Goal: Task Accomplishment & Management: Complete application form

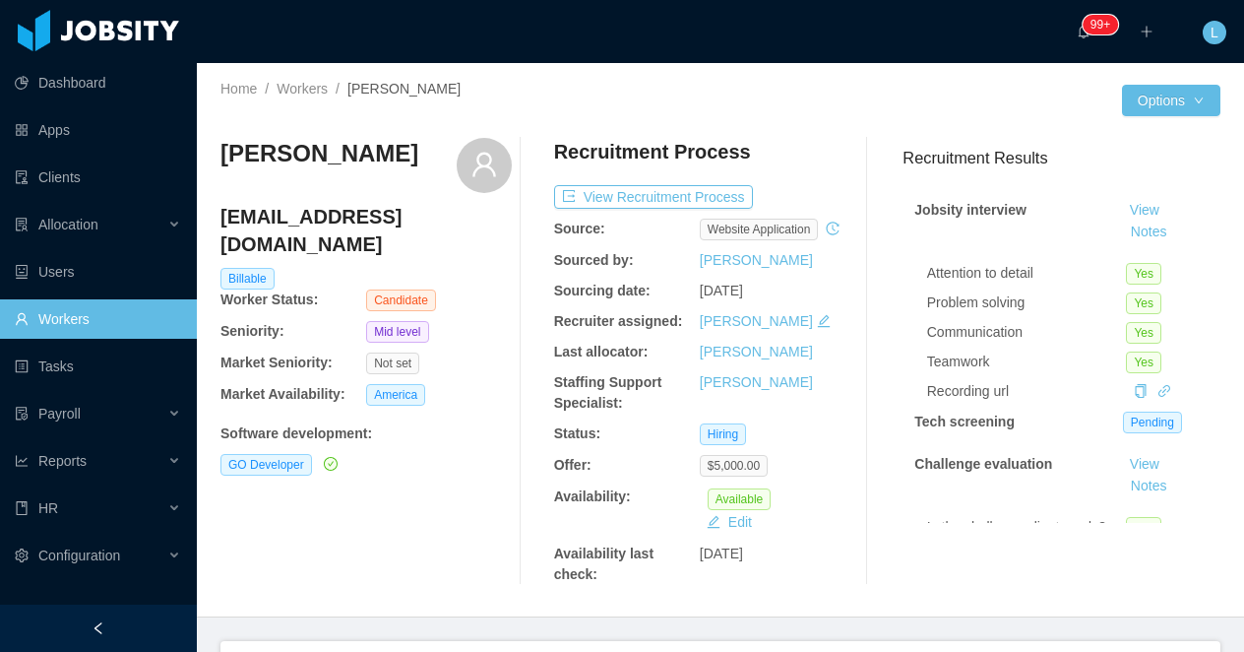
scroll to position [547, 0]
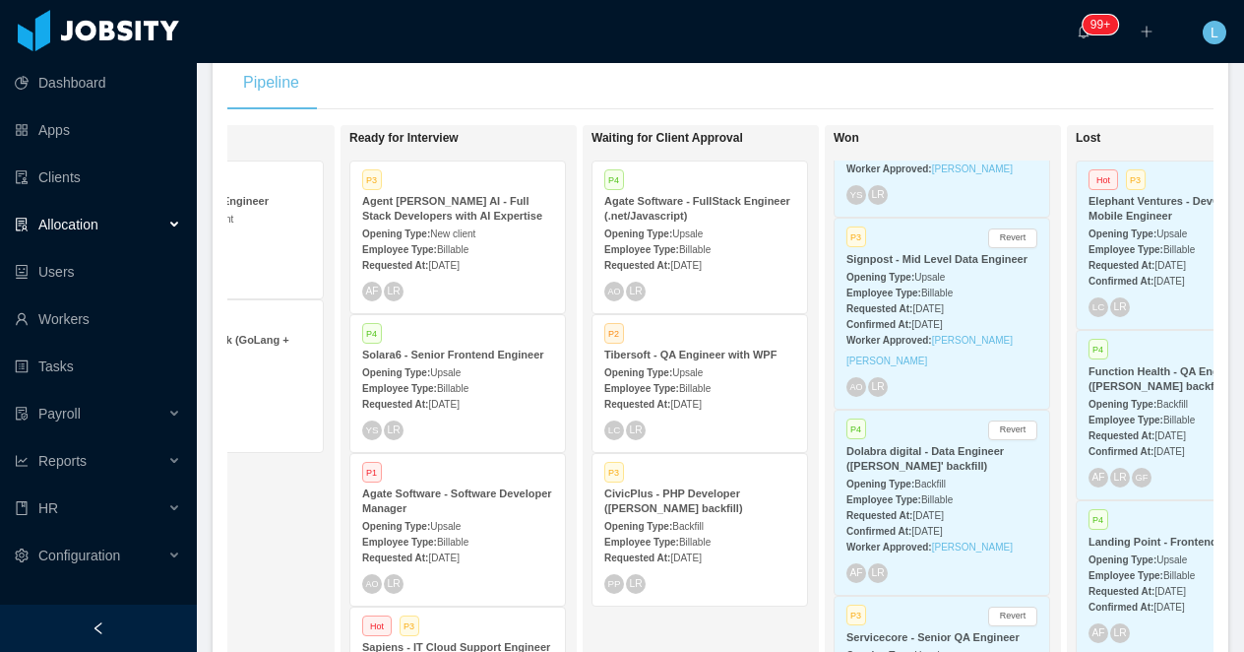
scroll to position [129, 0]
click at [865, 281] on strong "Opening Type:" at bounding box center [880, 276] width 68 height 11
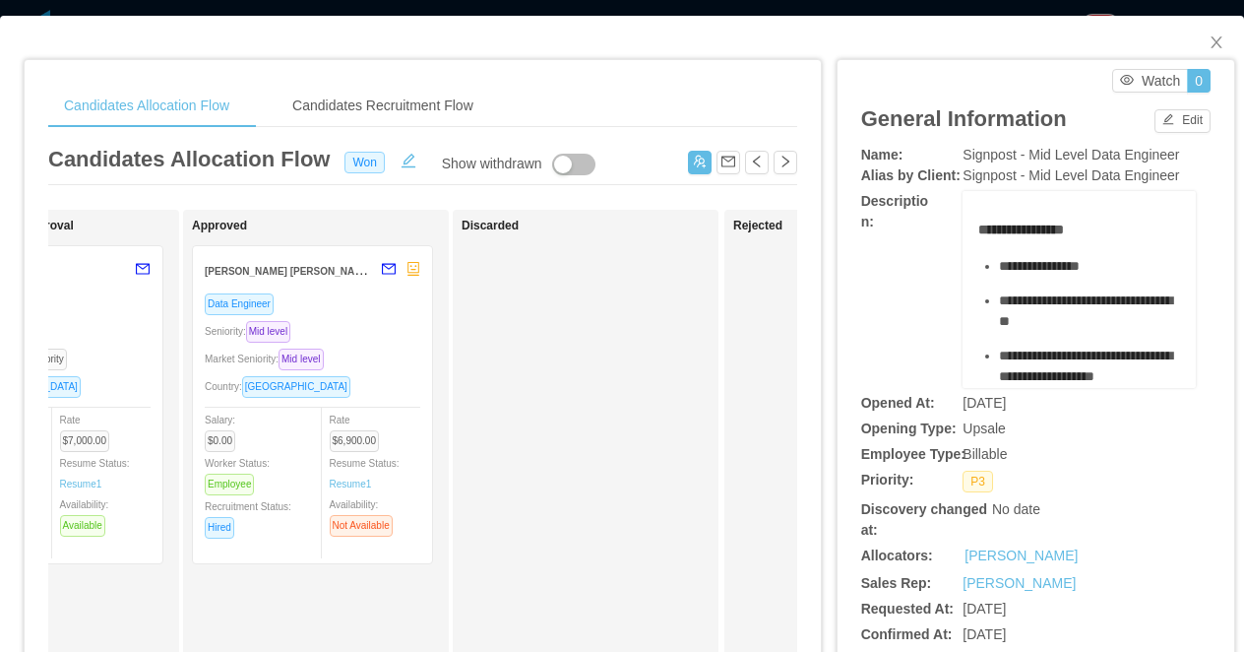
scroll to position [0, 1070]
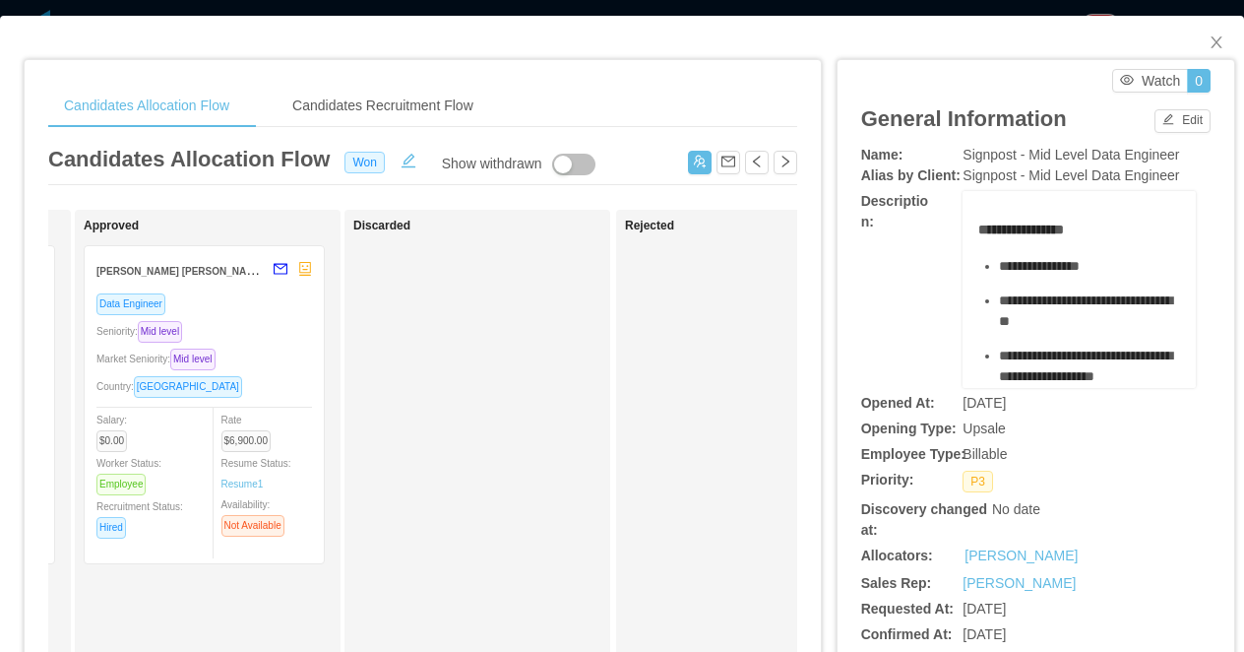
click at [249, 317] on div "Data Engineer Seniority: Mid level Market Seniority: Mid level Country: Brazil …" at bounding box center [204, 421] width 216 height 259
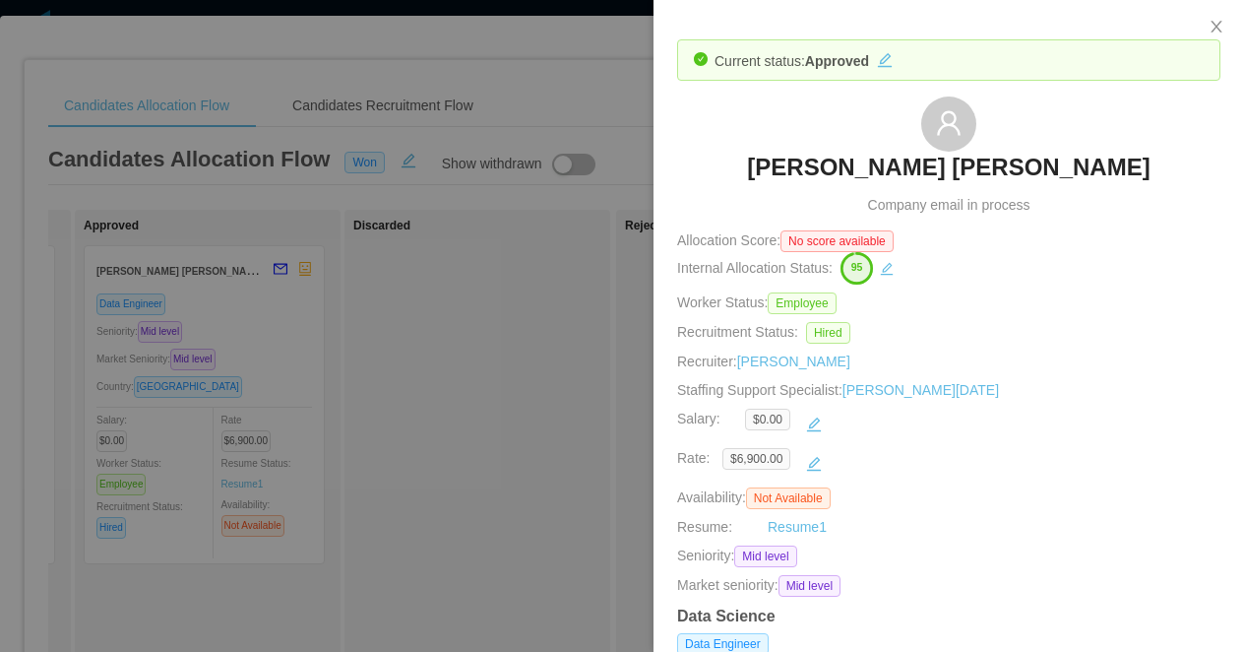
click at [500, 394] on div at bounding box center [622, 326] width 1244 height 652
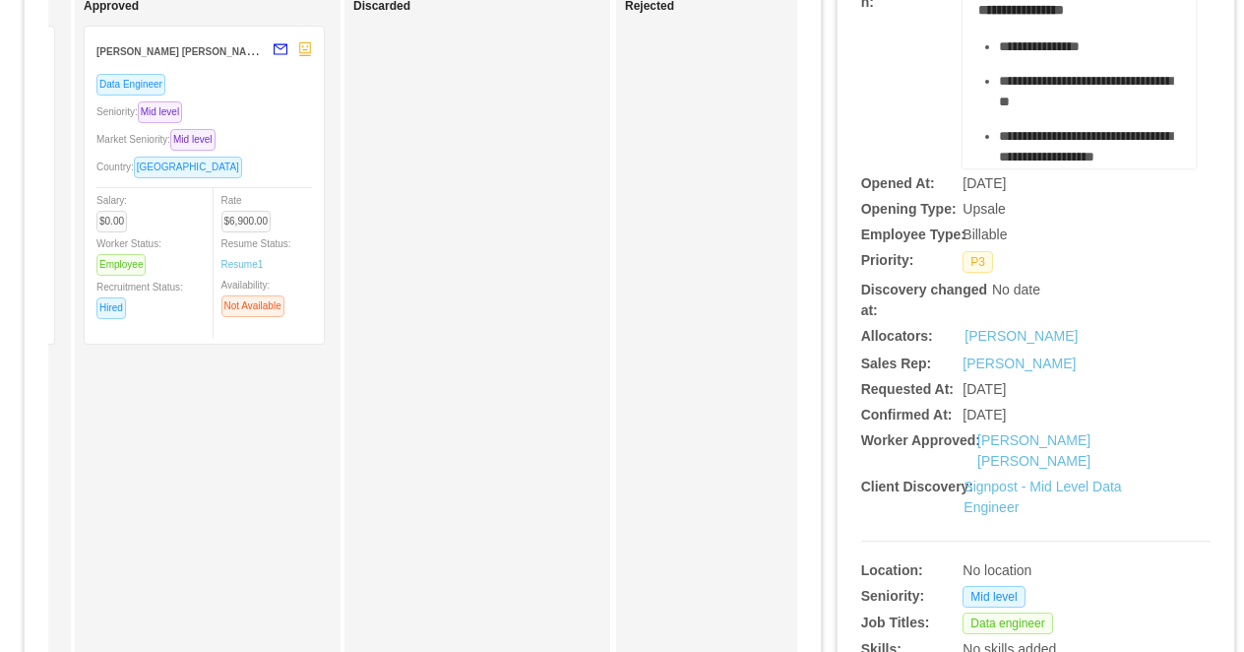
scroll to position [275, 0]
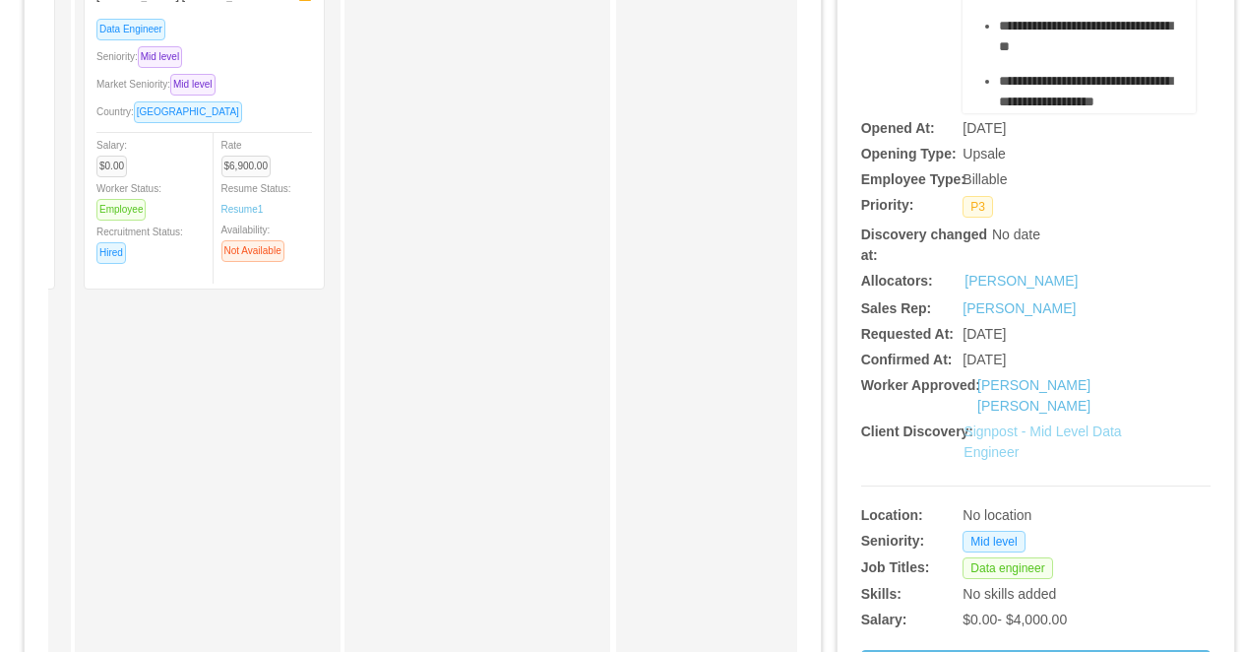
click at [982, 423] on link "Signpost - Mid Level Data Engineer" at bounding box center [1042, 441] width 157 height 36
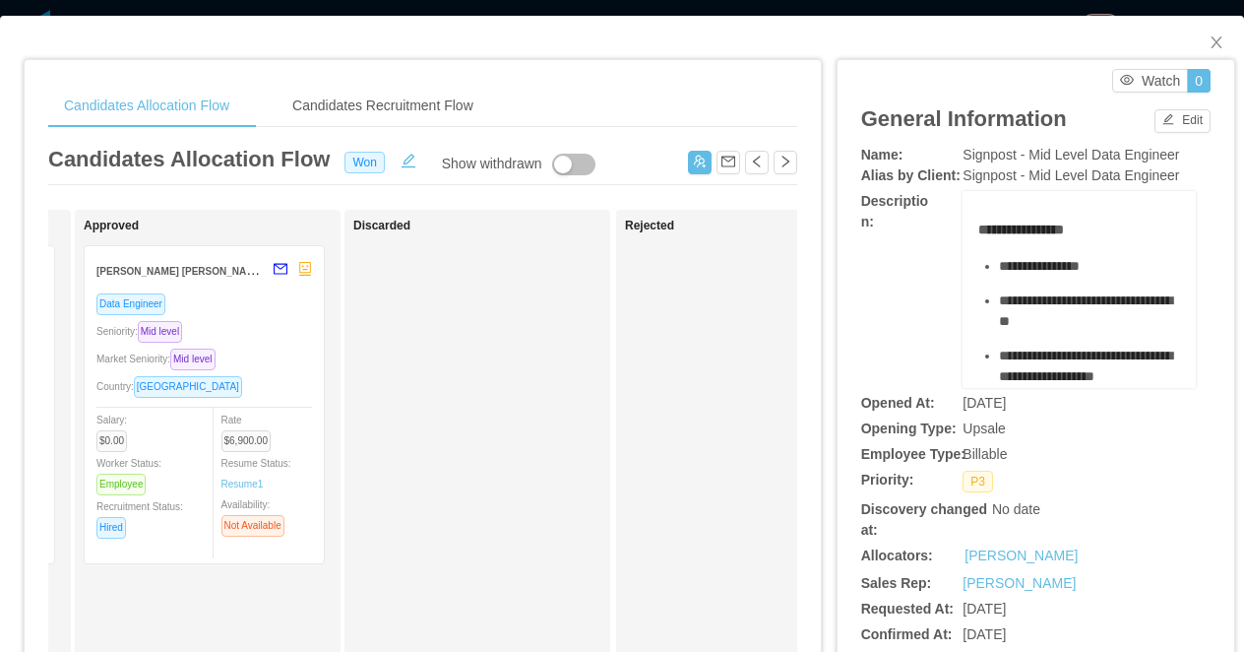
click at [585, 12] on div "Candidates Allocation Flow Candidates Recruitment Flow Candidates Allocation Fl…" at bounding box center [622, 326] width 1244 height 652
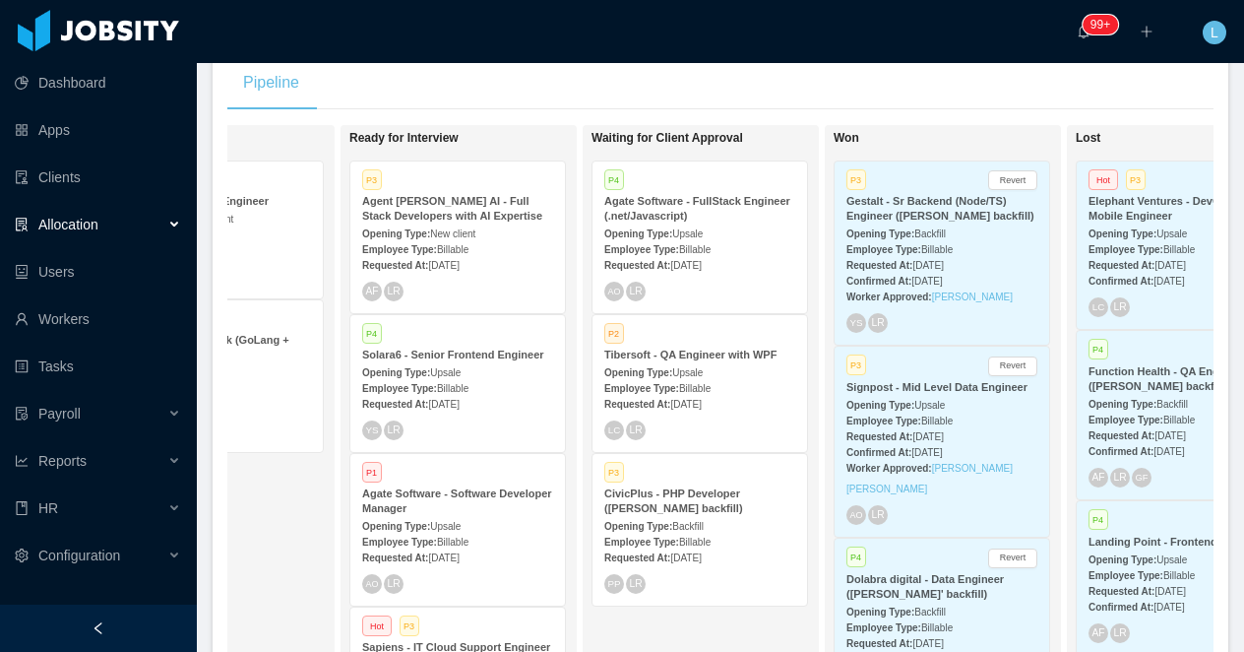
click at [924, 223] on div "Gestalt - Sr Backend (Node/TS) Engineer (Gabriel Guzman's backfill)" at bounding box center [941, 209] width 191 height 30
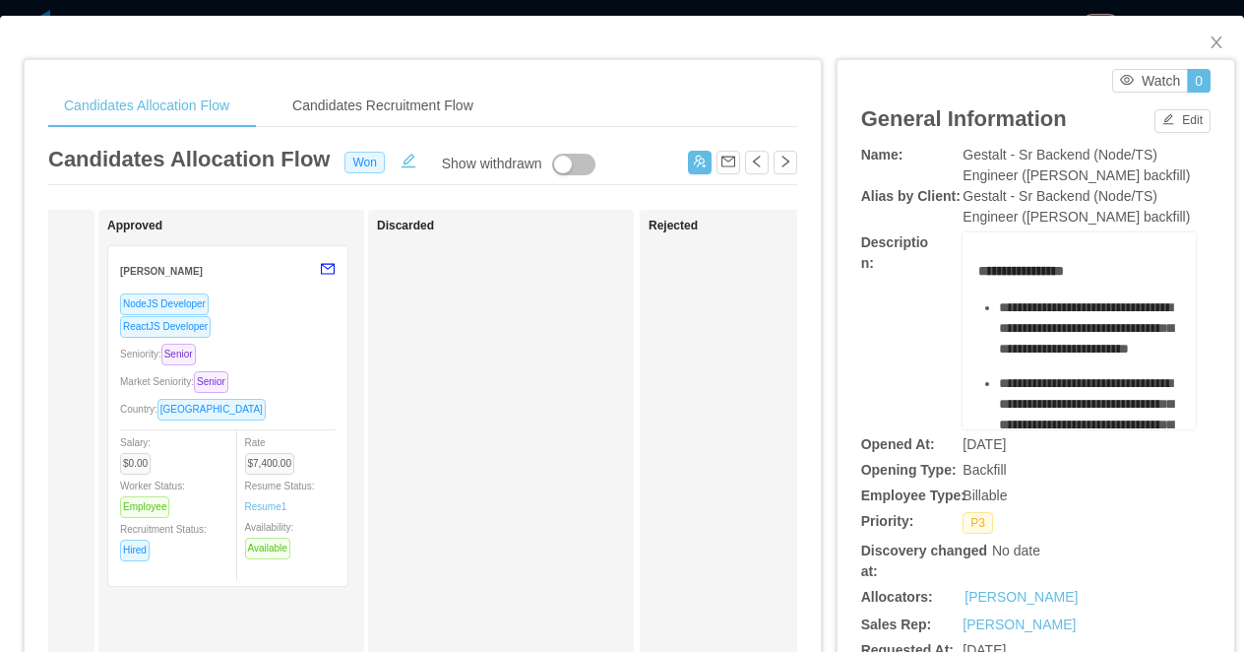
scroll to position [0, 1089]
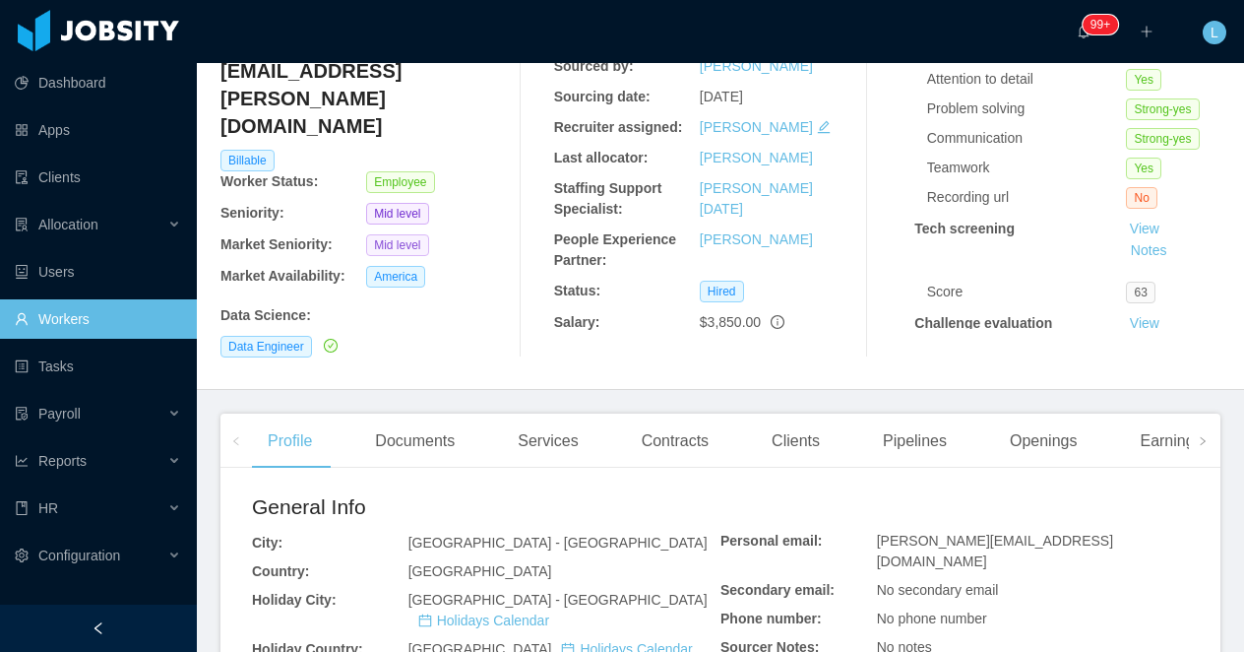
scroll to position [227, 0]
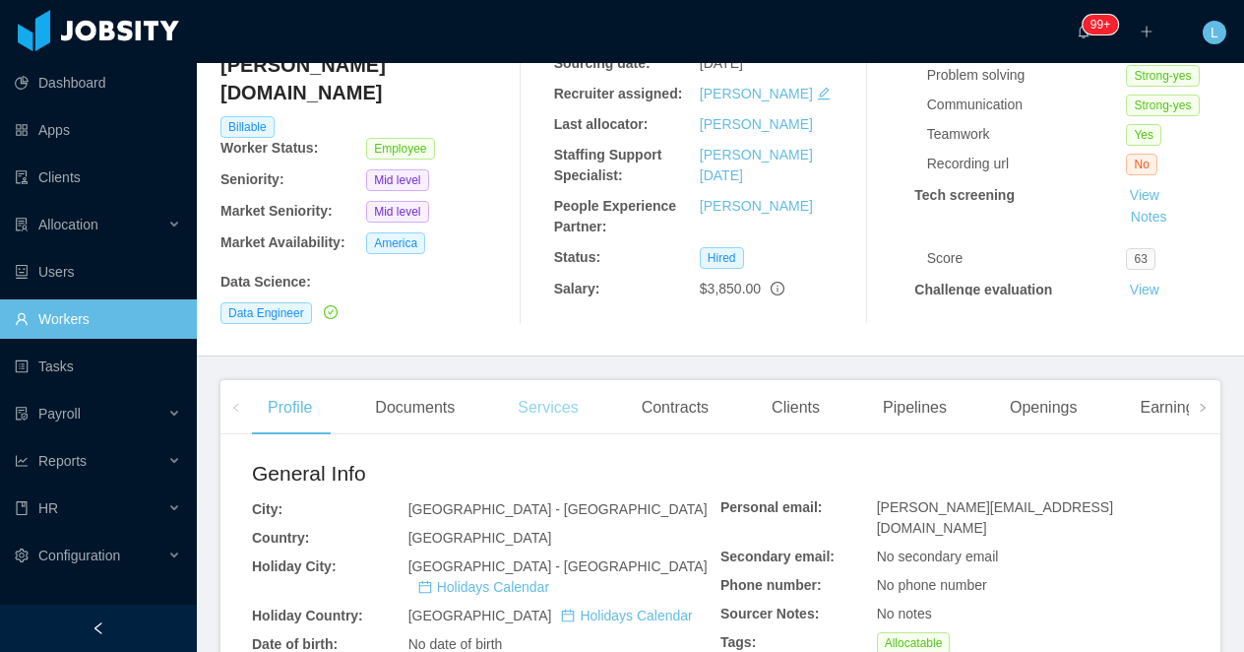
click at [572, 382] on div "Services" at bounding box center [548, 407] width 92 height 55
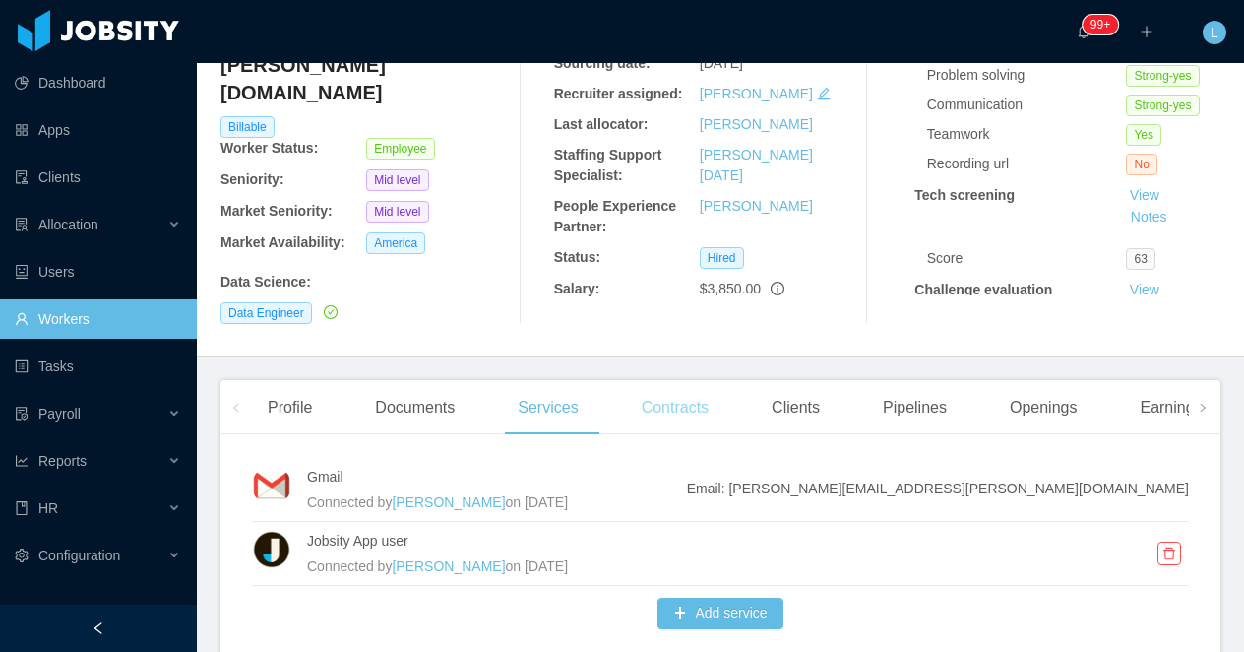
click at [698, 392] on div "Contracts" at bounding box center [675, 407] width 98 height 55
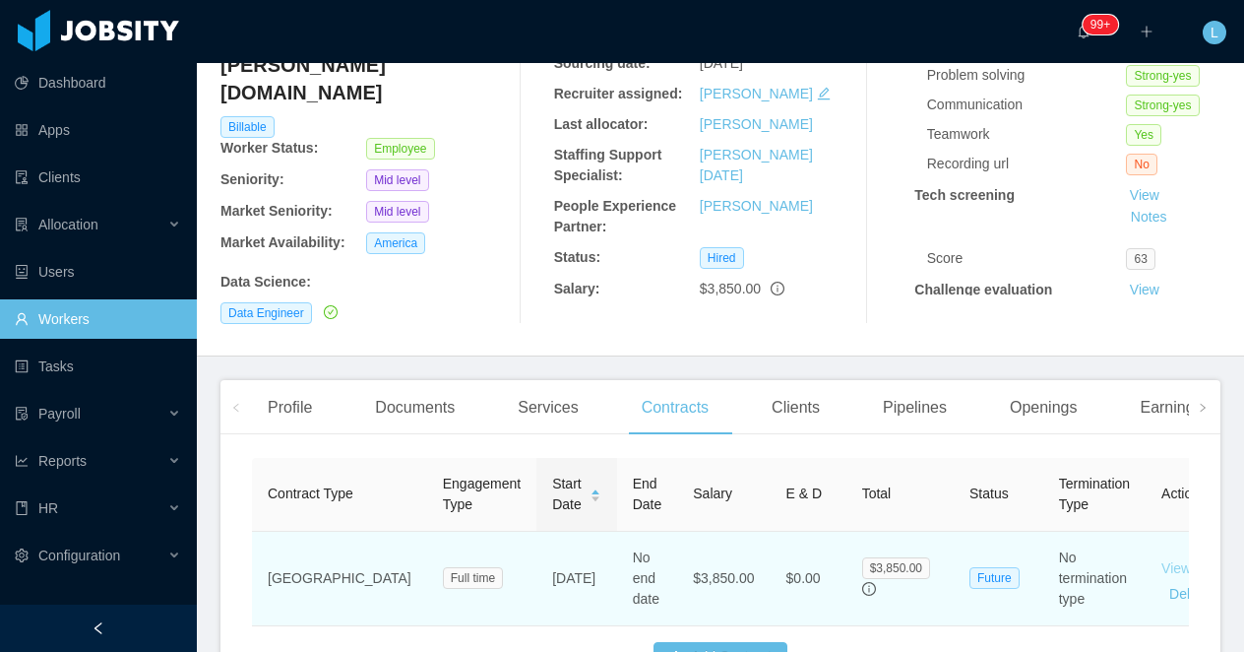
click at [1161, 559] on link "View" at bounding box center [1176, 567] width 30 height 16
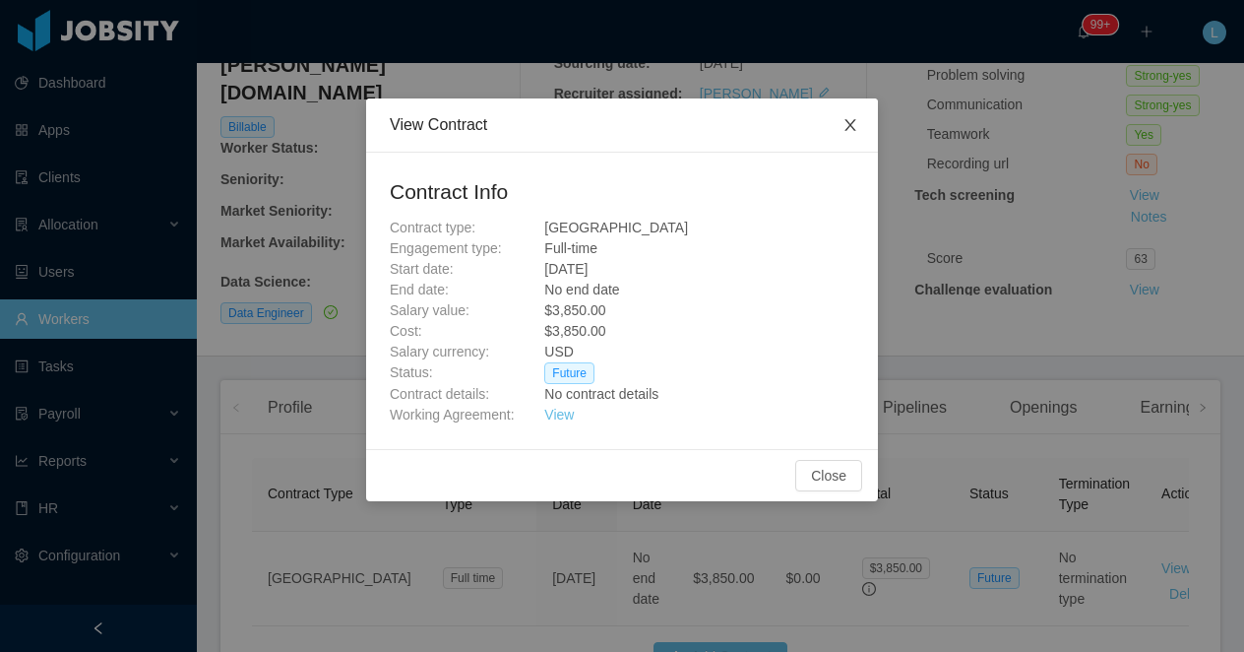
click at [838, 135] on span "Close" at bounding box center [850, 125] width 55 height 55
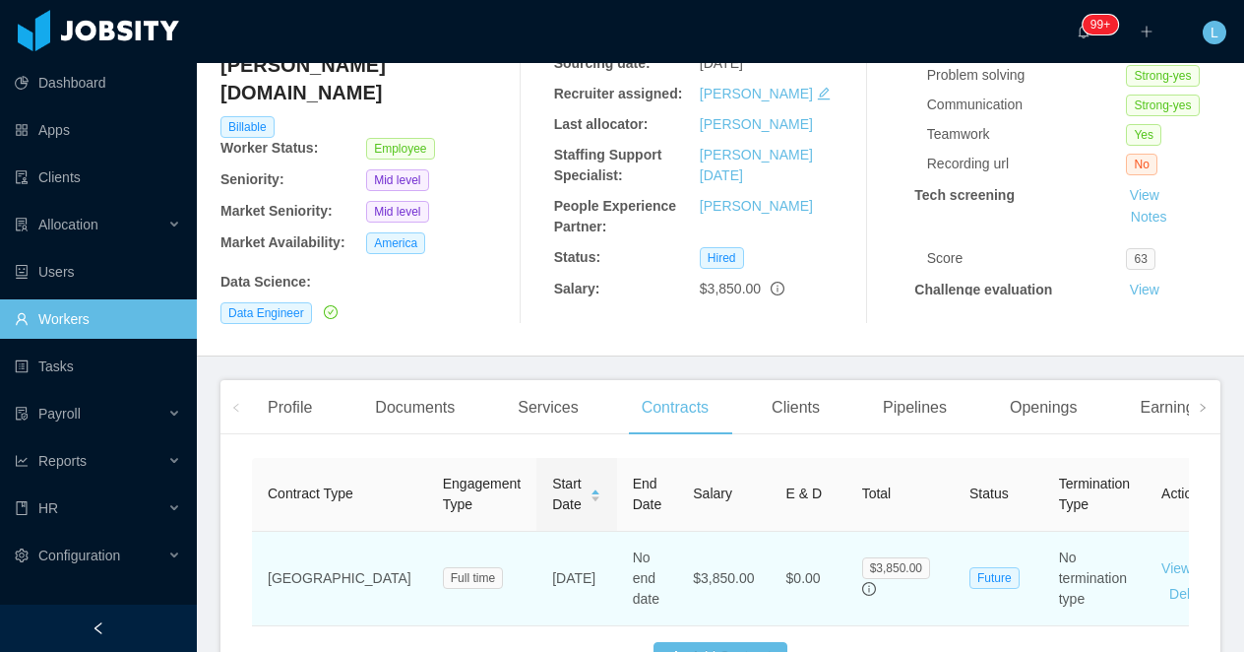
click at [1214, 559] on link "Edit" at bounding box center [1226, 567] width 24 height 16
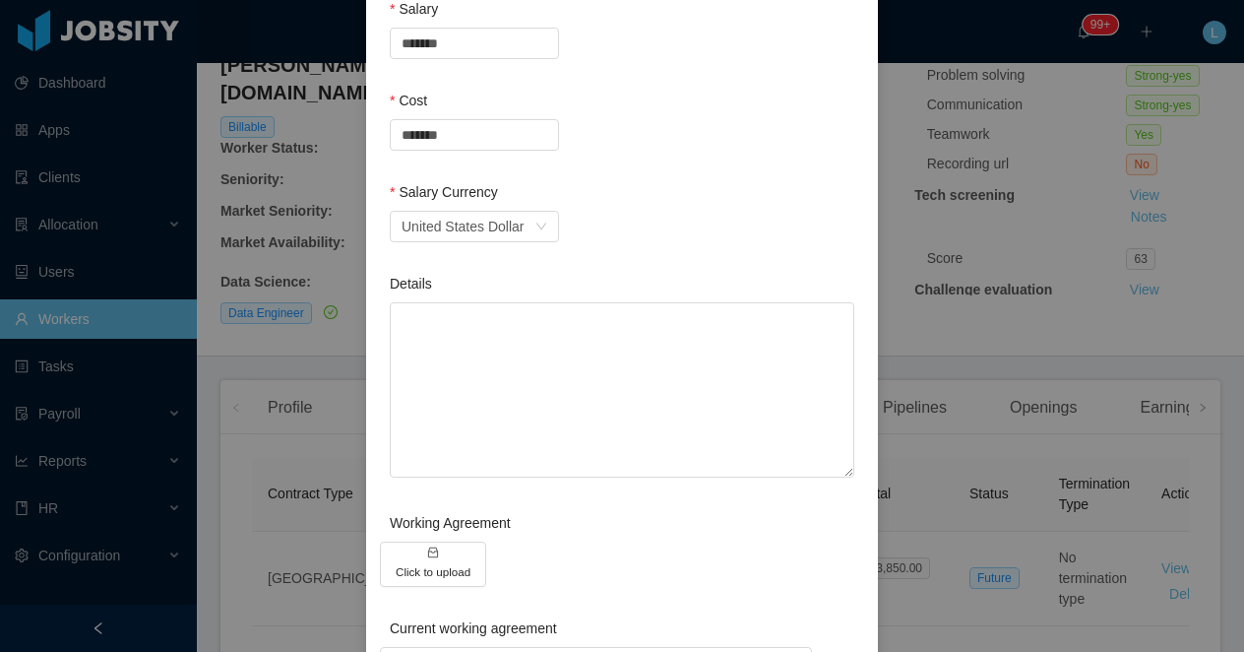
scroll to position [641, 0]
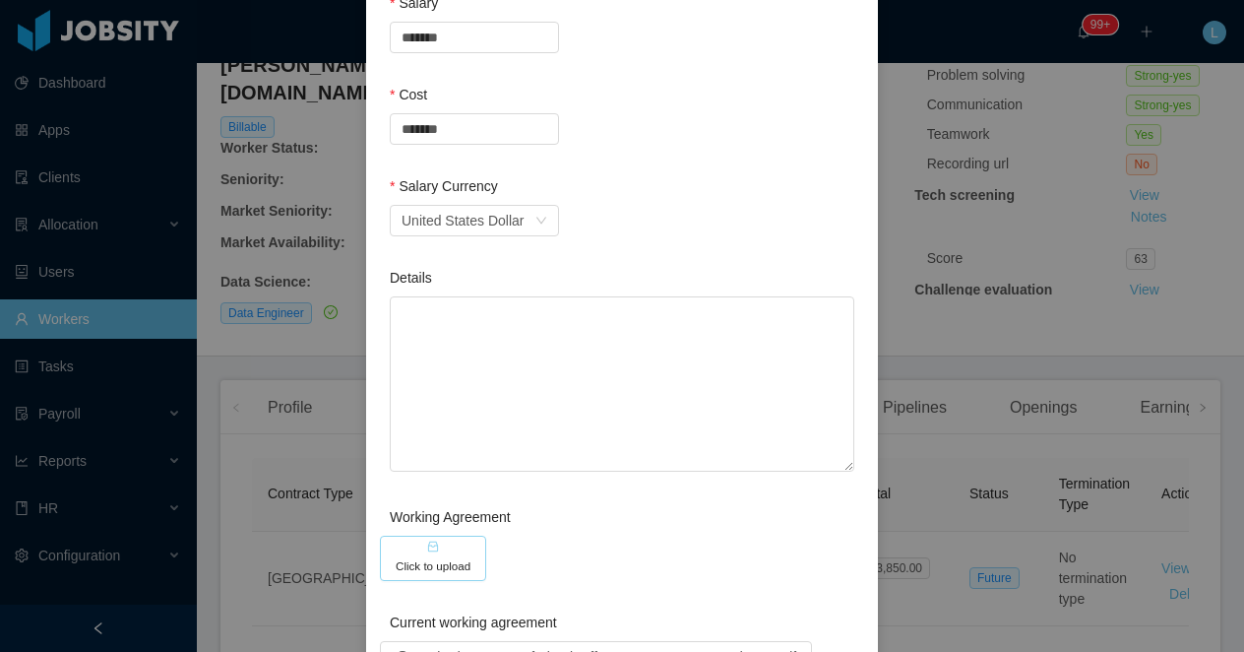
click at [433, 551] on button "Click to upload" at bounding box center [433, 557] width 106 height 45
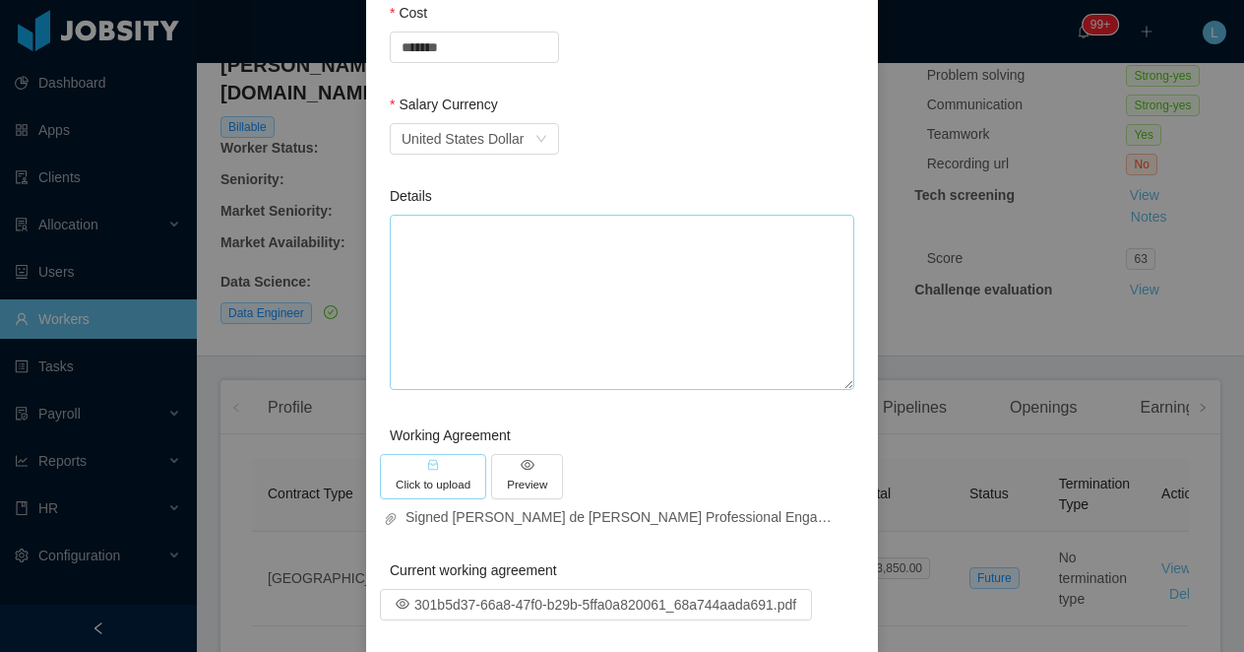
scroll to position [844, 0]
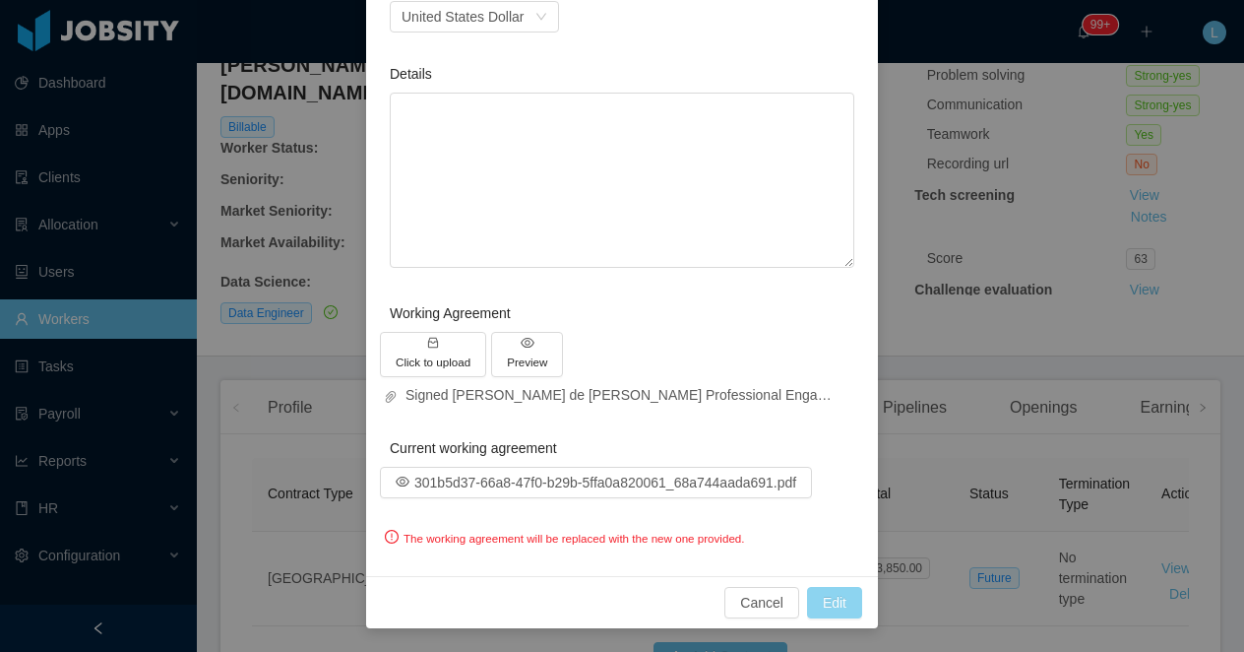
click at [830, 605] on button "Edit" at bounding box center [834, 602] width 55 height 31
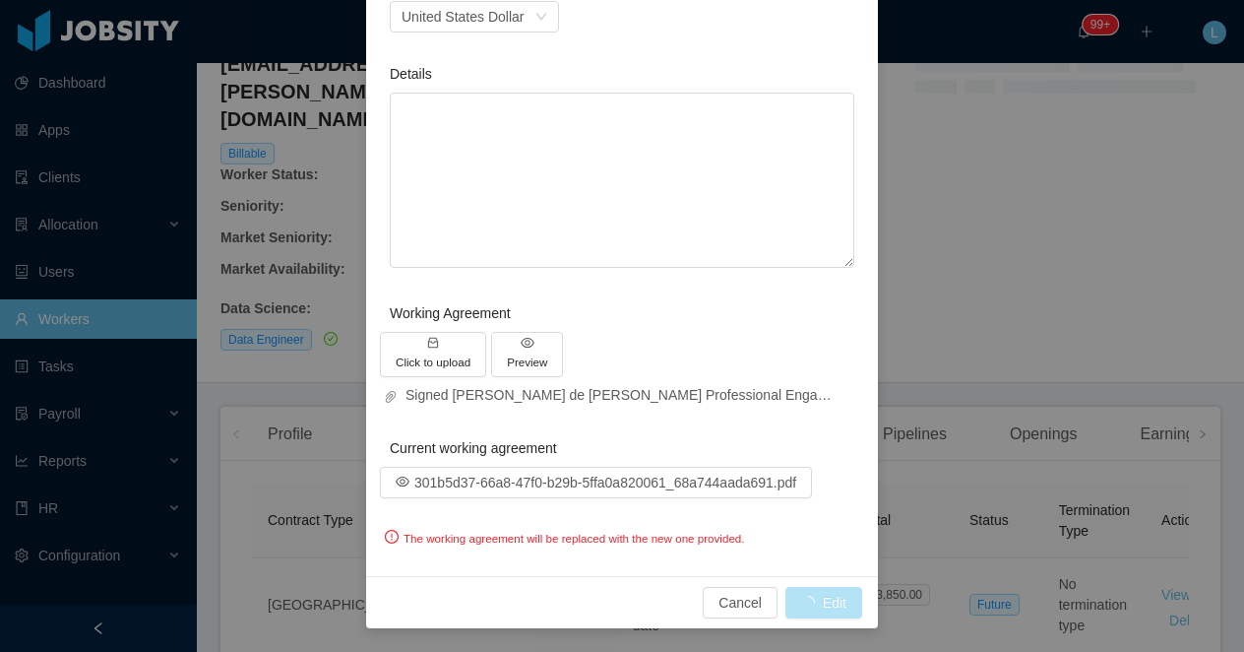
scroll to position [227, 0]
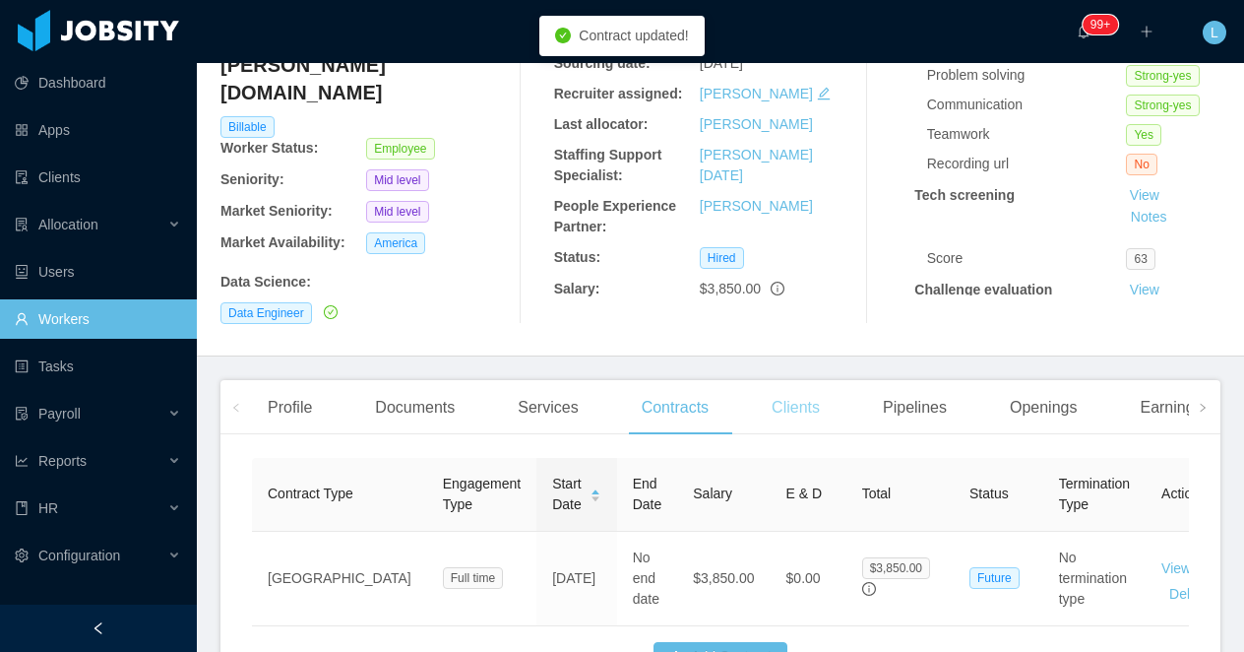
click at [802, 393] on div "Clients" at bounding box center [796, 407] width 80 height 55
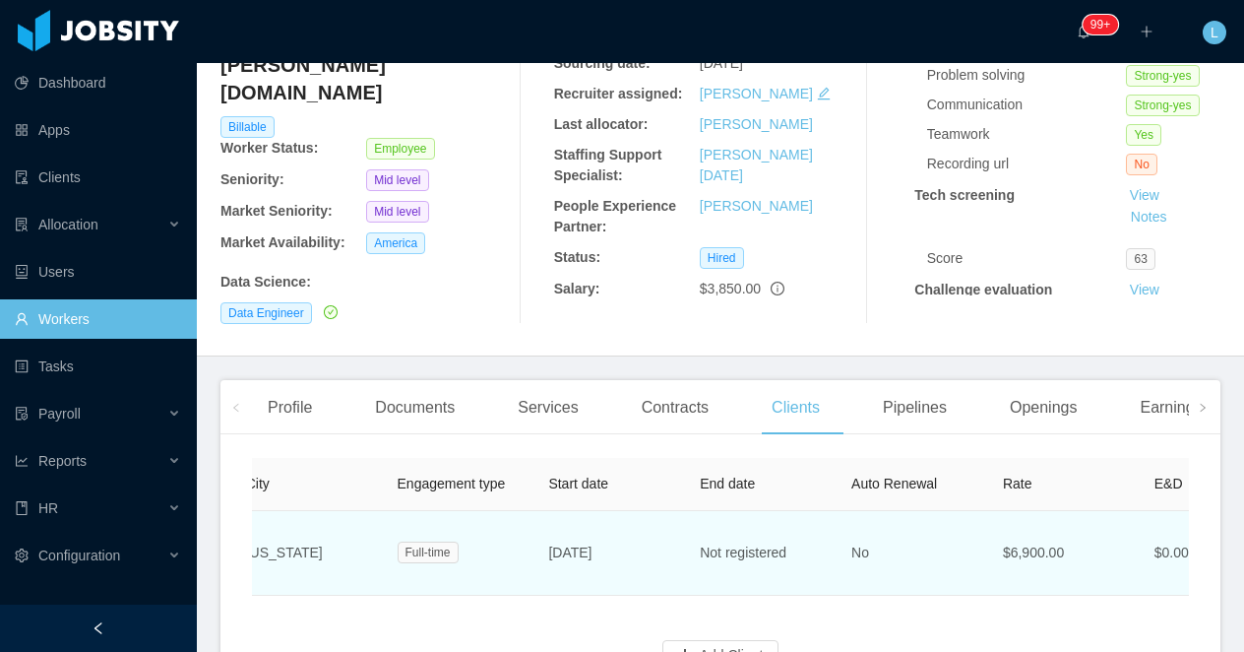
scroll to position [0, 334]
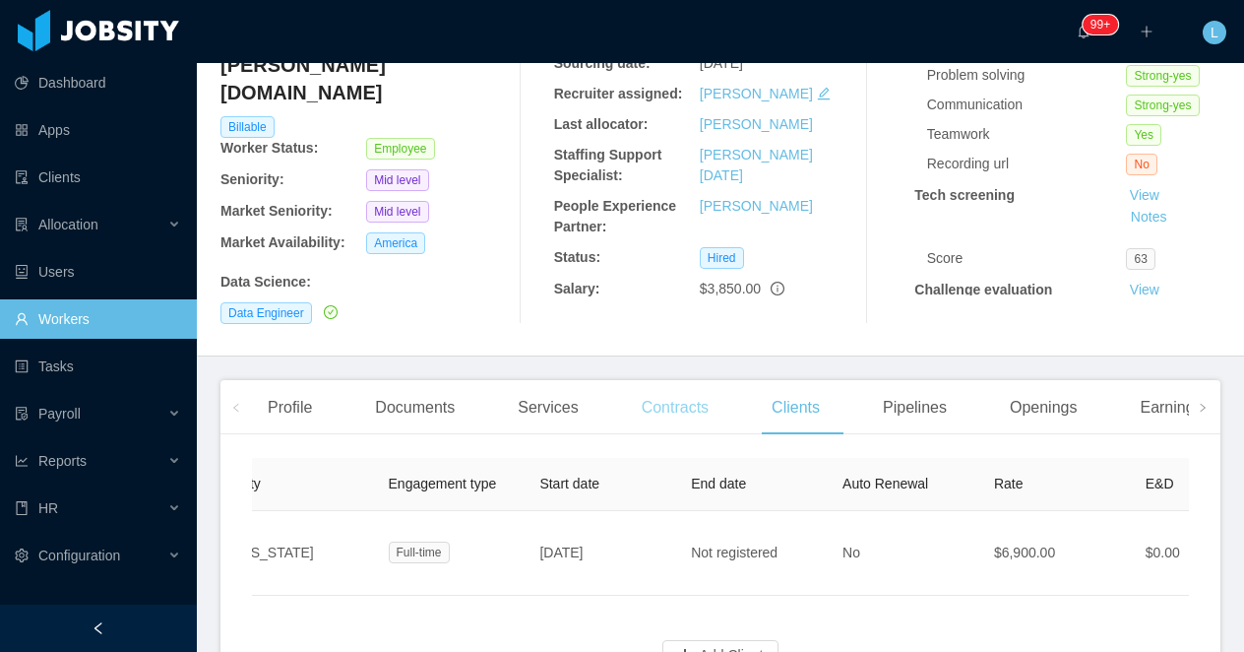
click at [665, 392] on div "Contracts" at bounding box center [675, 407] width 98 height 55
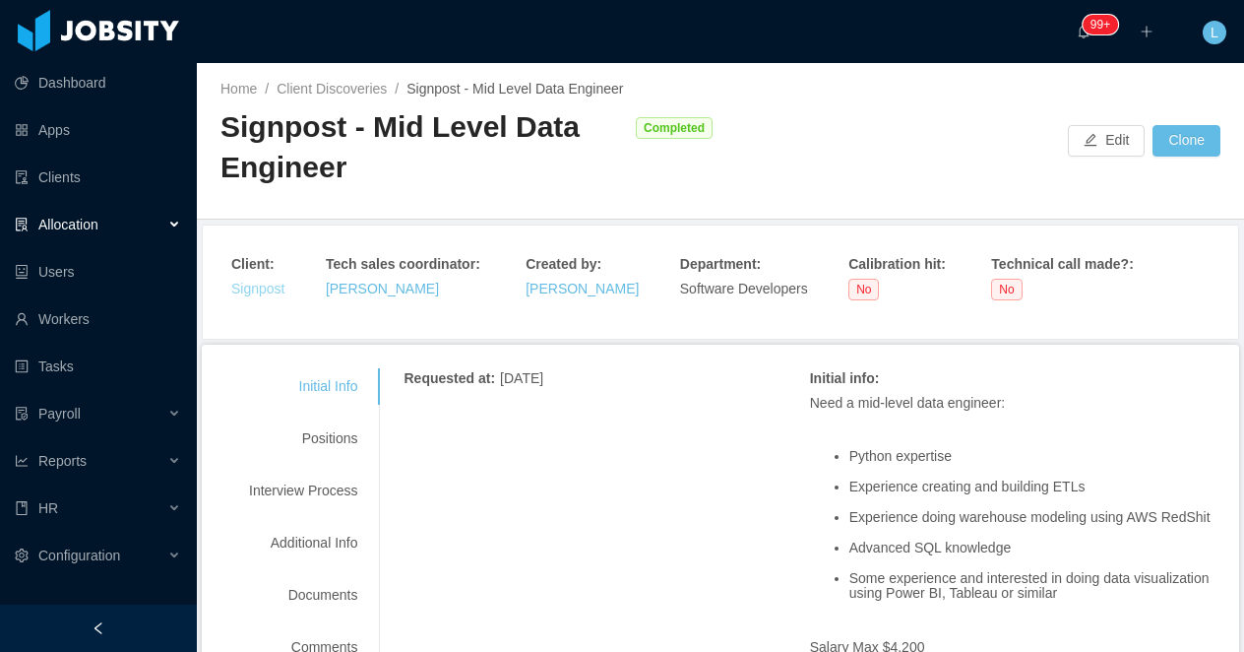
click at [254, 293] on link "Signpost" at bounding box center [257, 288] width 53 height 16
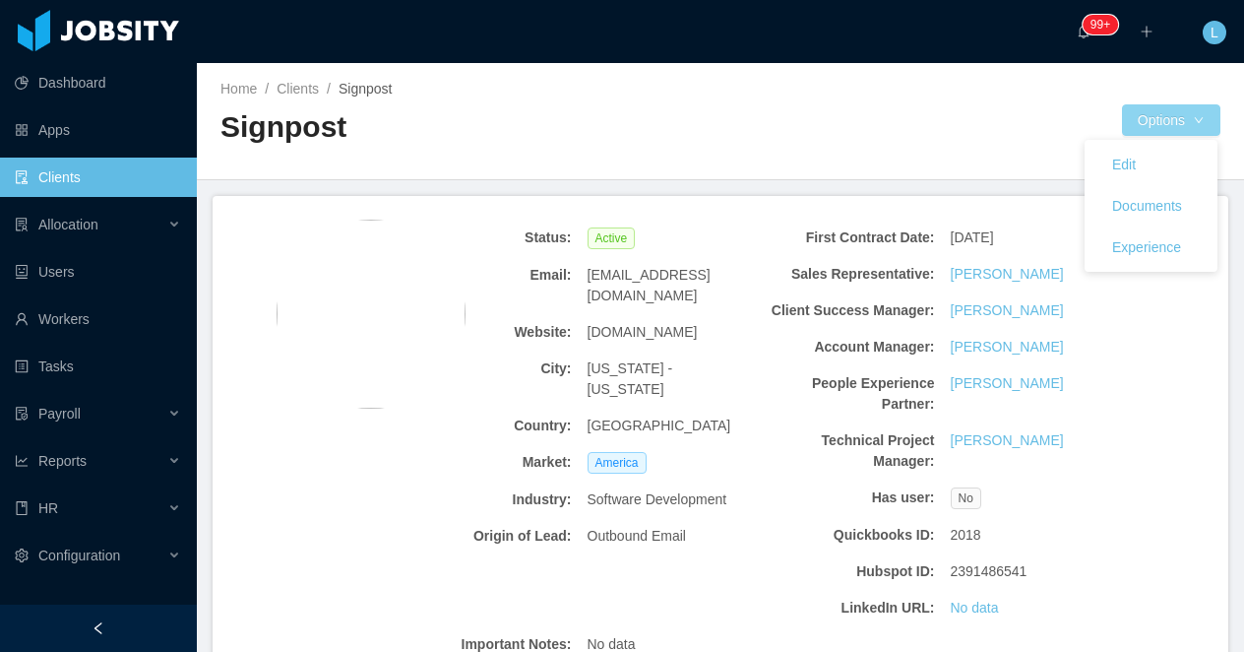
click at [1190, 114] on button "Options" at bounding box center [1171, 119] width 98 height 31
click at [1131, 208] on button "Documents" at bounding box center [1146, 205] width 101 height 31
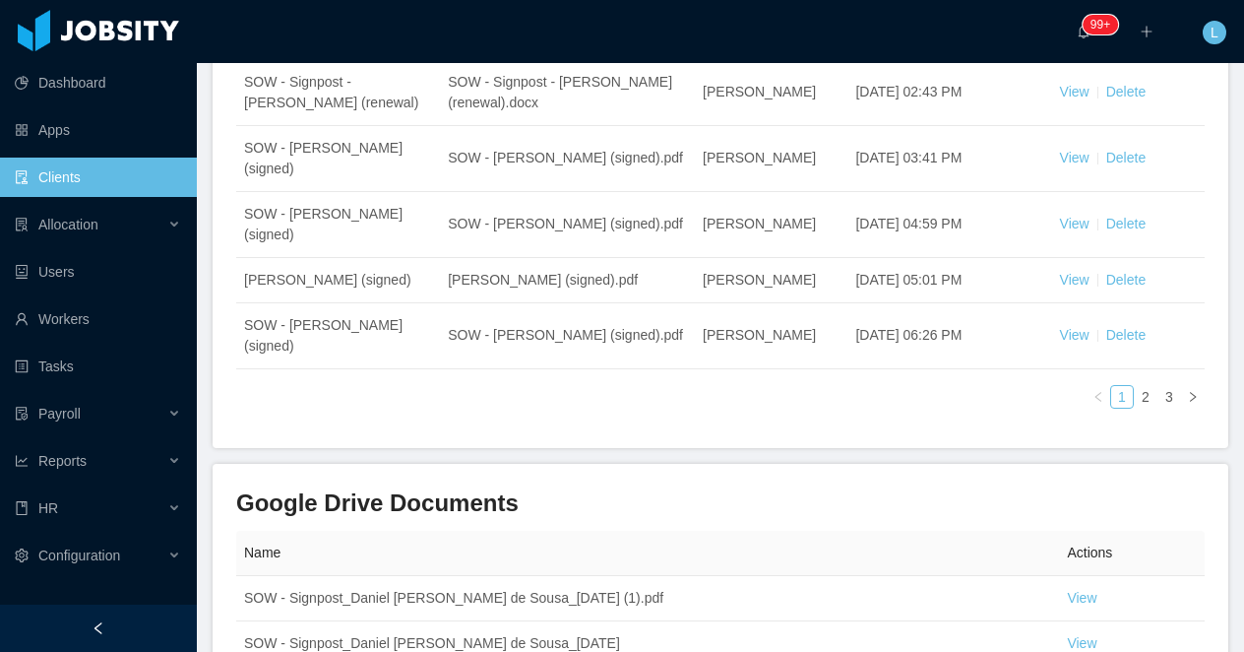
scroll to position [702, 0]
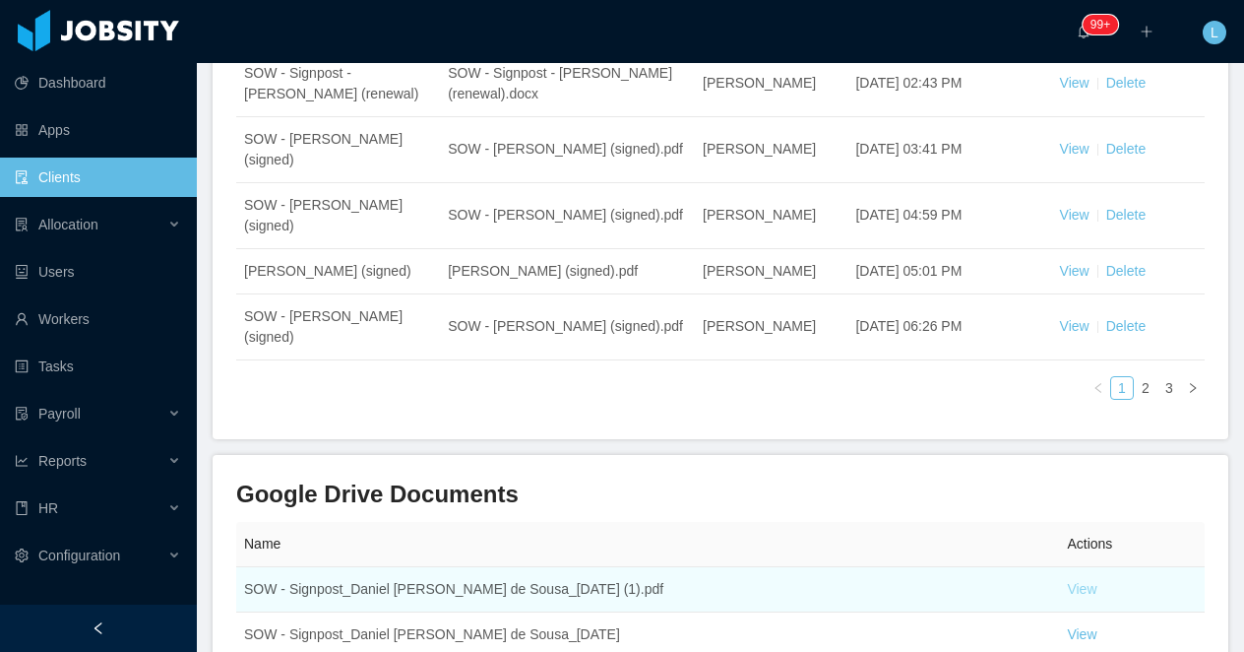
click at [1082, 581] on link "View" at bounding box center [1082, 589] width 30 height 16
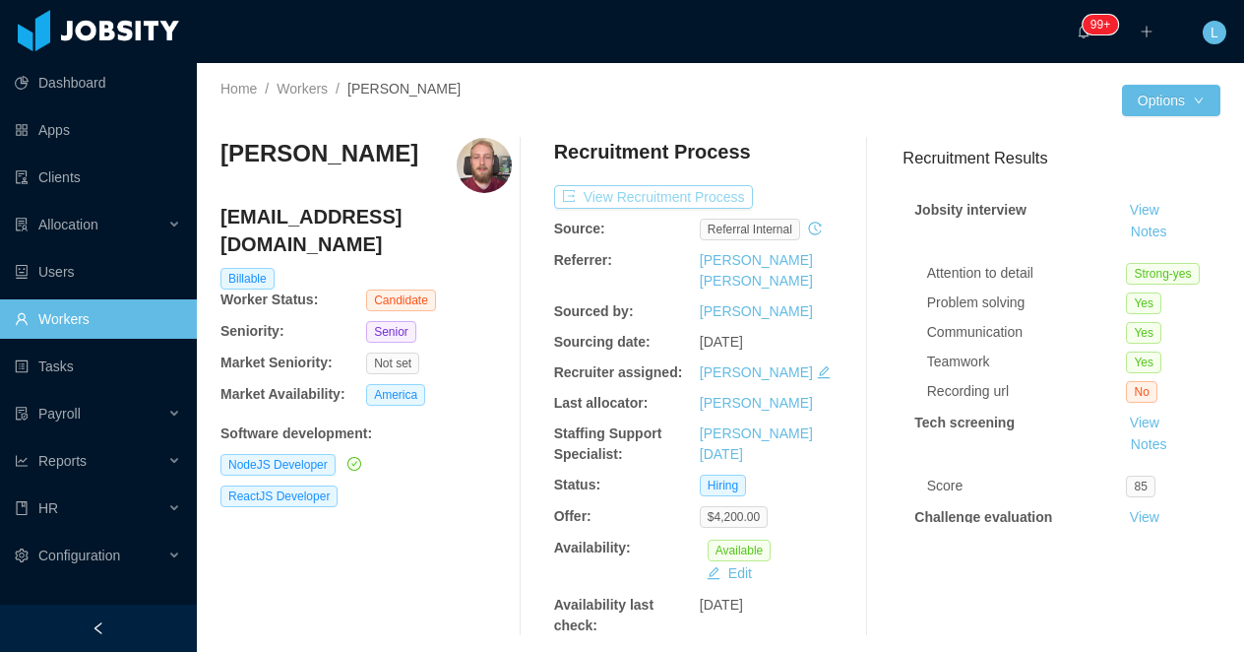
click at [663, 197] on button "View Recruitment Process" at bounding box center [653, 197] width 199 height 24
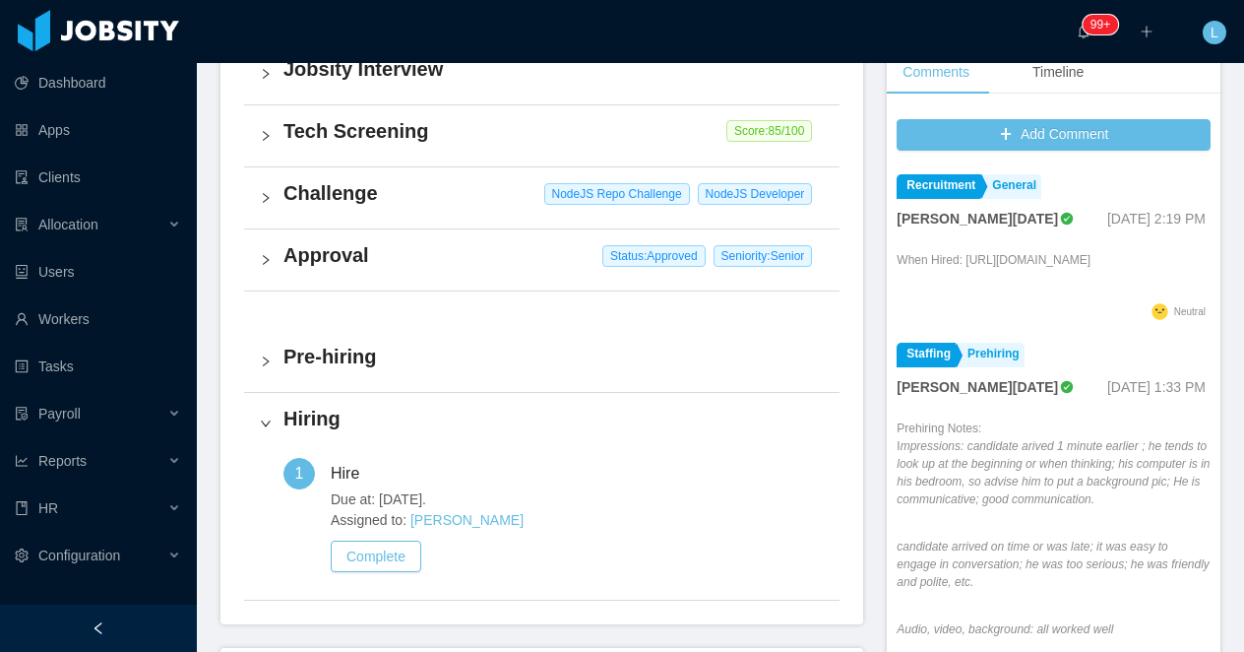
scroll to position [627, 0]
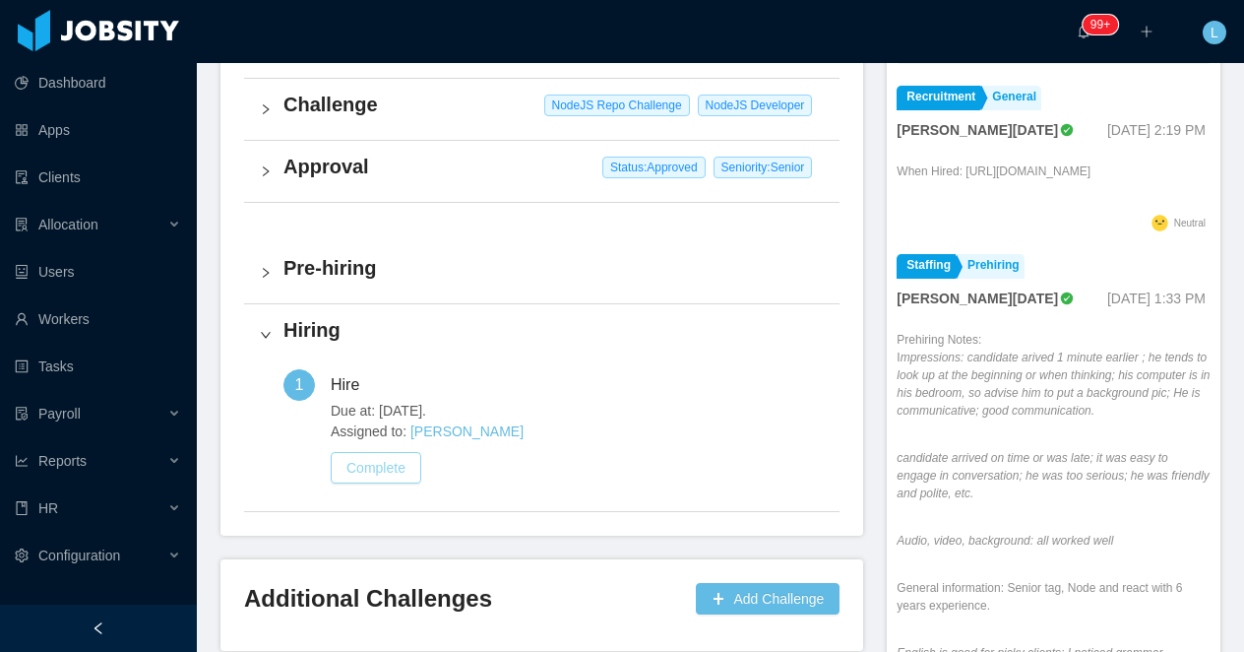
click at [384, 473] on button "Complete" at bounding box center [376, 467] width 91 height 31
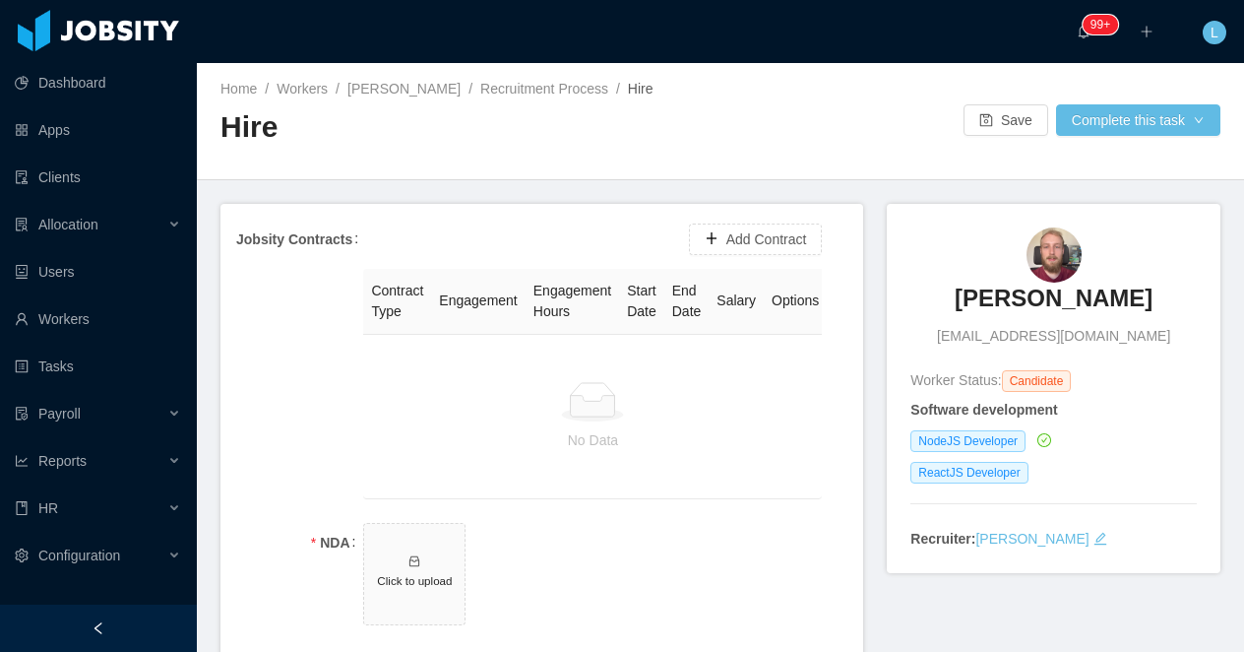
click at [397, 505] on form "Jobsity Contracts Add Contract Contract Type Engagement Engagement Hours Start …" at bounding box center [541, 445] width 643 height 483
click at [397, 558] on span "Click to upload" at bounding box center [414, 574] width 100 height 100
click at [766, 235] on button "Add Contract" at bounding box center [756, 238] width 134 height 31
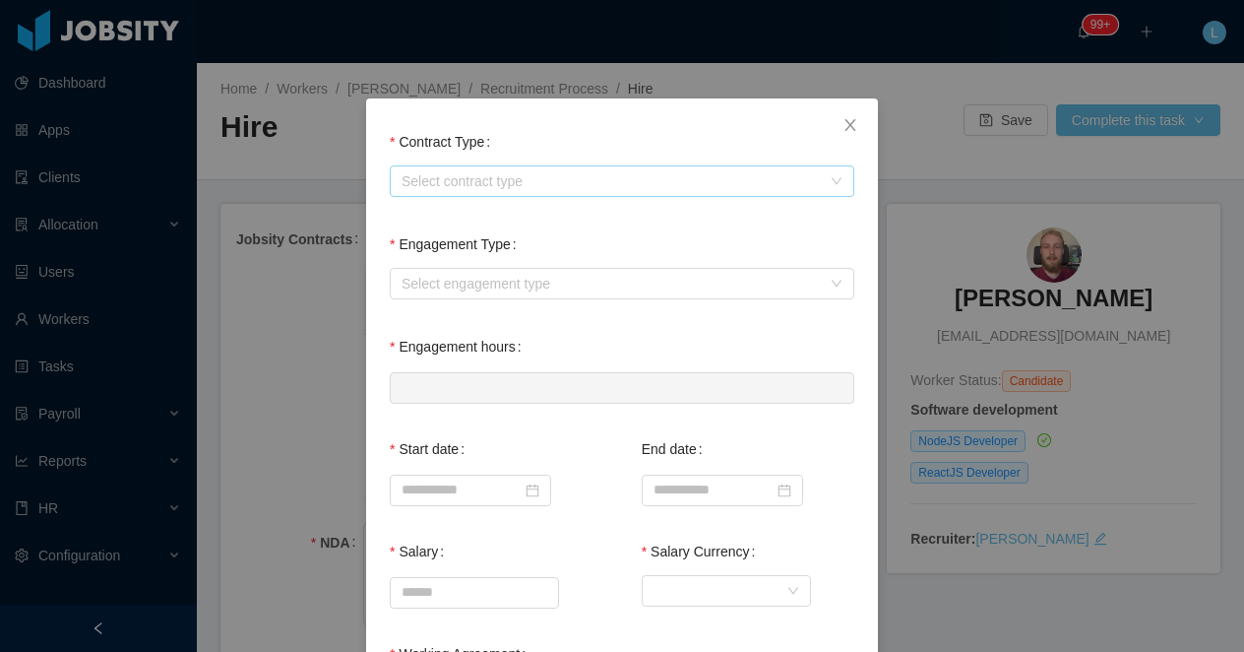
click at [473, 185] on div "Select contract type" at bounding box center [611, 181] width 419 height 20
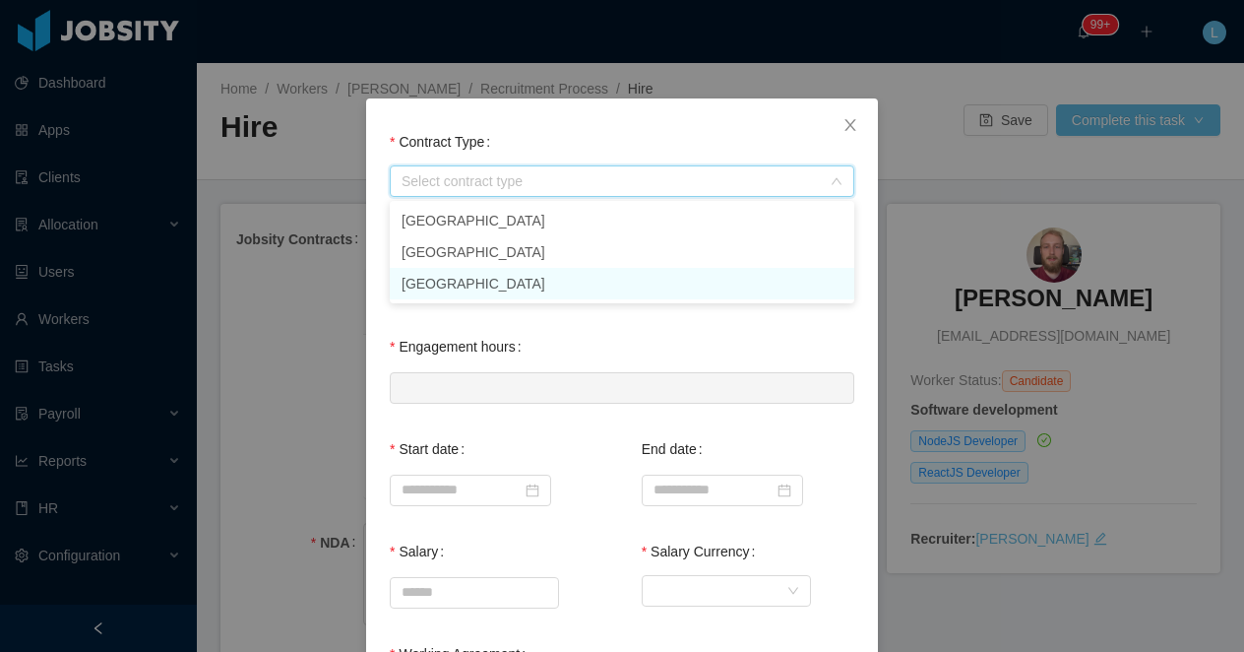
click at [443, 280] on li "USA" at bounding box center [622, 283] width 465 height 31
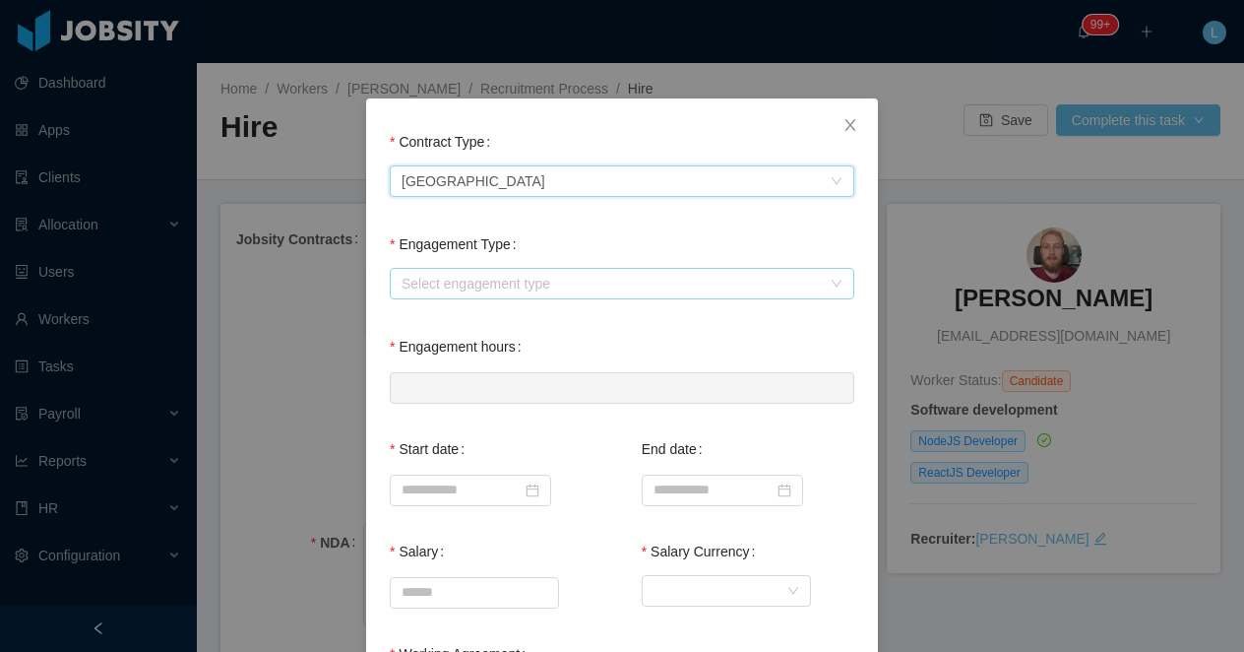
click at [425, 287] on div "Select engagement type" at bounding box center [611, 284] width 419 height 20
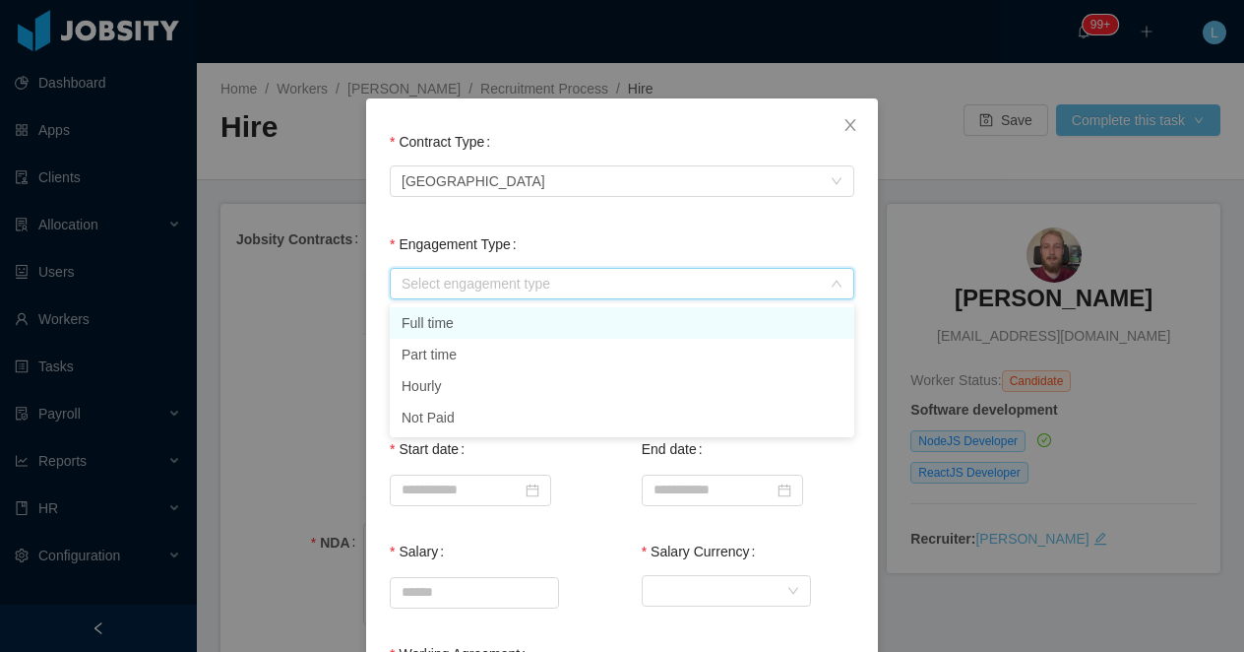
click at [430, 318] on li "Full time" at bounding box center [622, 322] width 465 height 31
type input "*"
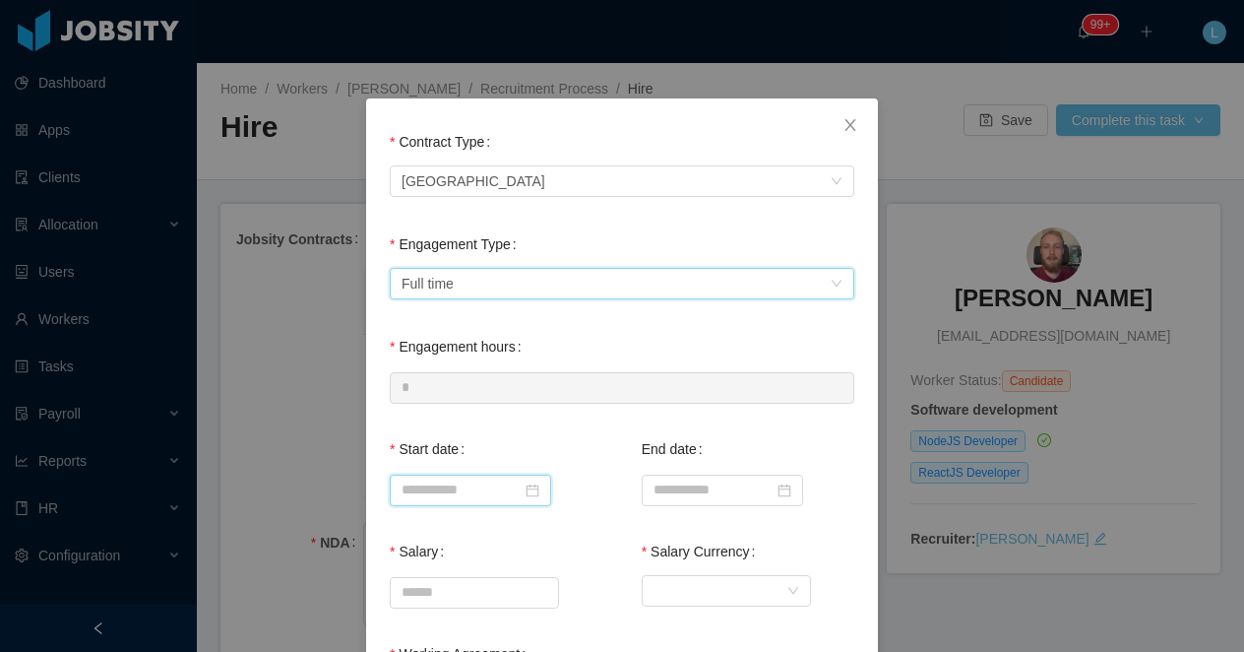
click at [434, 490] on input at bounding box center [470, 489] width 161 height 31
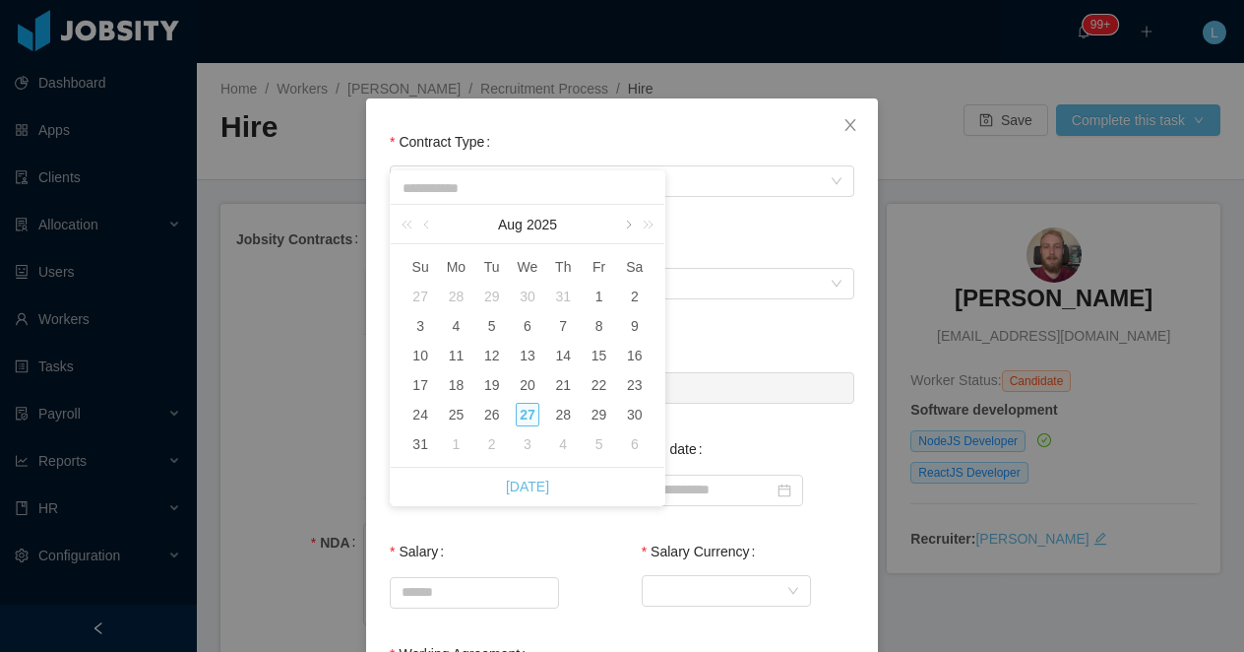
click at [627, 224] on link at bounding box center [627, 224] width 18 height 39
click at [450, 328] on div "8" at bounding box center [456, 326] width 24 height 24
type input "**********"
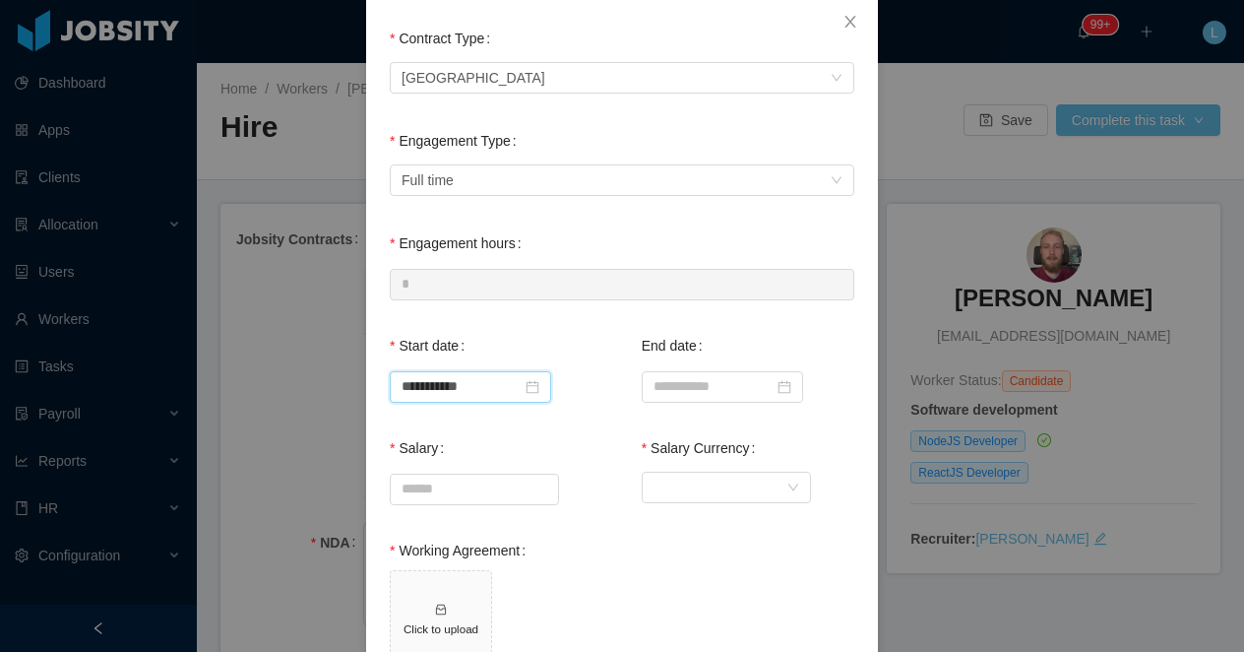
scroll to position [107, 0]
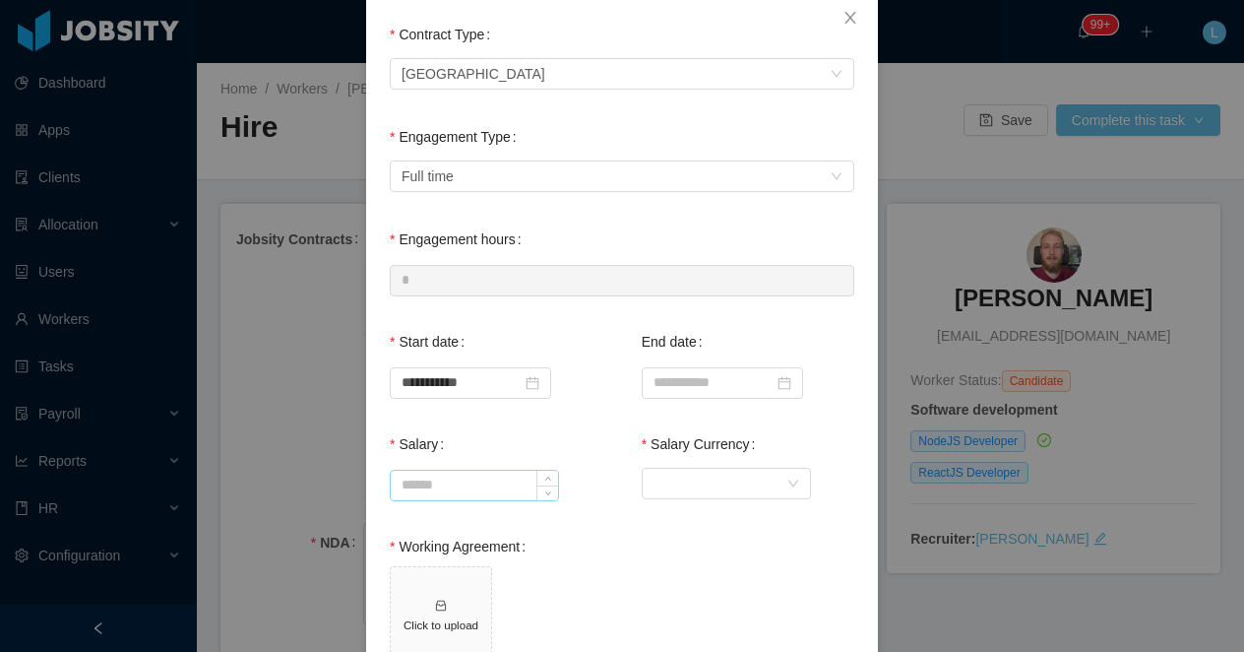
click at [420, 484] on input "Salary" at bounding box center [474, 485] width 167 height 30
type input "*******"
click at [698, 486] on div "Currency" at bounding box center [720, 483] width 133 height 30
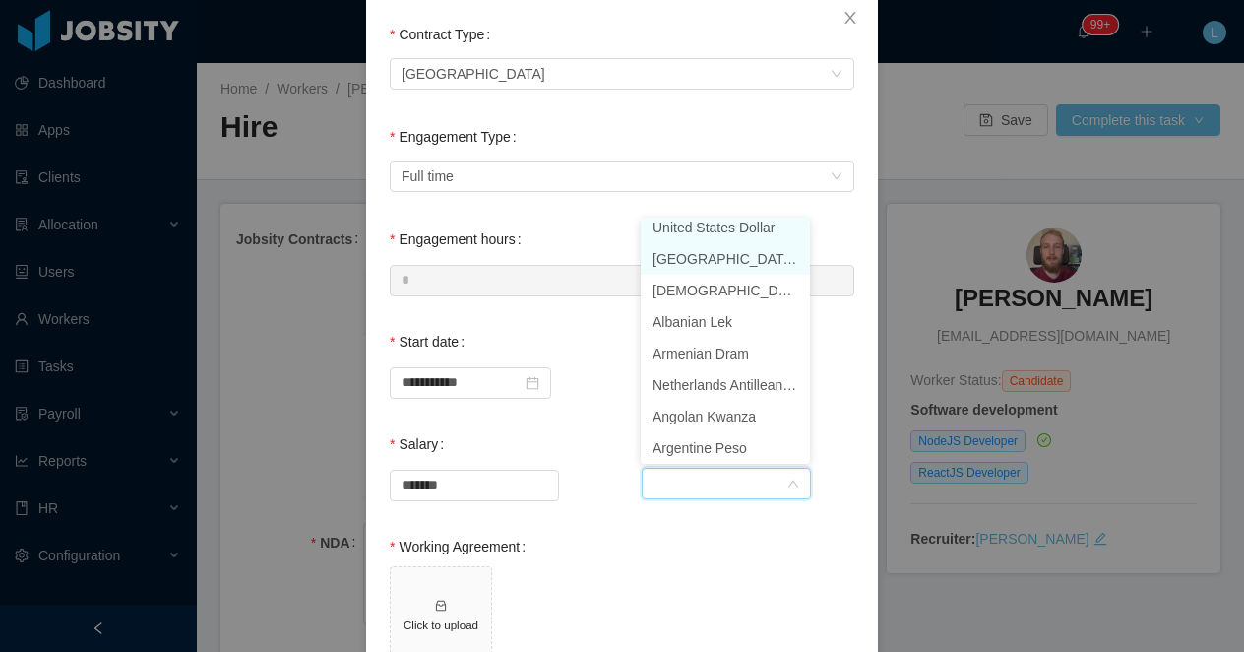
scroll to position [4, 0]
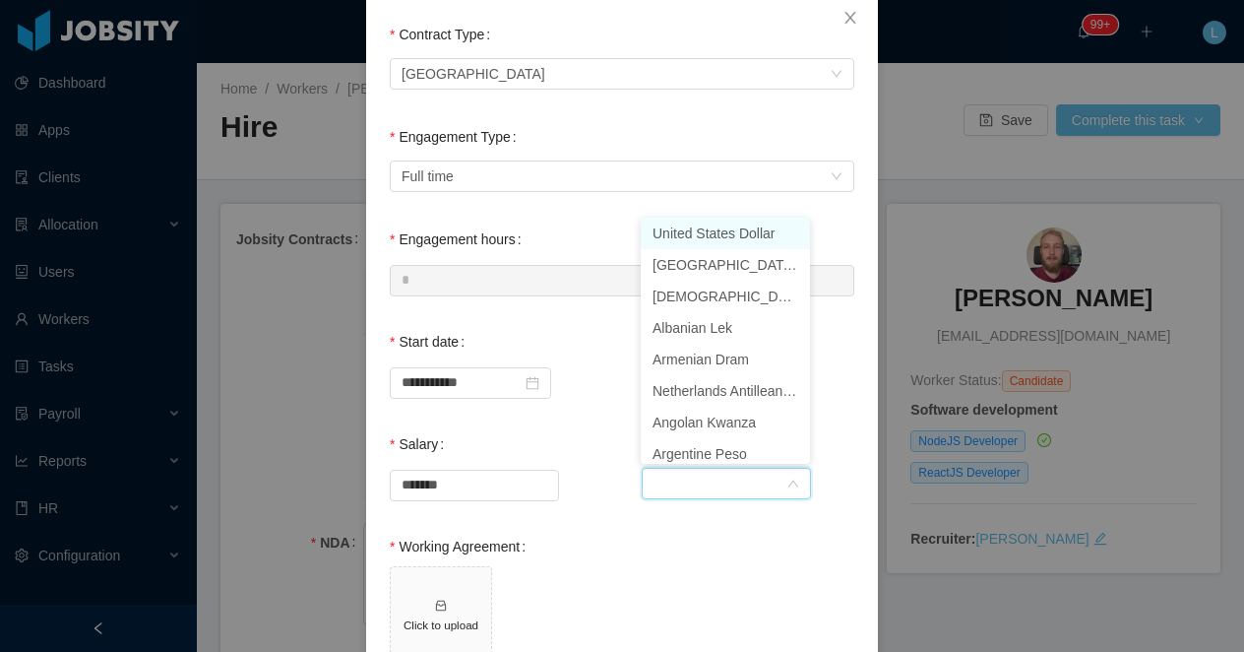
click at [681, 235] on li "United States Dollar" at bounding box center [725, 233] width 169 height 31
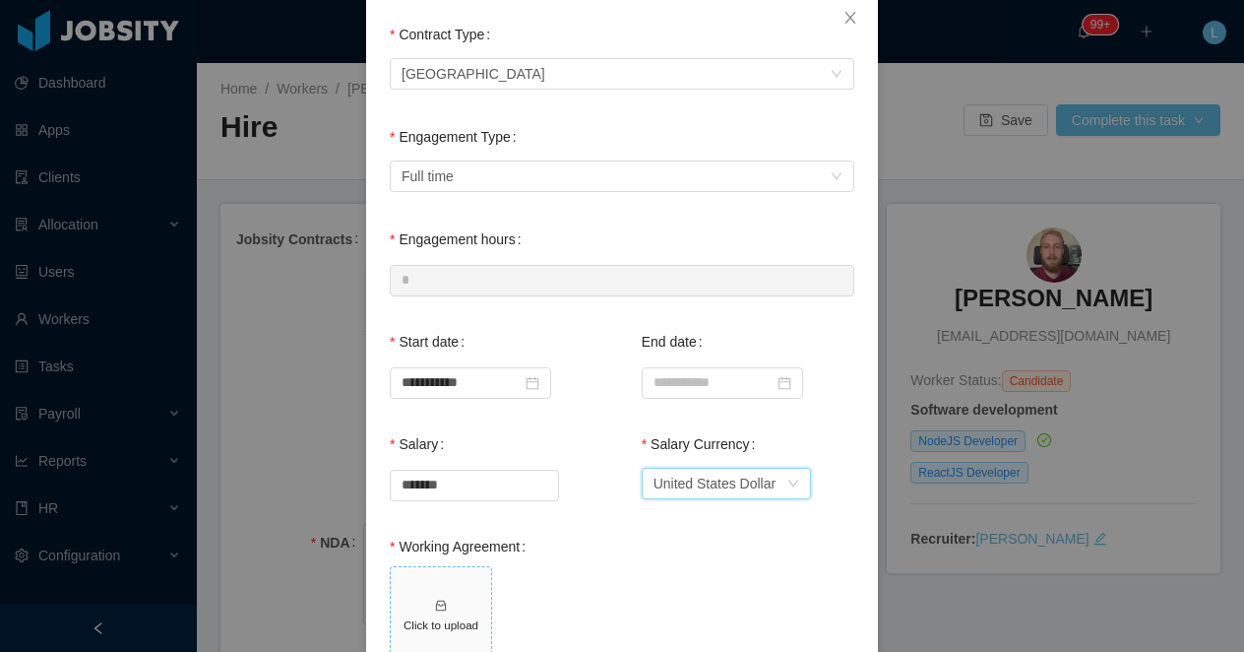
click at [455, 610] on span "Click to upload" at bounding box center [441, 617] width 100 height 100
click at [432, 584] on span "Click to upload" at bounding box center [441, 617] width 100 height 100
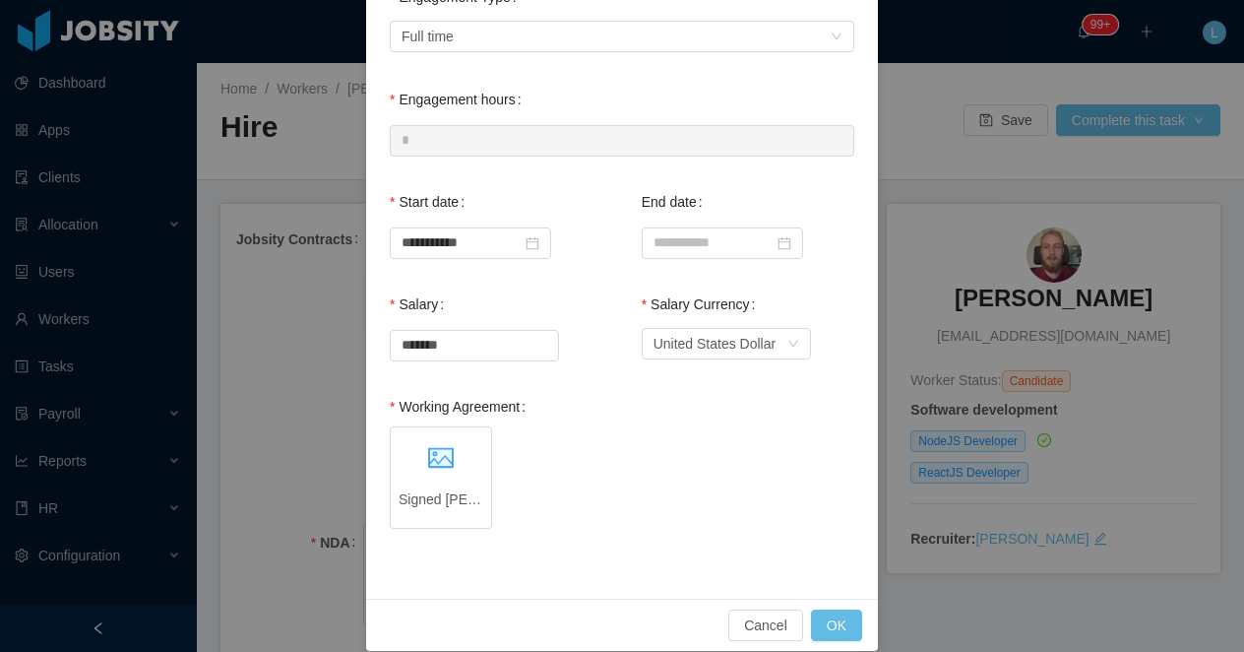
scroll to position [270, 0]
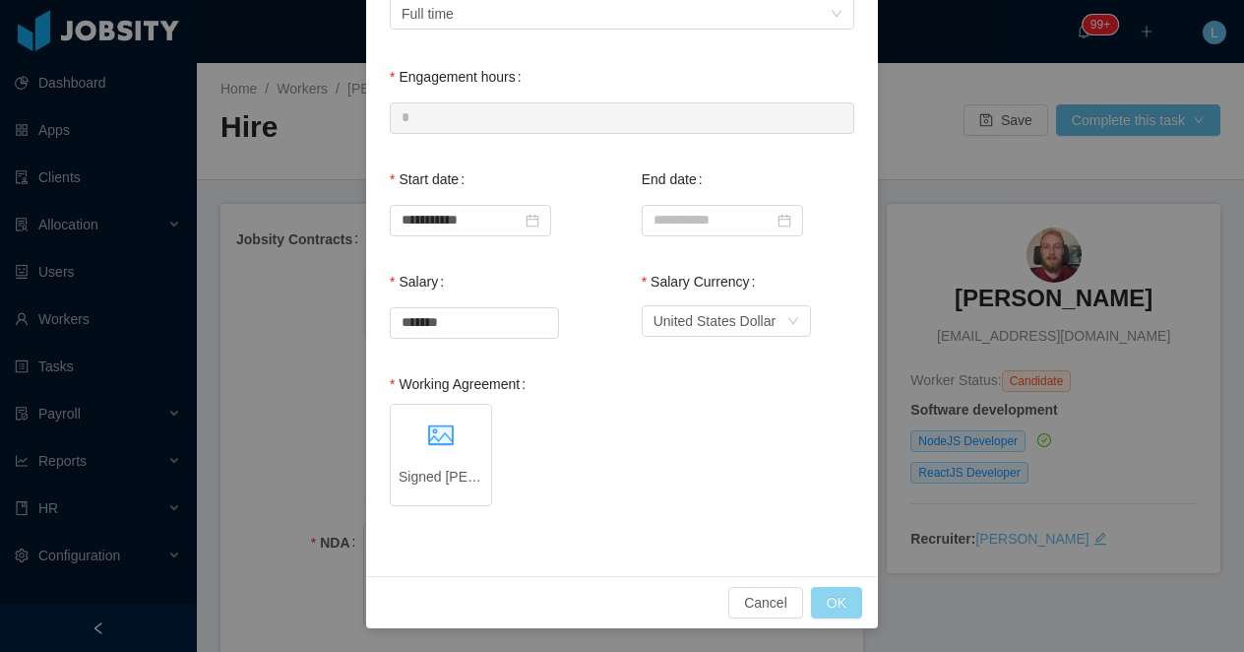
click at [840, 594] on button "OK" at bounding box center [836, 602] width 51 height 31
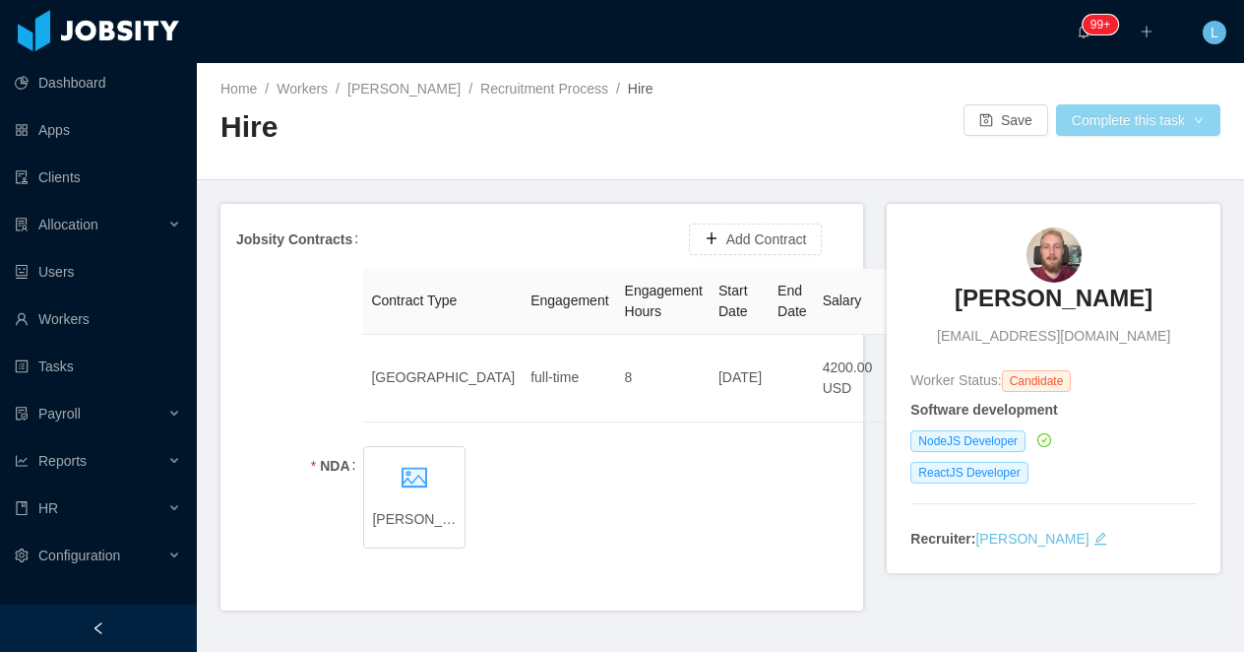
click at [1152, 119] on button "Complete this task" at bounding box center [1138, 119] width 164 height 31
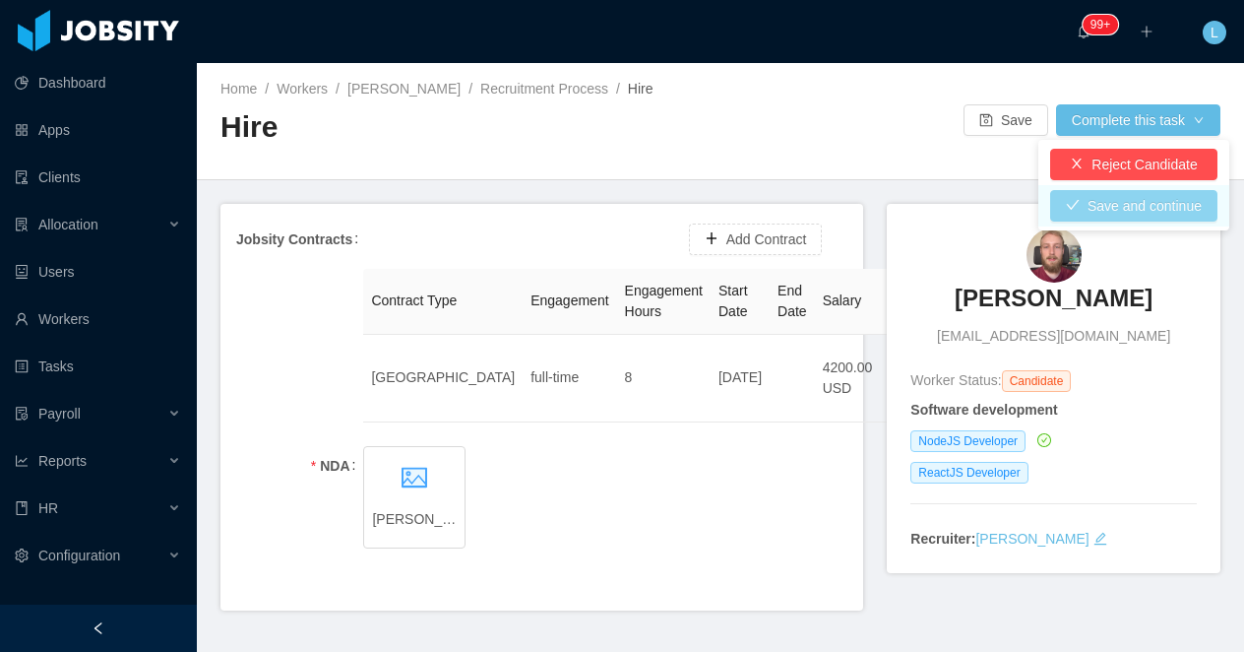
click at [1086, 209] on button "Save and continue" at bounding box center [1133, 205] width 167 height 31
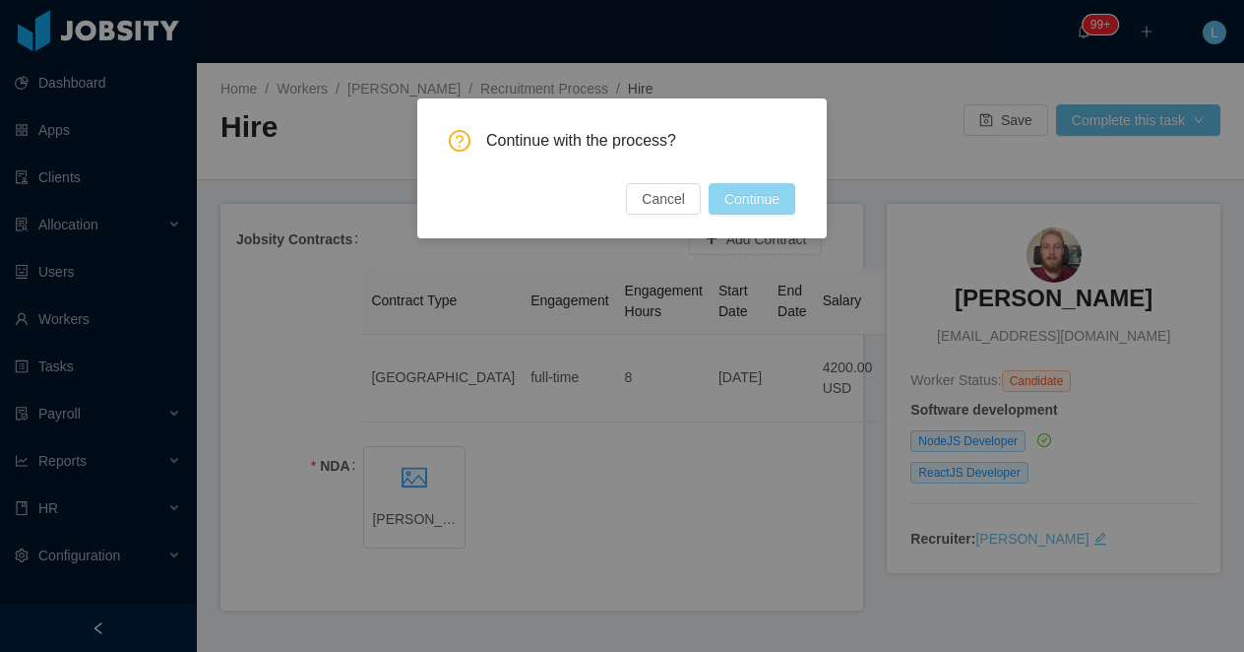
click at [753, 197] on button "Continue" at bounding box center [752, 198] width 87 height 31
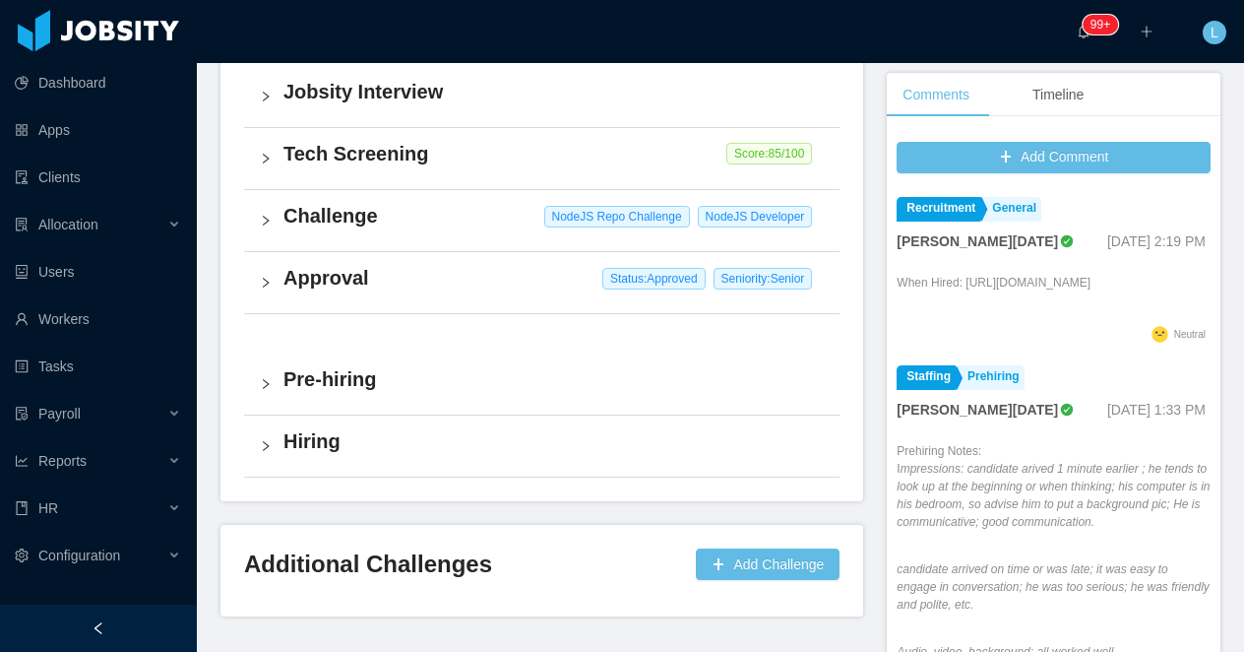
scroll to position [591, 0]
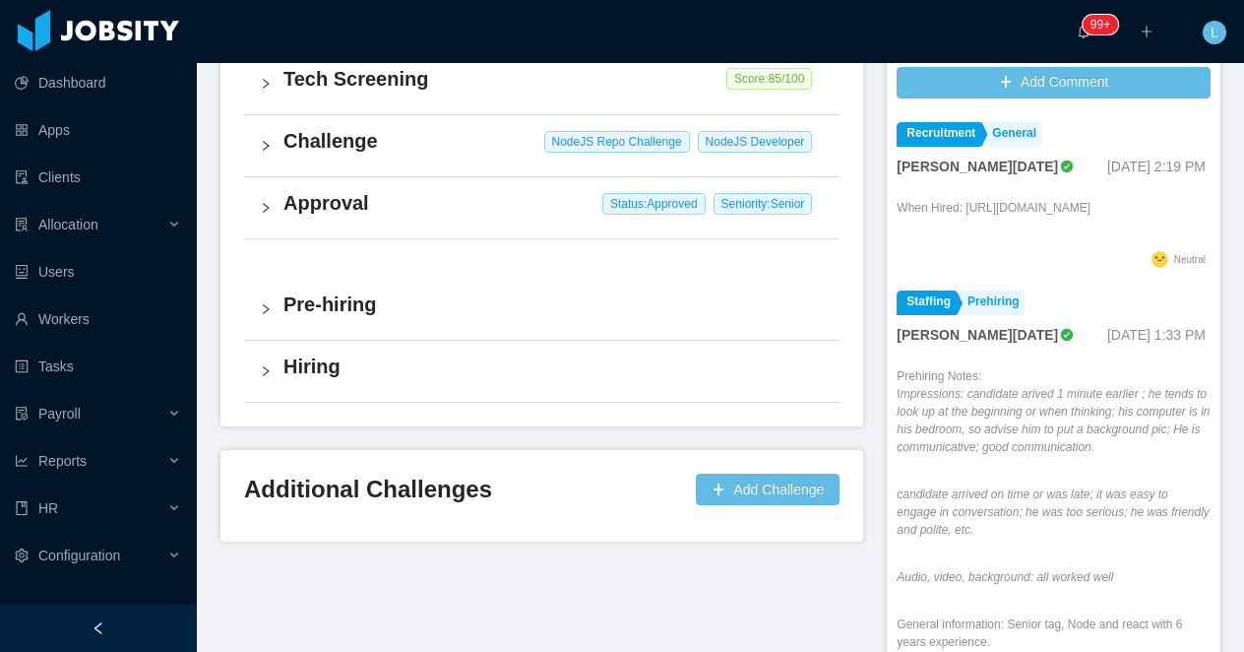
click at [588, 299] on h4 "Pre-hiring" at bounding box center [553, 304] width 540 height 28
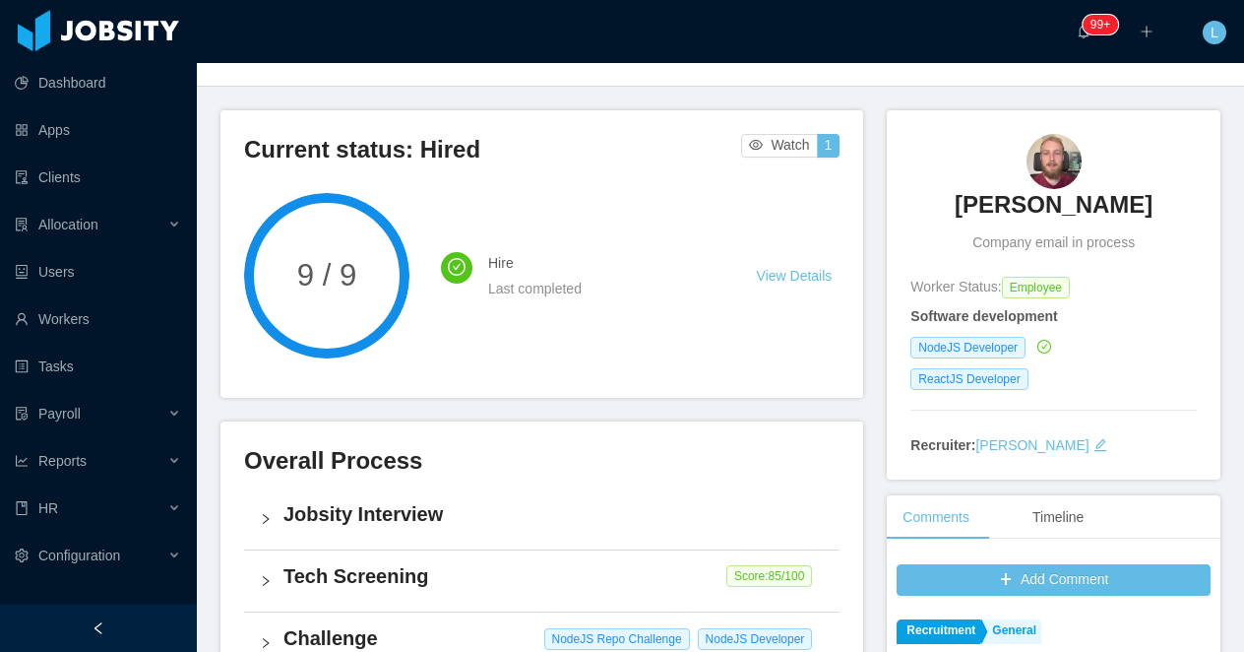
scroll to position [0, 0]
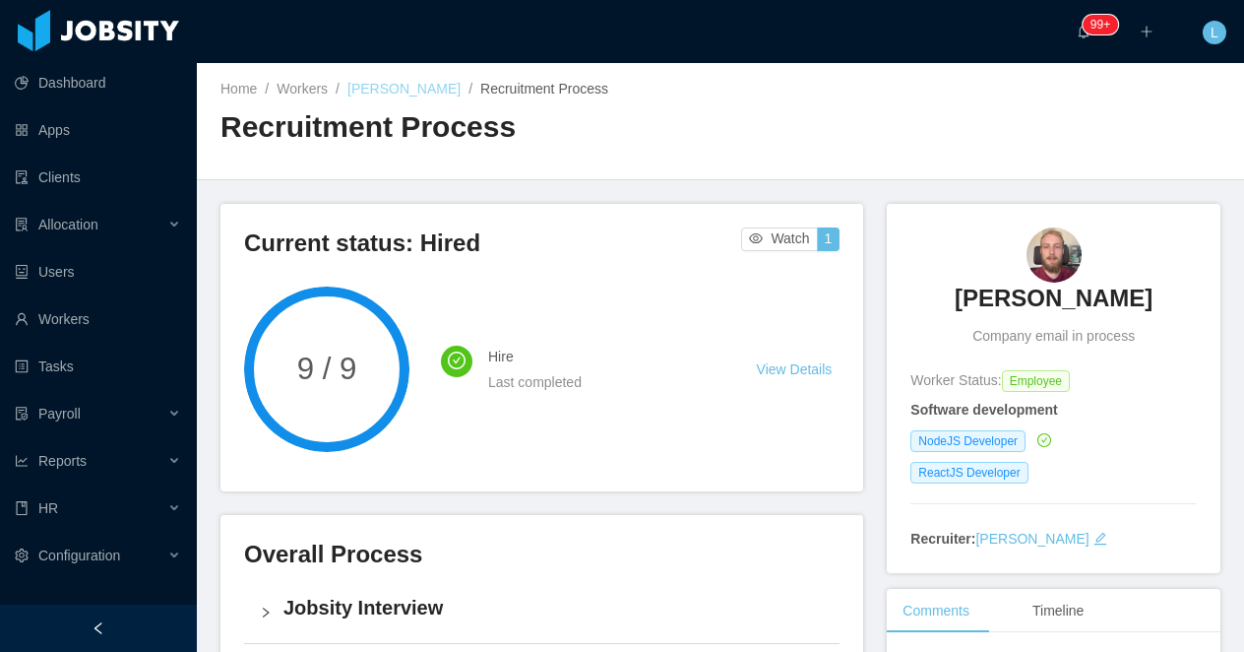
click at [390, 92] on link "[PERSON_NAME]" at bounding box center [403, 89] width 113 height 16
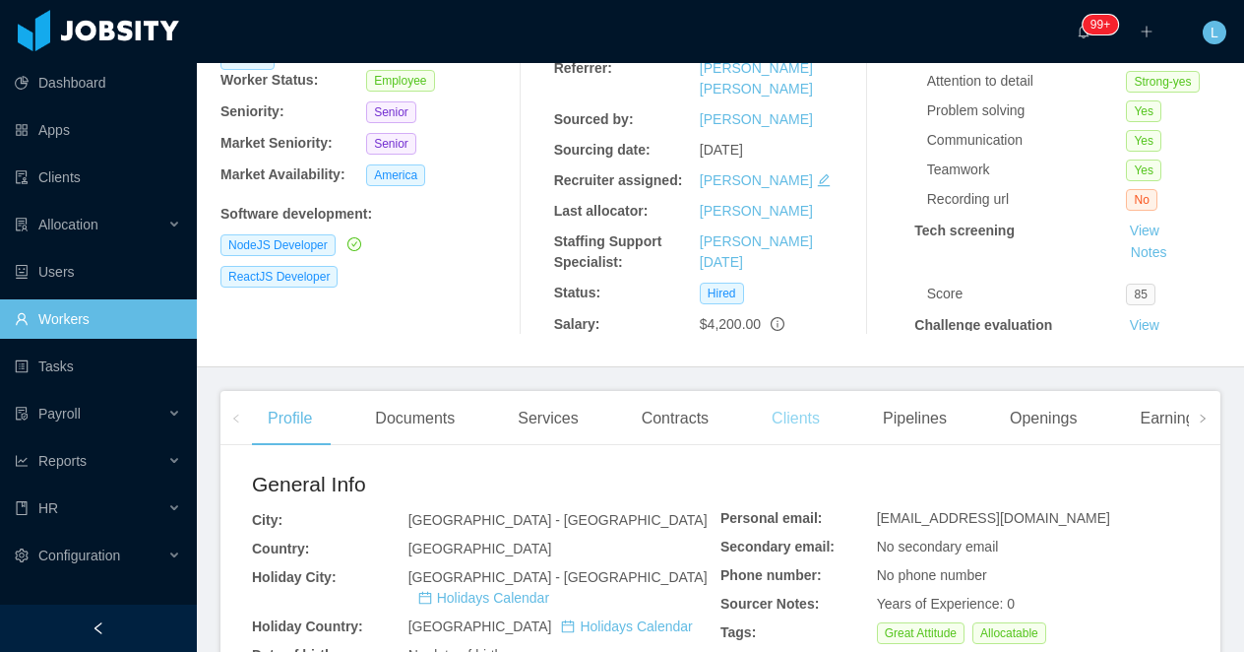
click at [805, 415] on div "Clients" at bounding box center [796, 418] width 80 height 55
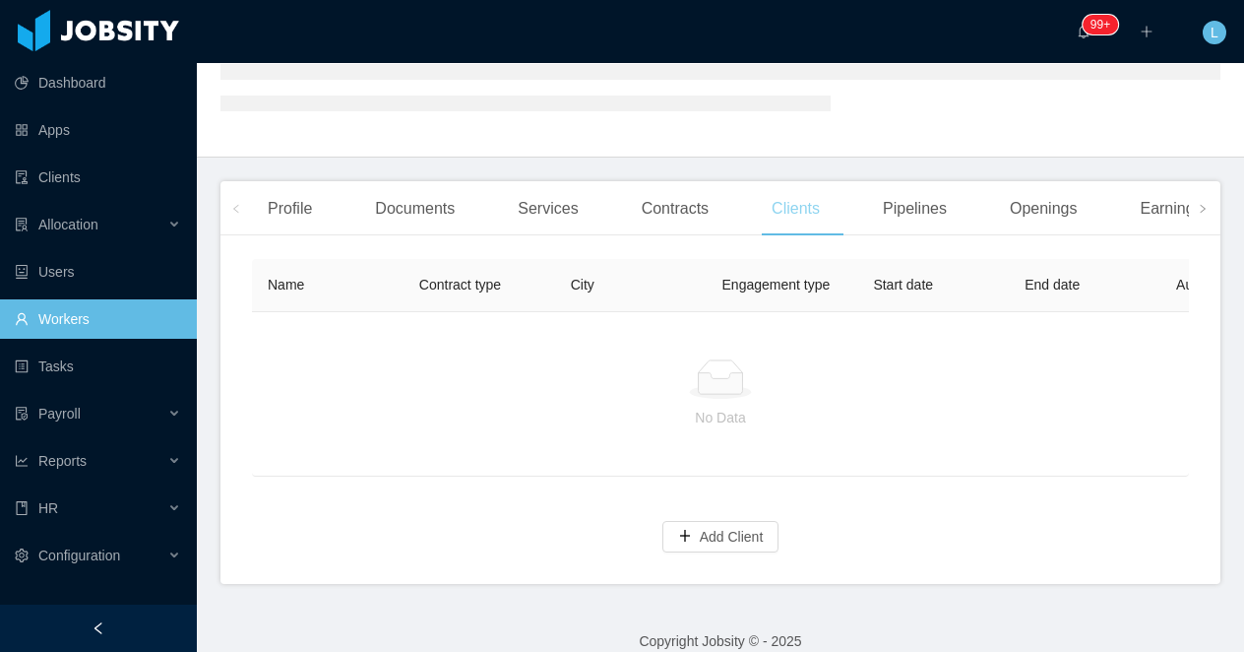
scroll to position [279, 0]
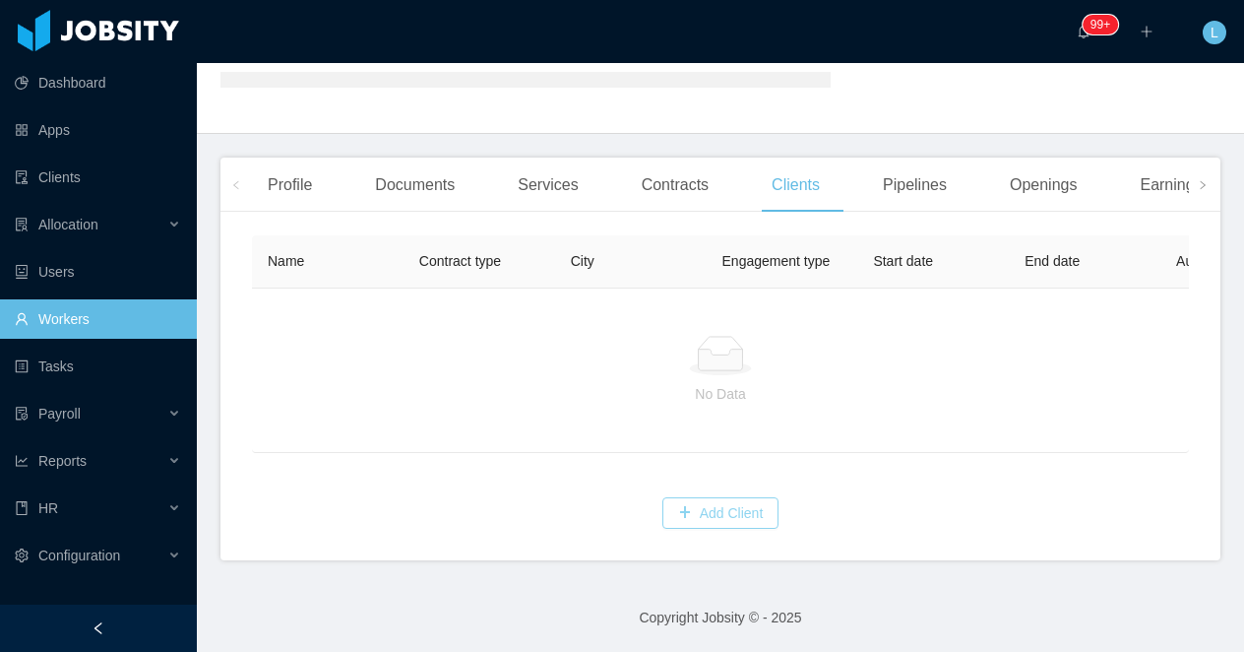
click at [691, 507] on button "Add Client" at bounding box center [720, 512] width 117 height 31
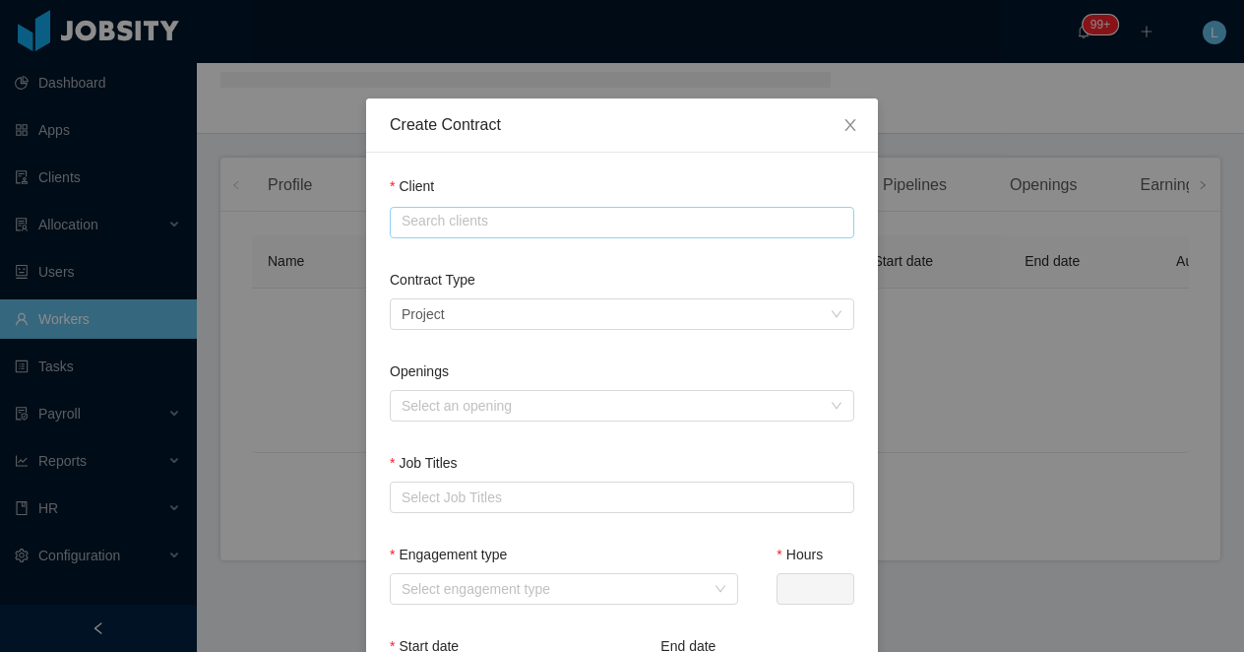
click at [439, 229] on input "text" at bounding box center [622, 222] width 465 height 31
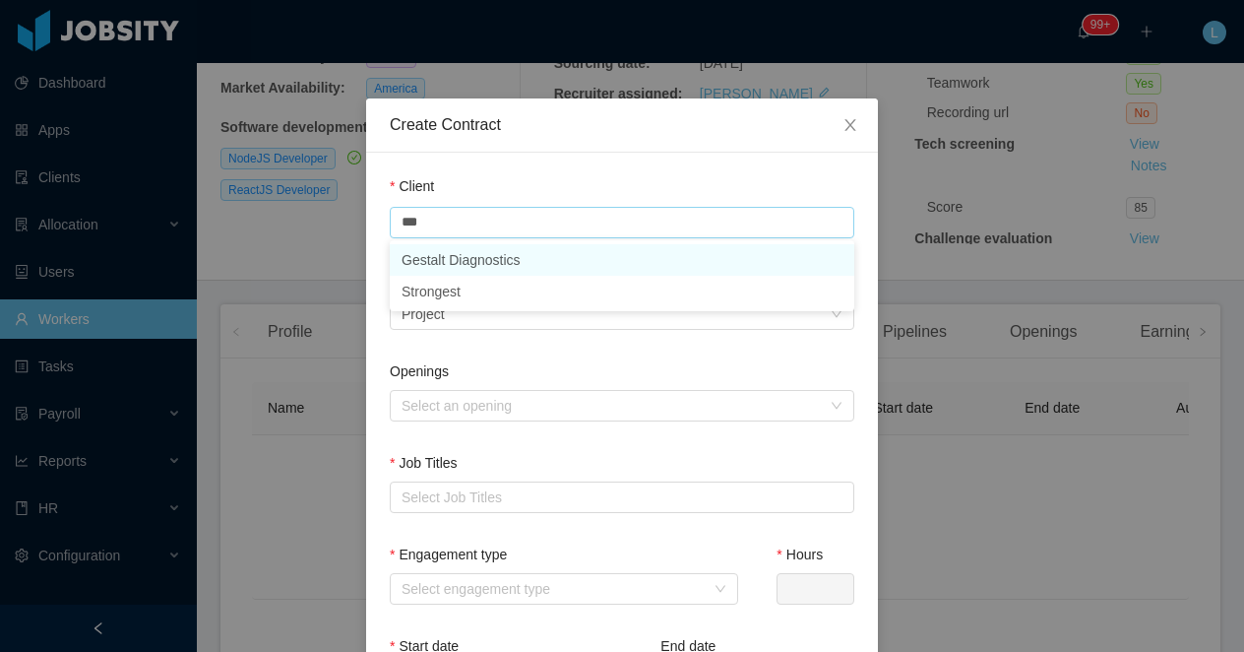
click at [418, 266] on li "Gestalt Diagnostics" at bounding box center [622, 259] width 465 height 31
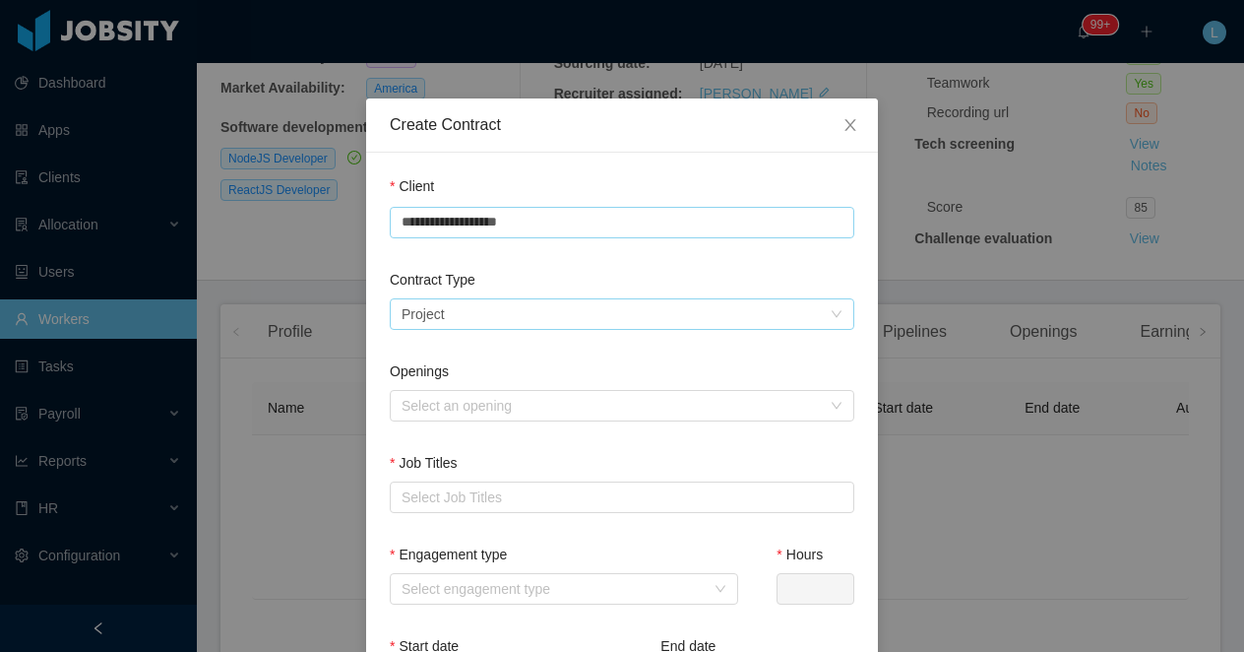
type input "**********"
click at [429, 316] on div "Project" at bounding box center [423, 314] width 43 height 30
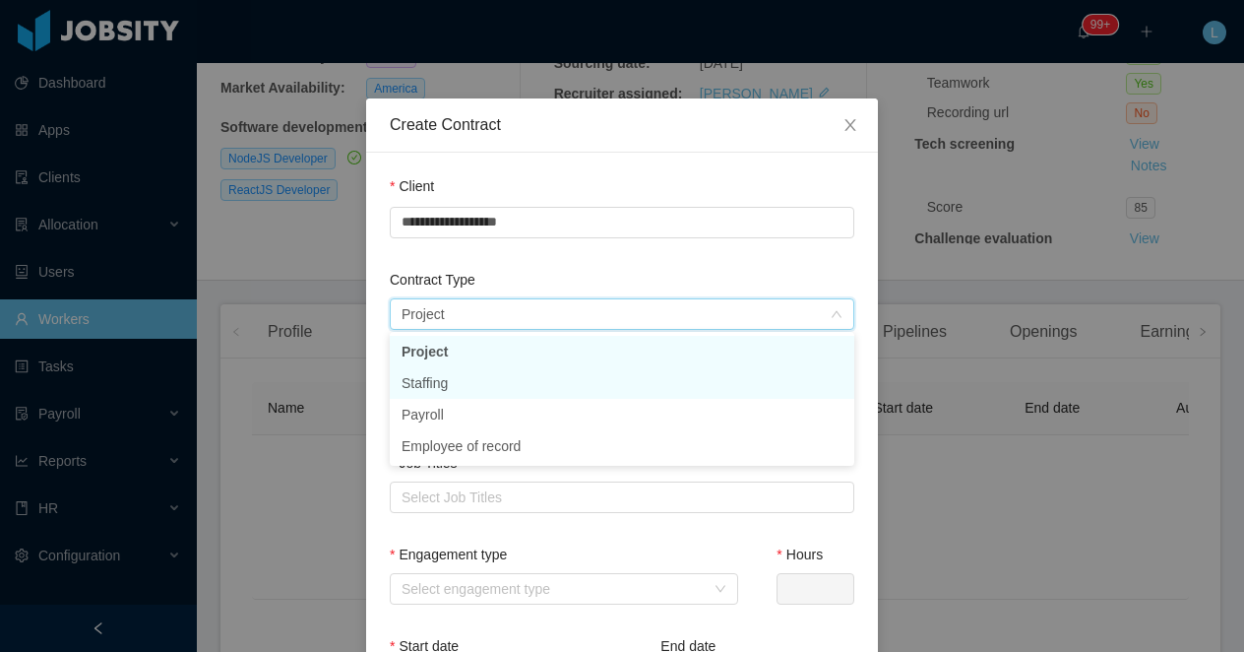
click at [430, 371] on li "Staffing" at bounding box center [622, 382] width 465 height 31
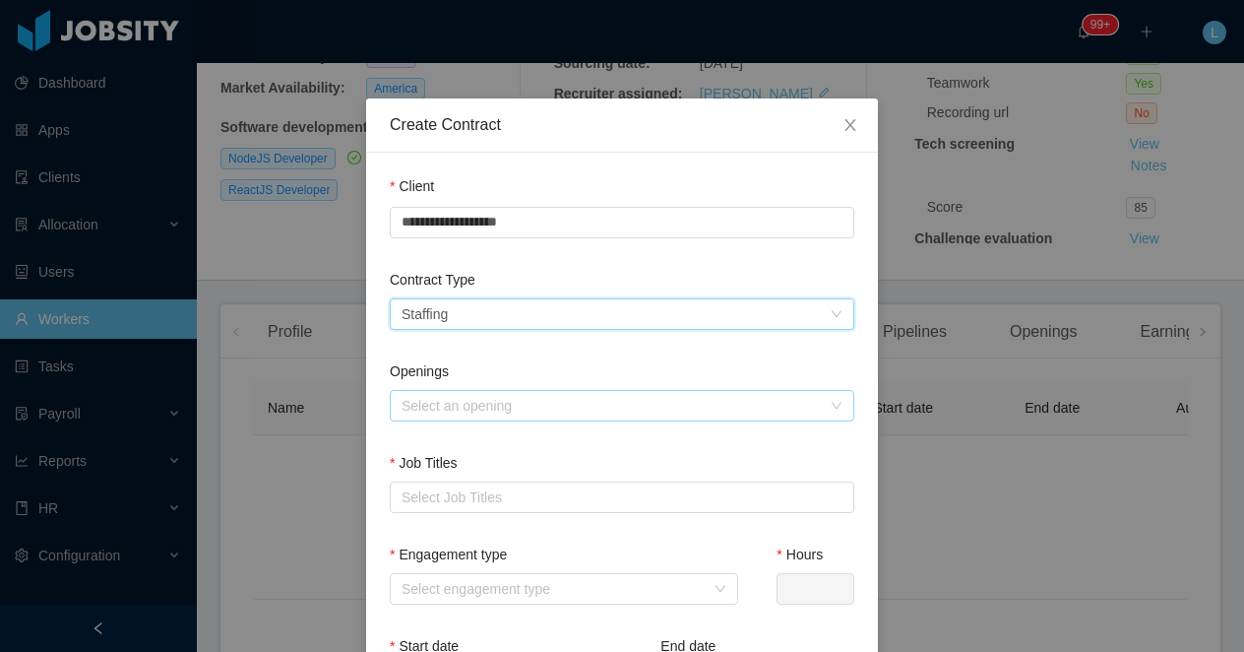
click at [442, 403] on div "Select an opening" at bounding box center [611, 406] width 419 height 20
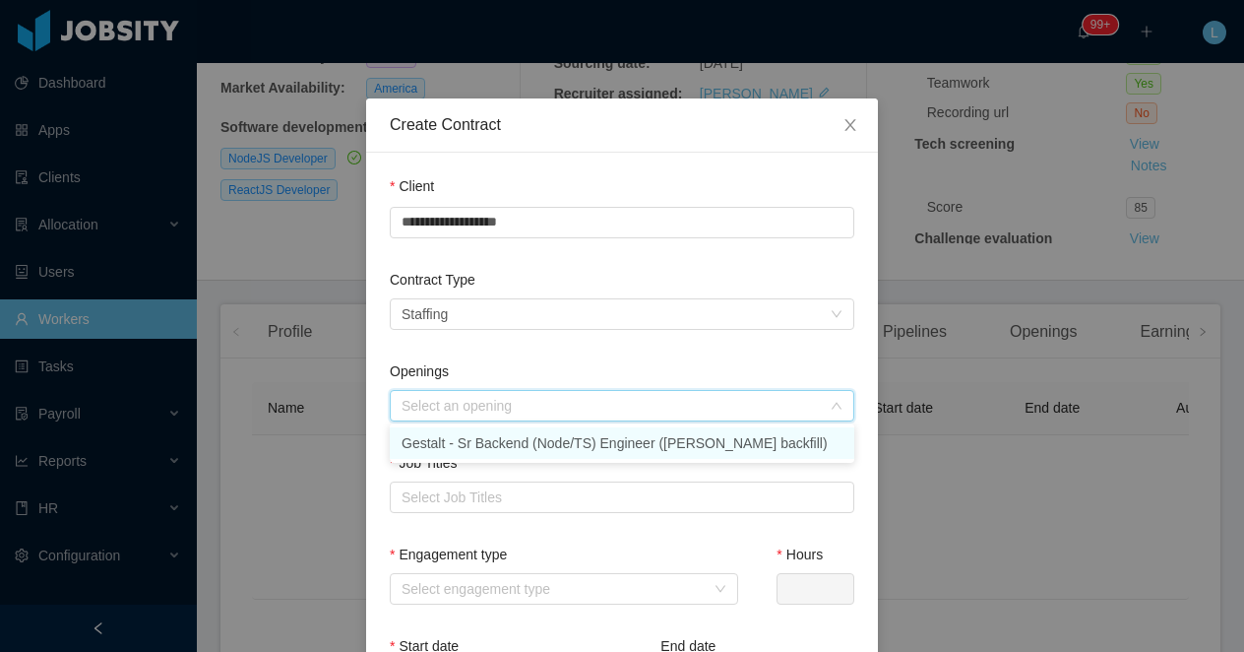
click at [444, 443] on li "Gestalt - Sr Backend (Node/TS) Engineer (Gabriel Guzman's backfill)" at bounding box center [622, 442] width 465 height 31
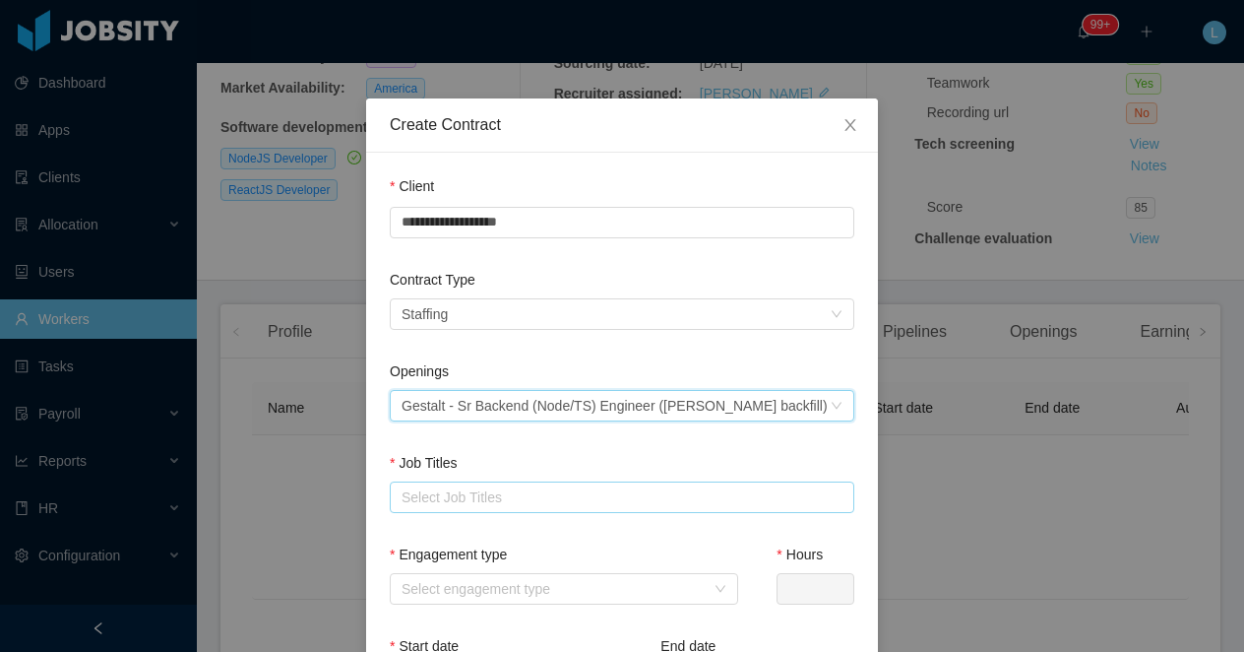
click at [440, 500] on div "Select Job Titles" at bounding box center [618, 497] width 432 height 20
type input "****"
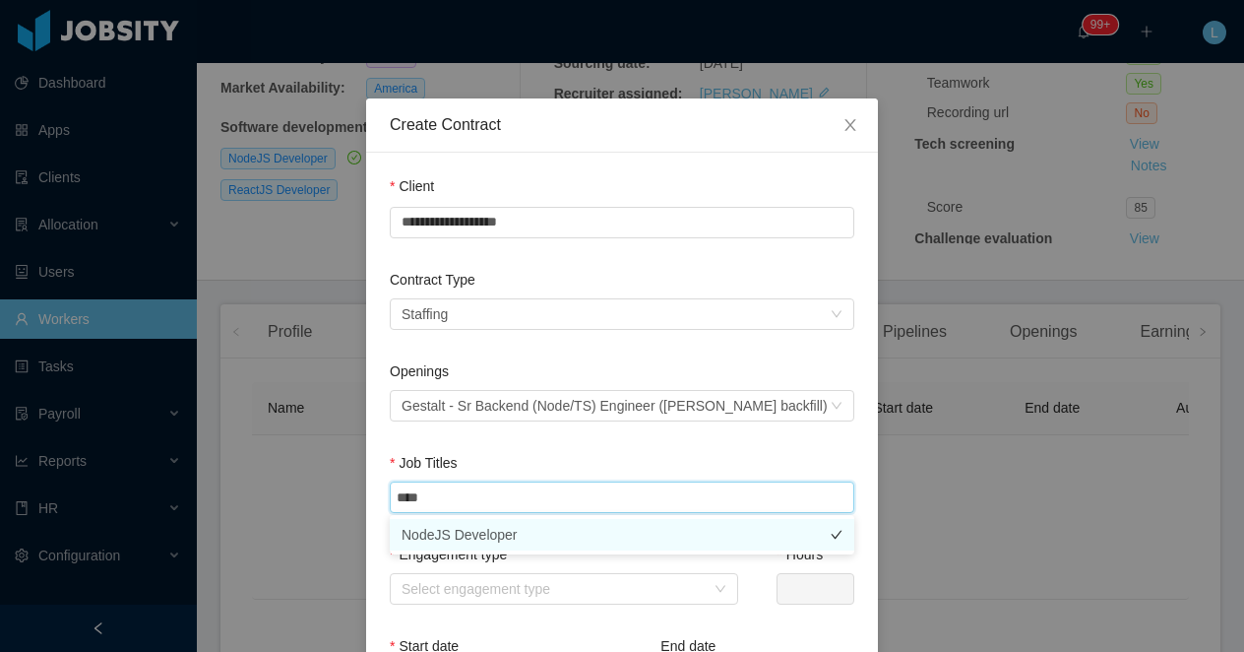
click at [463, 526] on li "NodeJS Developer" at bounding box center [622, 534] width 465 height 31
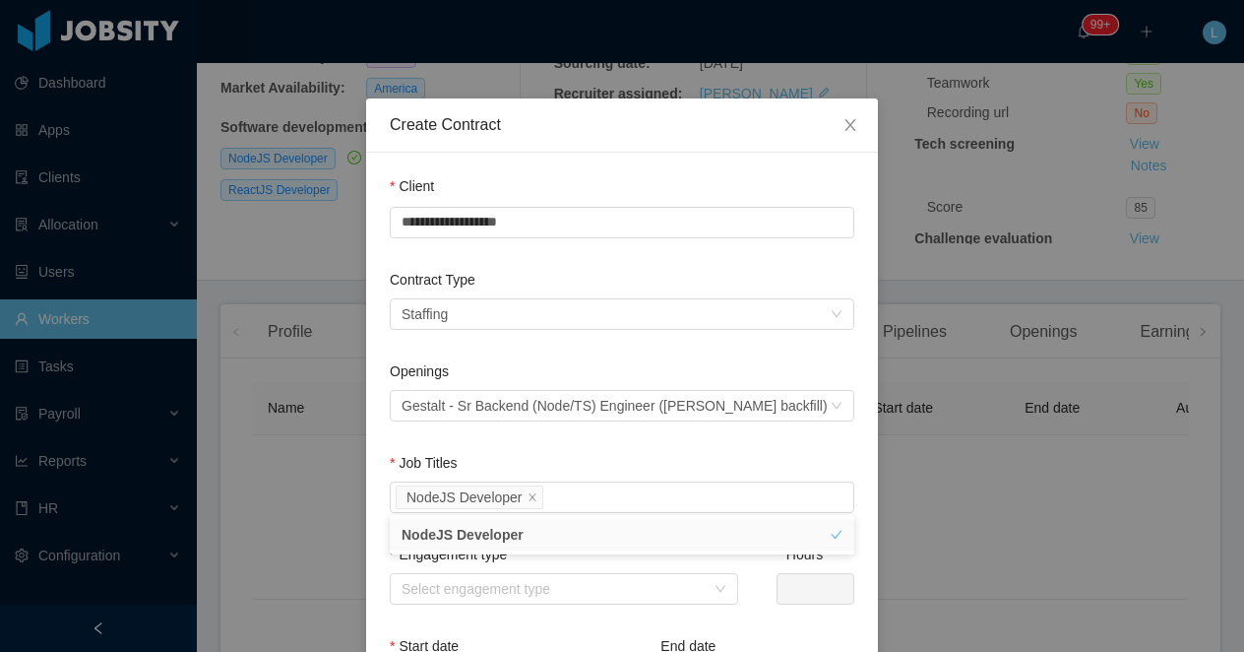
click at [483, 436] on div "Openings Select an opening Gestalt - Sr Backend (Node/TS) Engineer (Gabriel Guz…" at bounding box center [622, 407] width 465 height 92
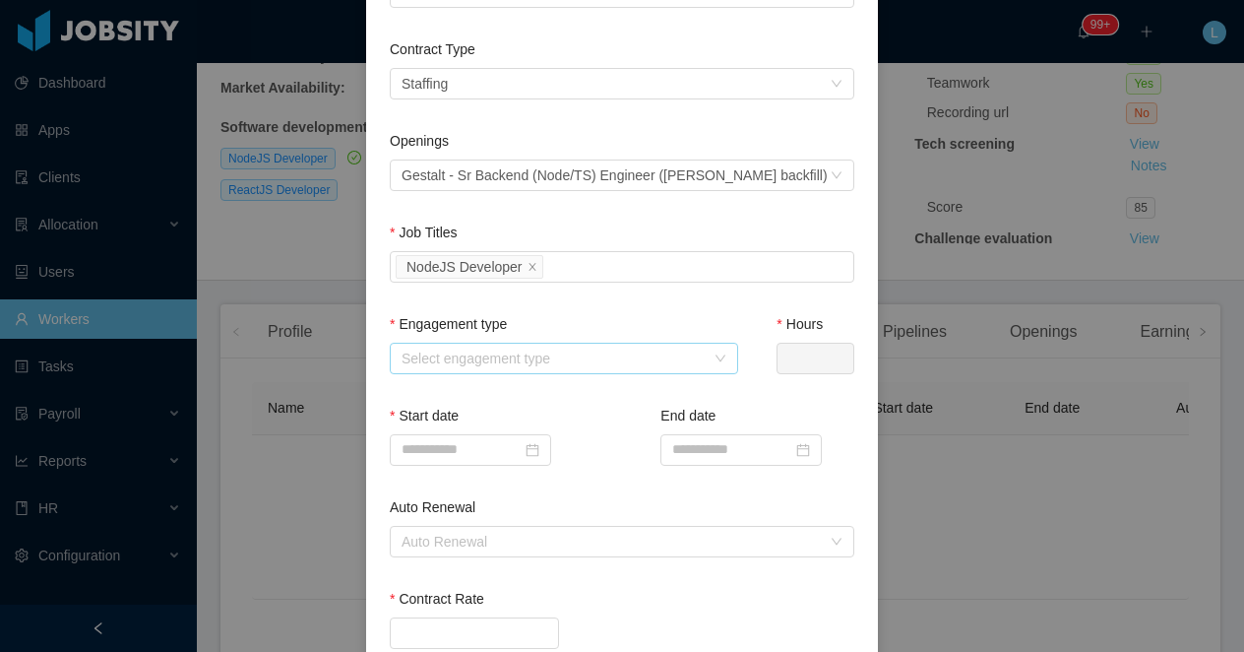
scroll to position [234, 0]
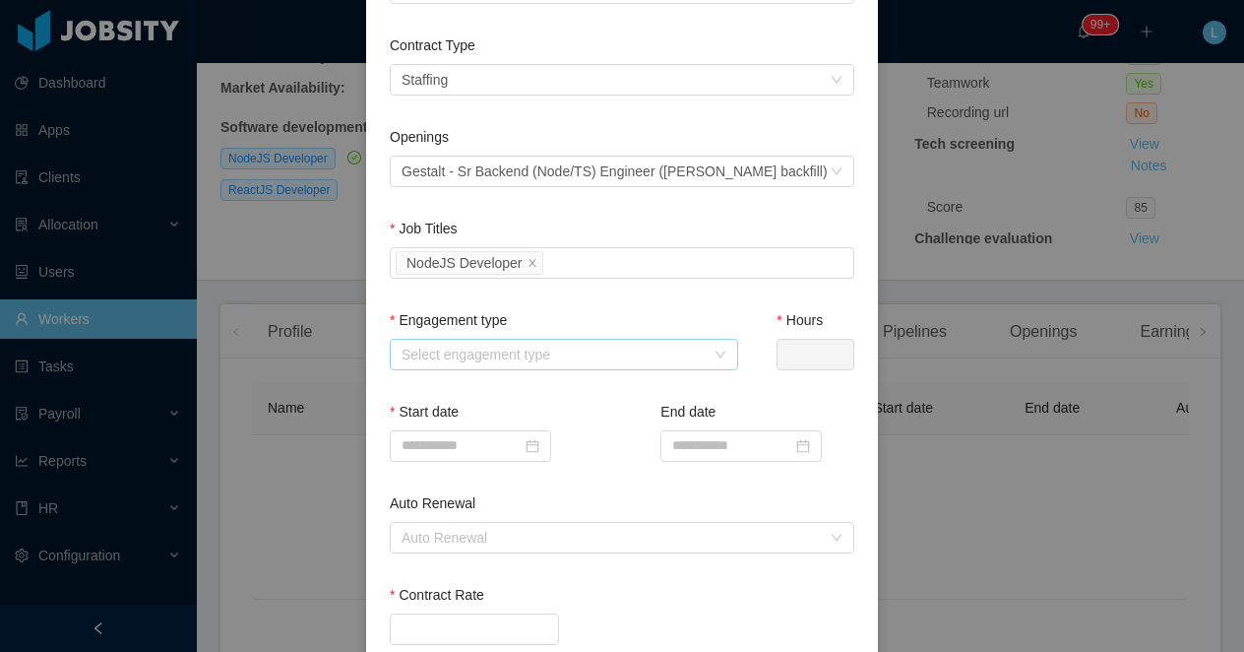
click at [463, 356] on div "Select engagement type" at bounding box center [553, 354] width 303 height 20
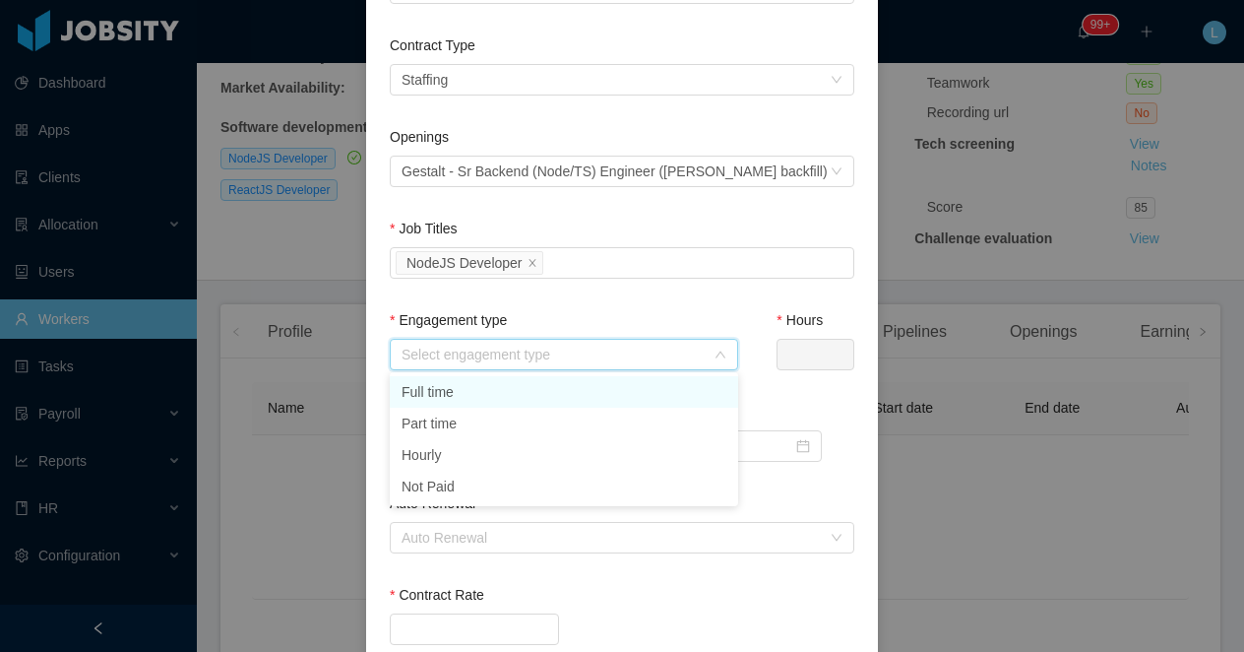
click at [462, 389] on li "Full time" at bounding box center [564, 391] width 348 height 31
type input "*"
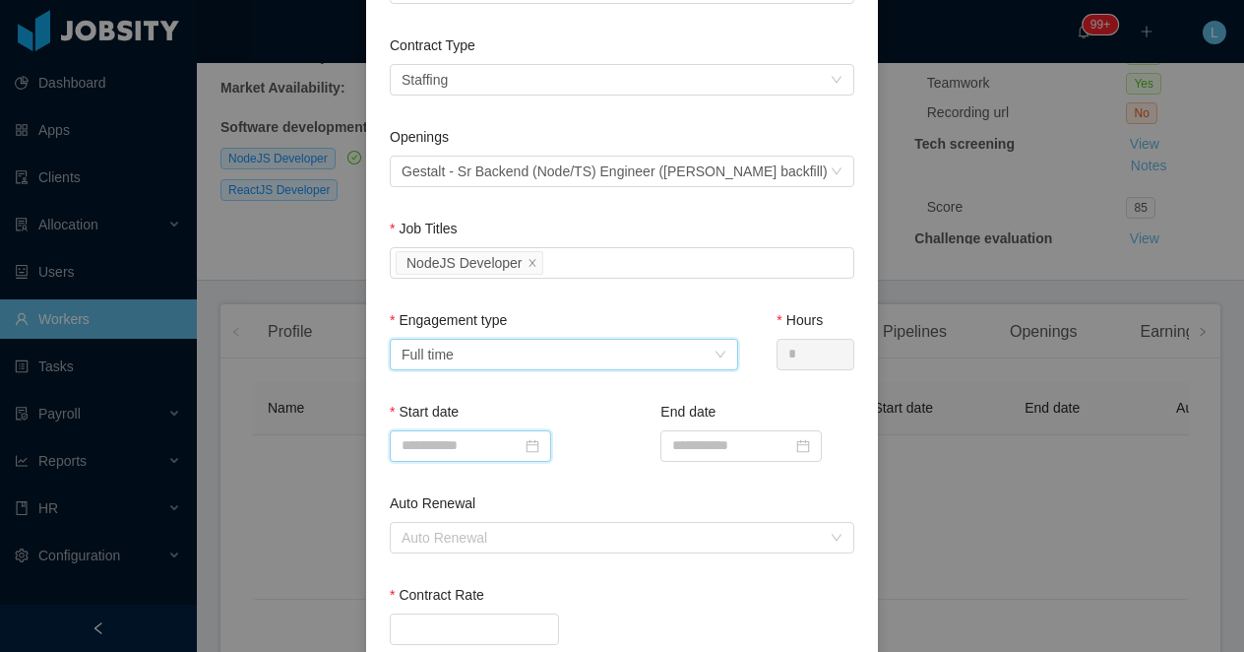
click at [454, 442] on input at bounding box center [470, 445] width 161 height 31
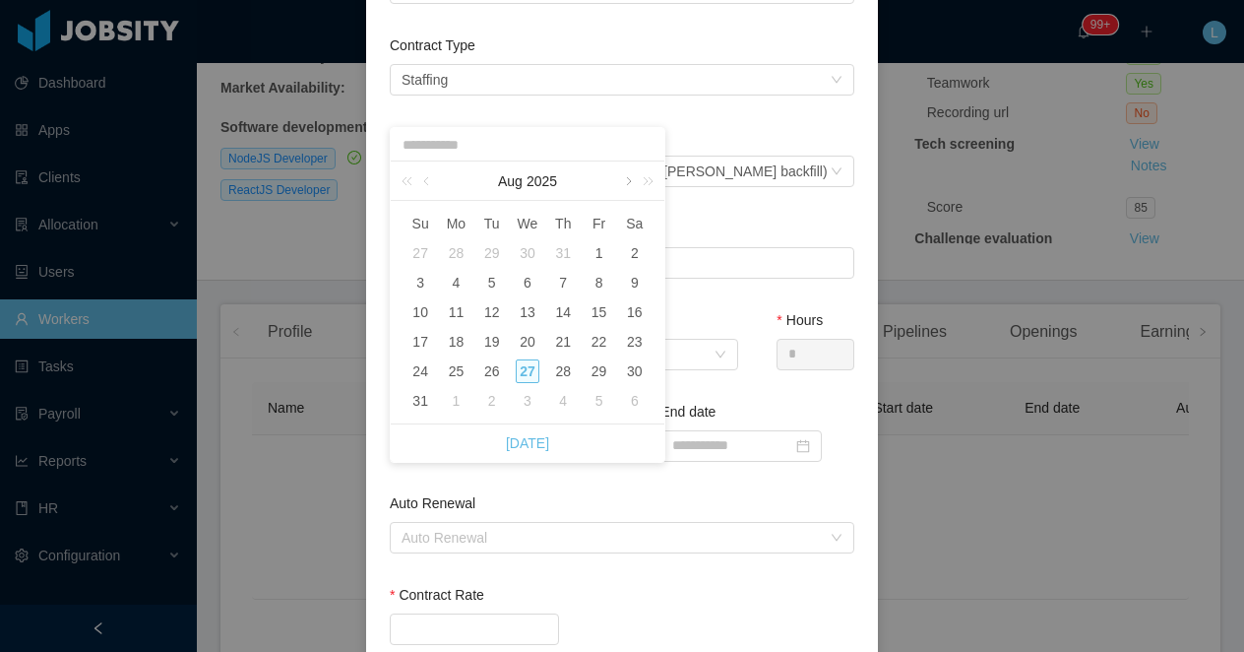
click at [627, 185] on link at bounding box center [627, 180] width 18 height 39
click at [493, 280] on div "9" at bounding box center [492, 283] width 24 height 24
type input "**********"
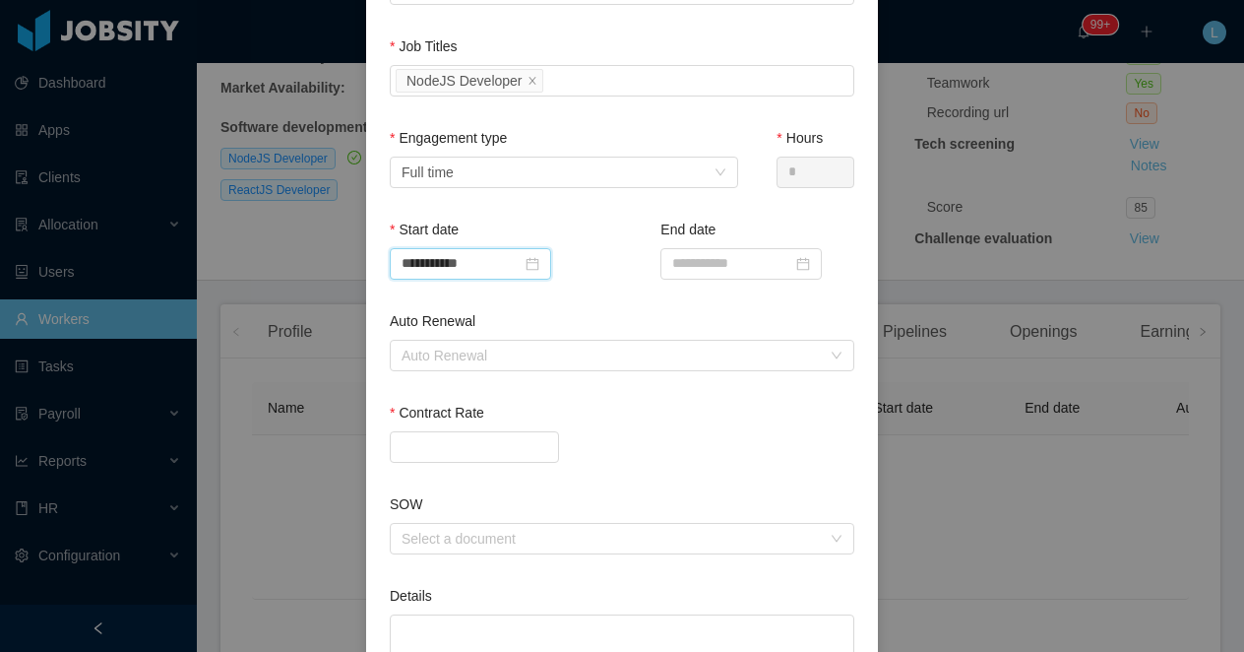
scroll to position [424, 0]
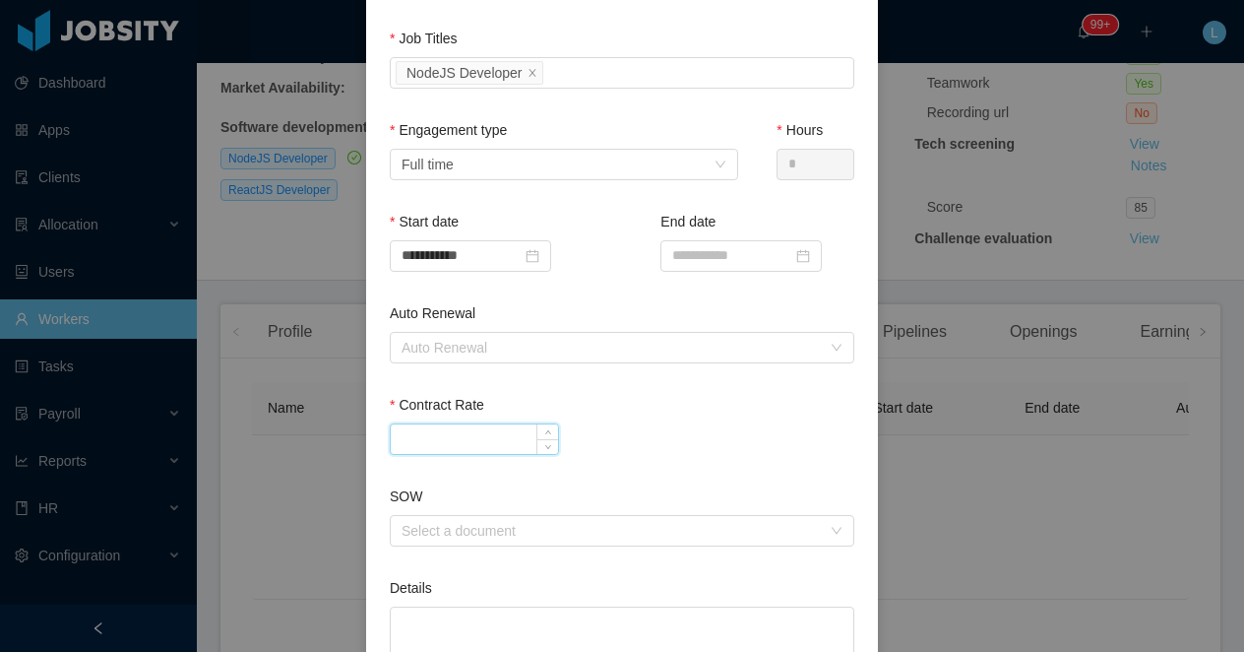
click at [474, 433] on input "Contract Rate" at bounding box center [474, 439] width 167 height 30
type input "*******"
click at [657, 425] on div "*******" at bounding box center [622, 438] width 465 height 31
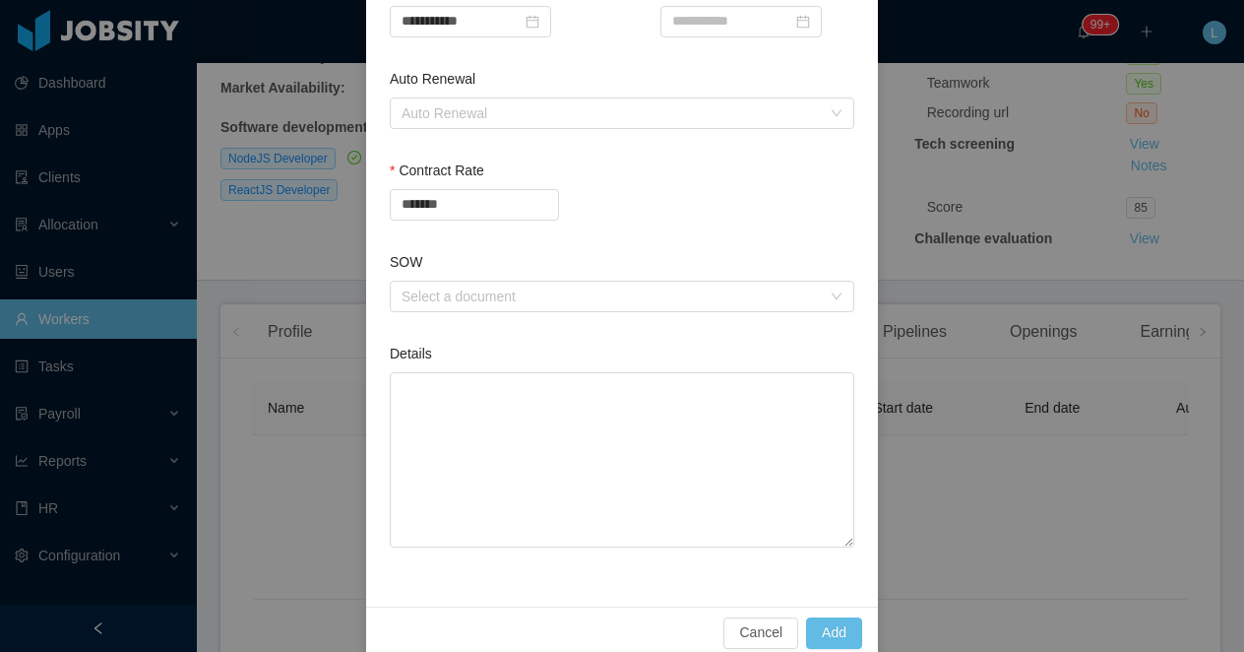
scroll to position [687, 0]
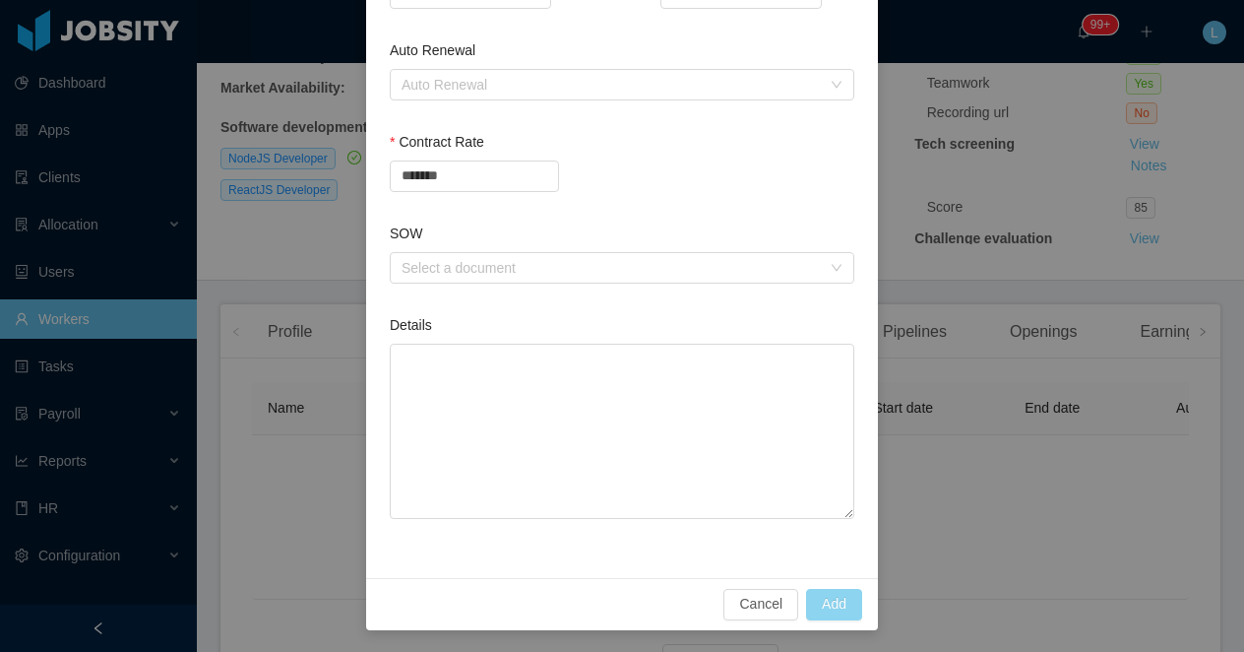
click at [838, 600] on button "Add" at bounding box center [834, 604] width 56 height 31
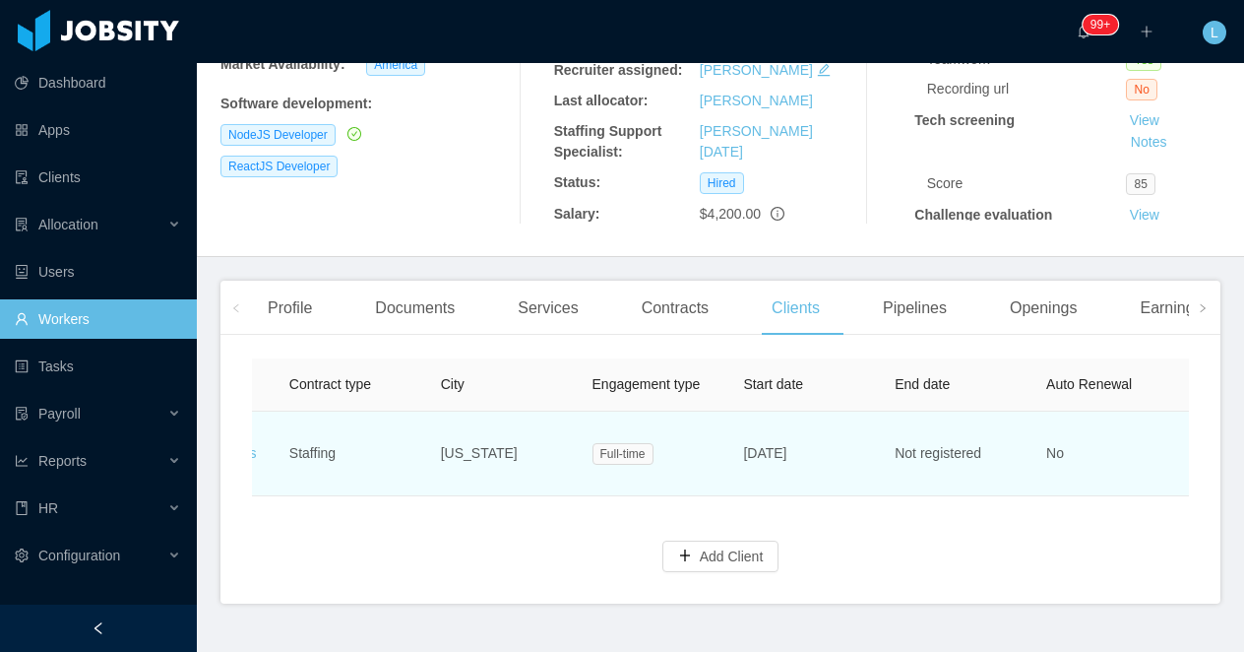
scroll to position [0, 136]
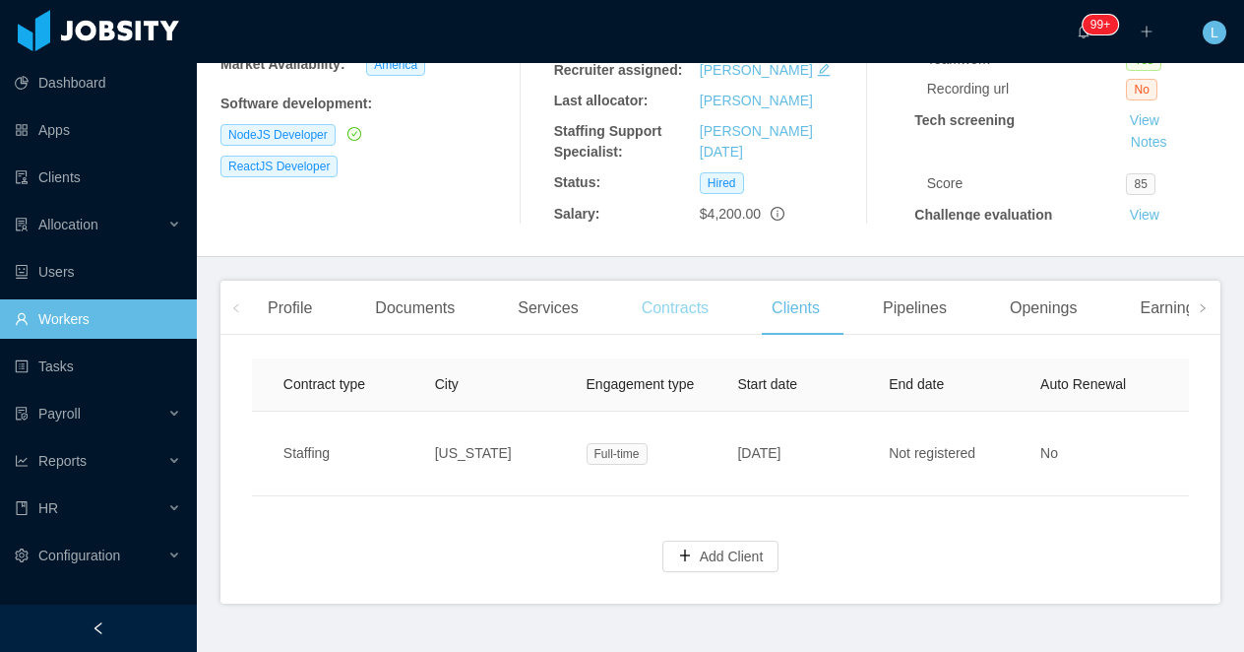
click at [691, 307] on div "Contracts" at bounding box center [675, 307] width 98 height 55
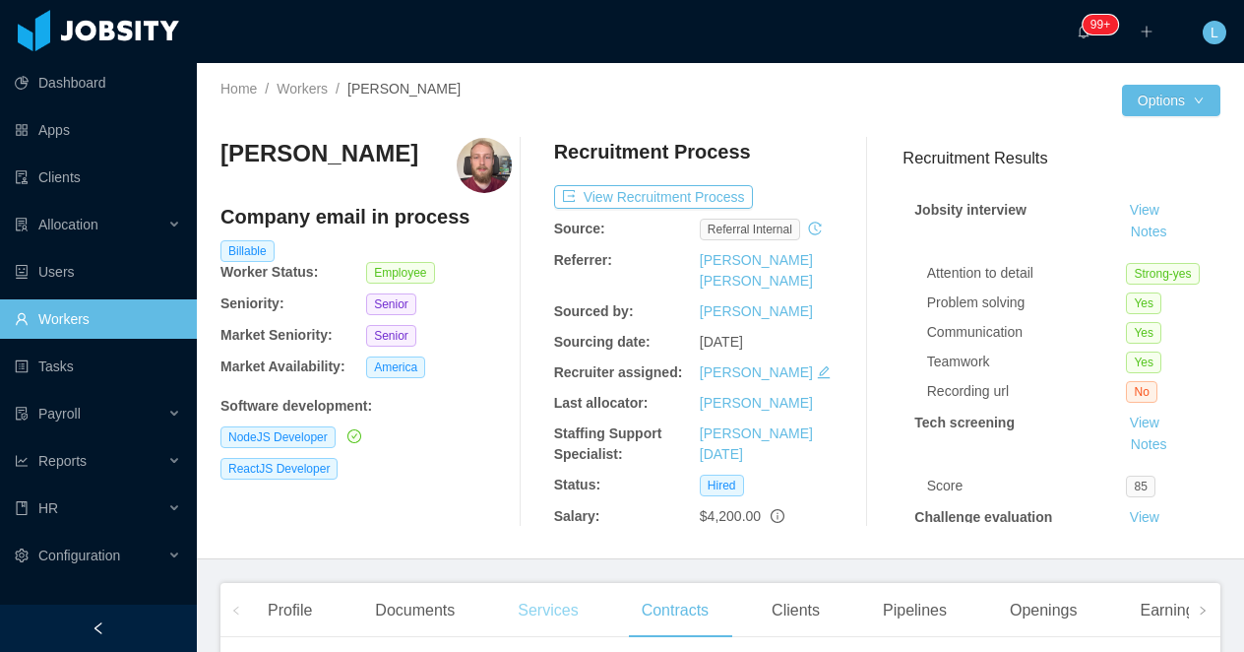
click at [547, 606] on div "Services" at bounding box center [548, 610] width 92 height 55
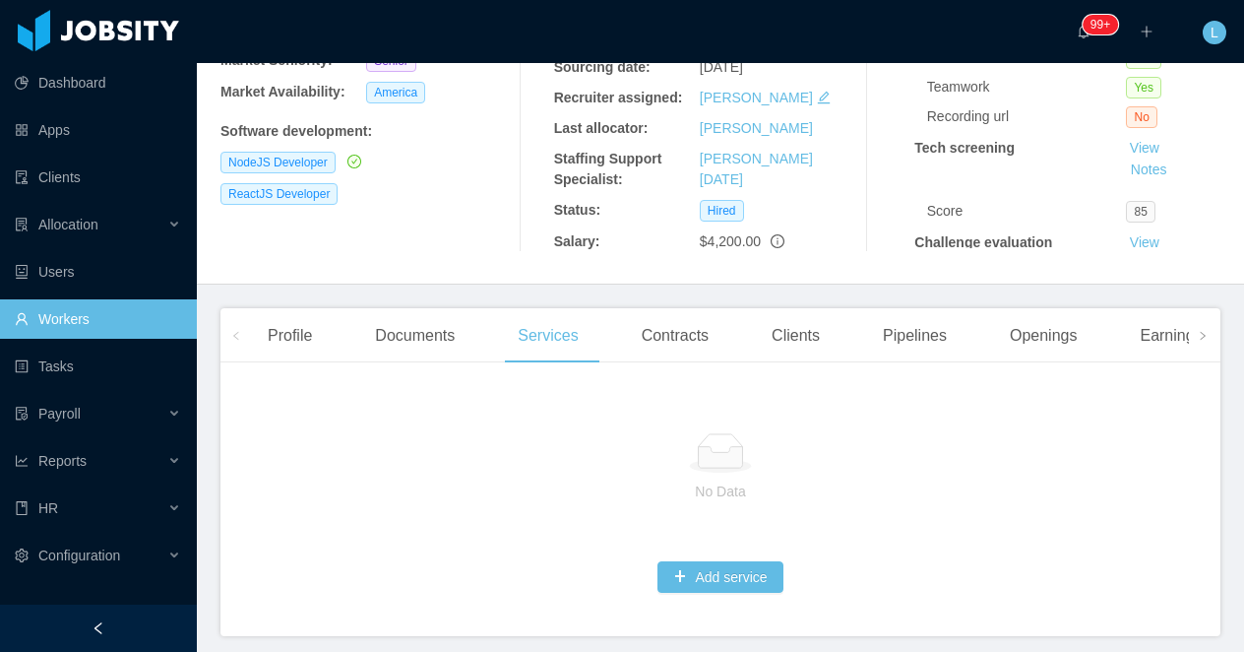
scroll to position [276, 0]
click at [710, 570] on button "Add service" at bounding box center [719, 575] width 125 height 31
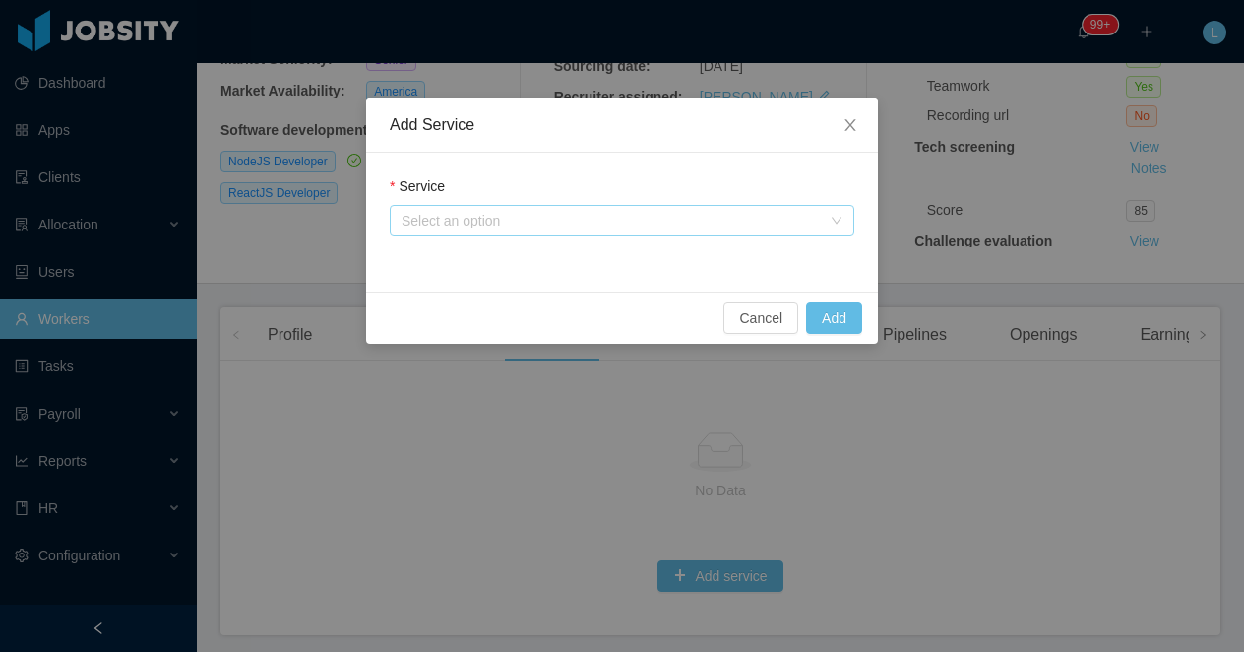
click at [479, 211] on div "Select an option" at bounding box center [611, 221] width 419 height 20
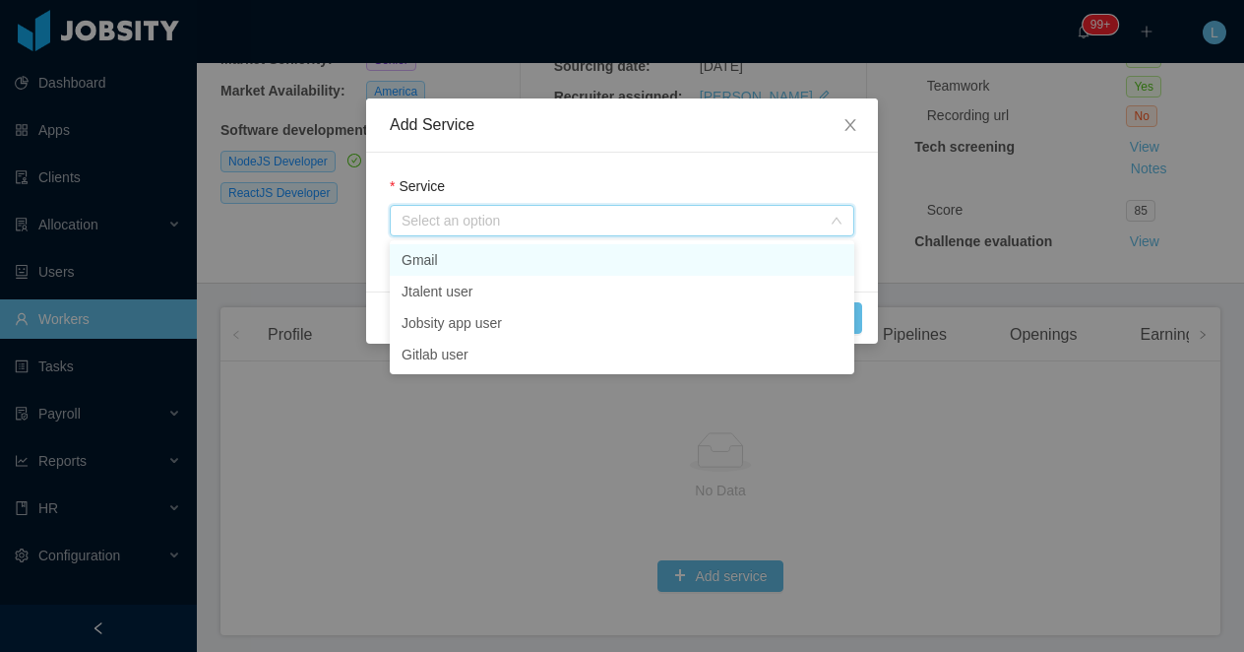
click at [477, 261] on li "Gmail" at bounding box center [622, 259] width 465 height 31
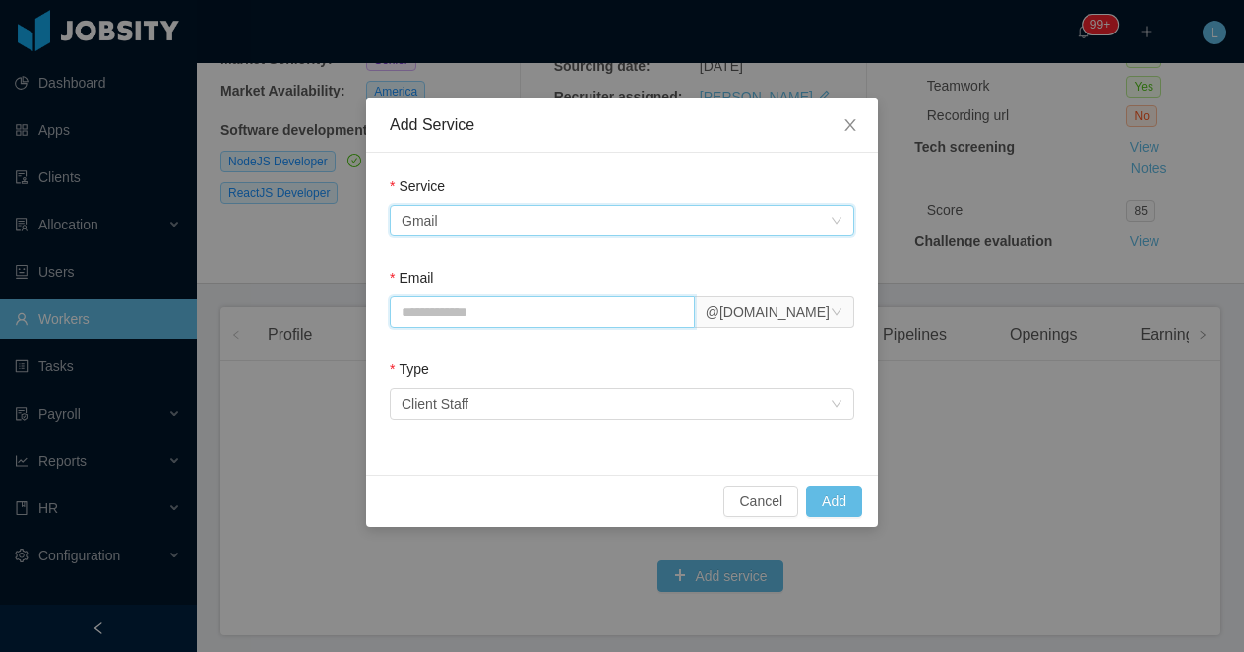
click at [458, 306] on input "Email" at bounding box center [542, 311] width 305 height 31
paste input "**********"
type input "**********"
click at [841, 502] on button "Add" at bounding box center [834, 500] width 56 height 31
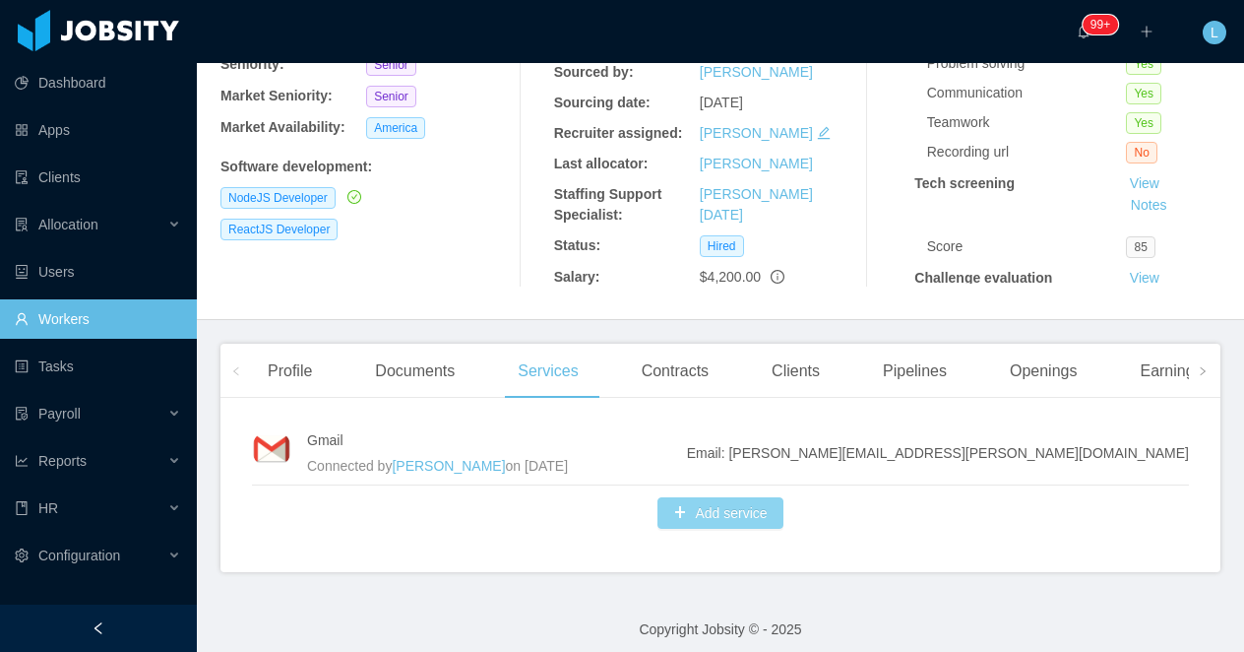
scroll to position [251, 0]
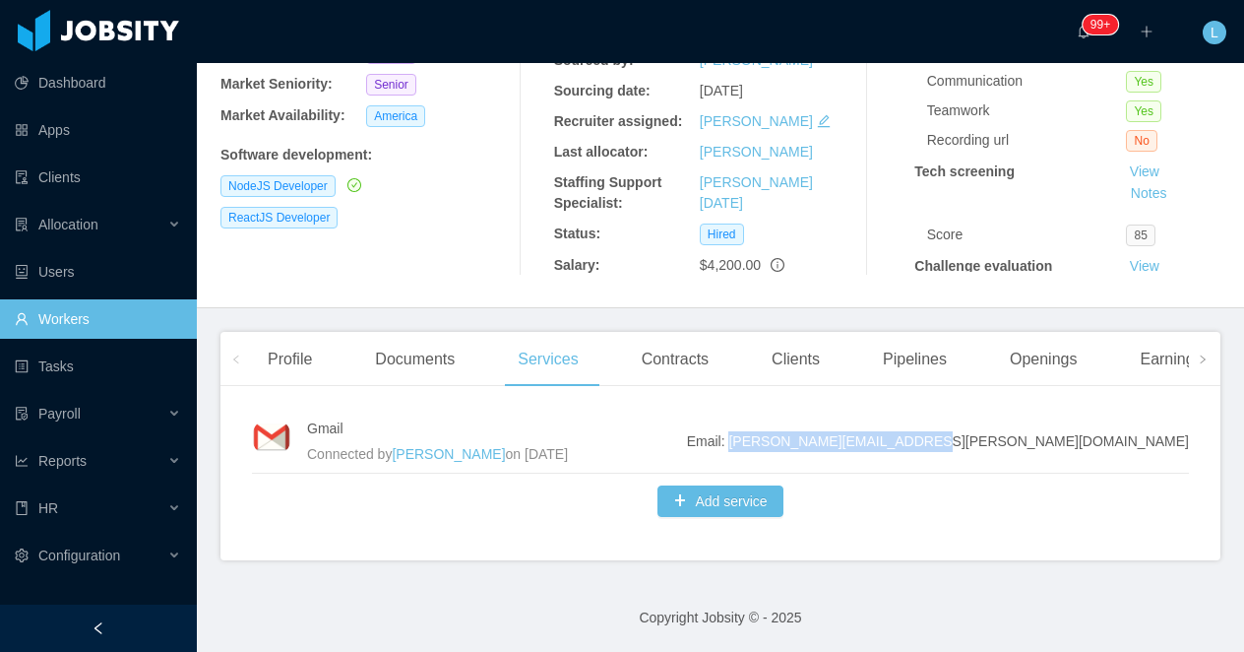
drag, startPoint x: 1200, startPoint y: 436, endPoint x: 1007, endPoint y: 441, distance: 193.0
click at [1007, 441] on div "Gmail Connected by Luisa Romero on Aug 27th, 2025 Email: leonardo.souza@jobsity…" at bounding box center [720, 481] width 1000 height 158
copy span "[PERSON_NAME][EMAIL_ADDRESS][PERSON_NAME][DOMAIN_NAME]"
click at [486, 539] on div "Gmail Connected by Luisa Romero on Aug 27th, 2025 Email: leonardo.souza@jobsity…" at bounding box center [720, 481] width 1000 height 158
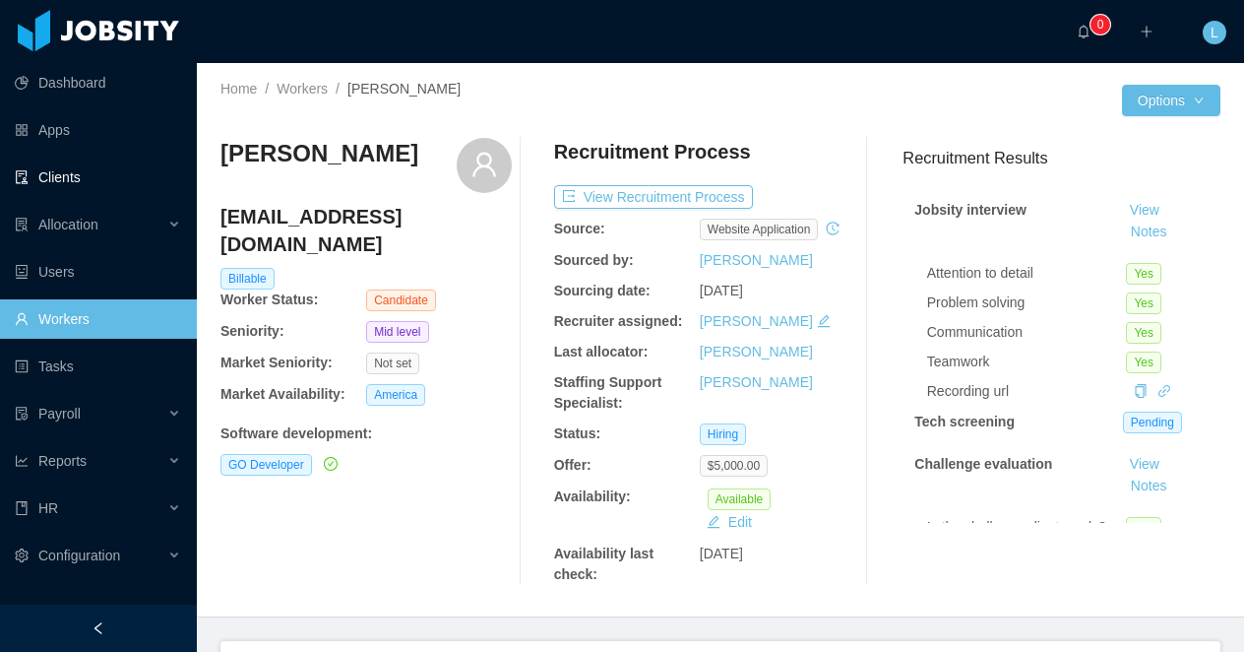
click at [130, 175] on link "Clients" at bounding box center [98, 176] width 166 height 39
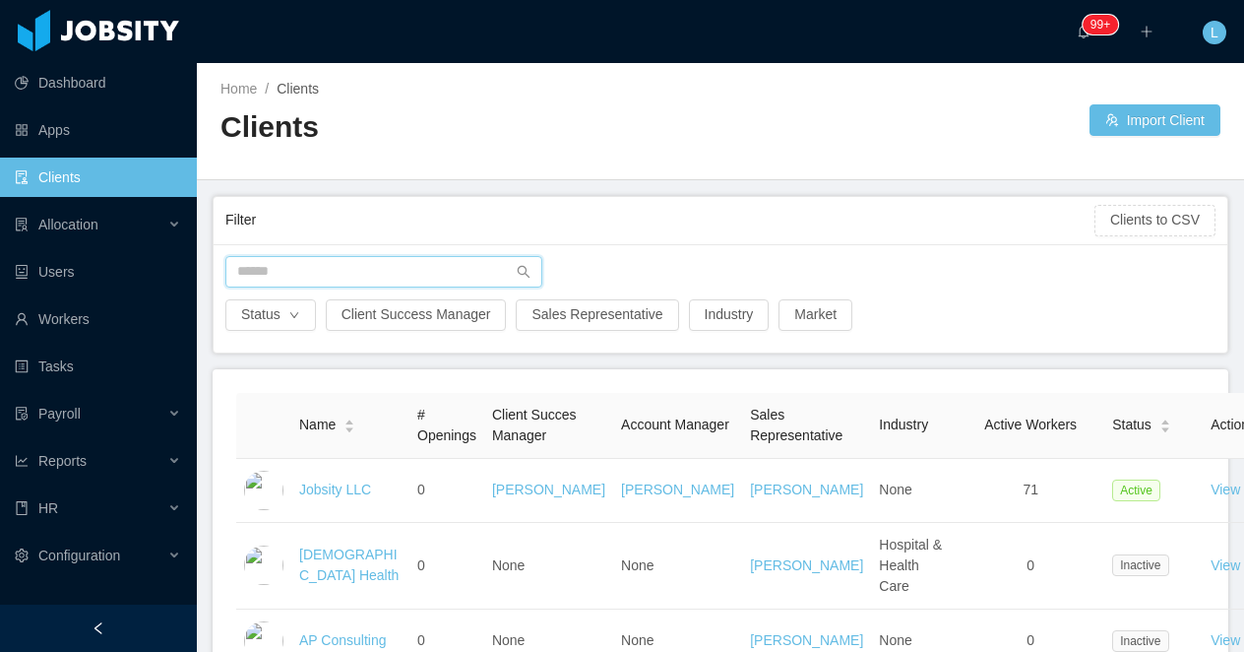
click at [301, 276] on input "text" at bounding box center [383, 271] width 317 height 31
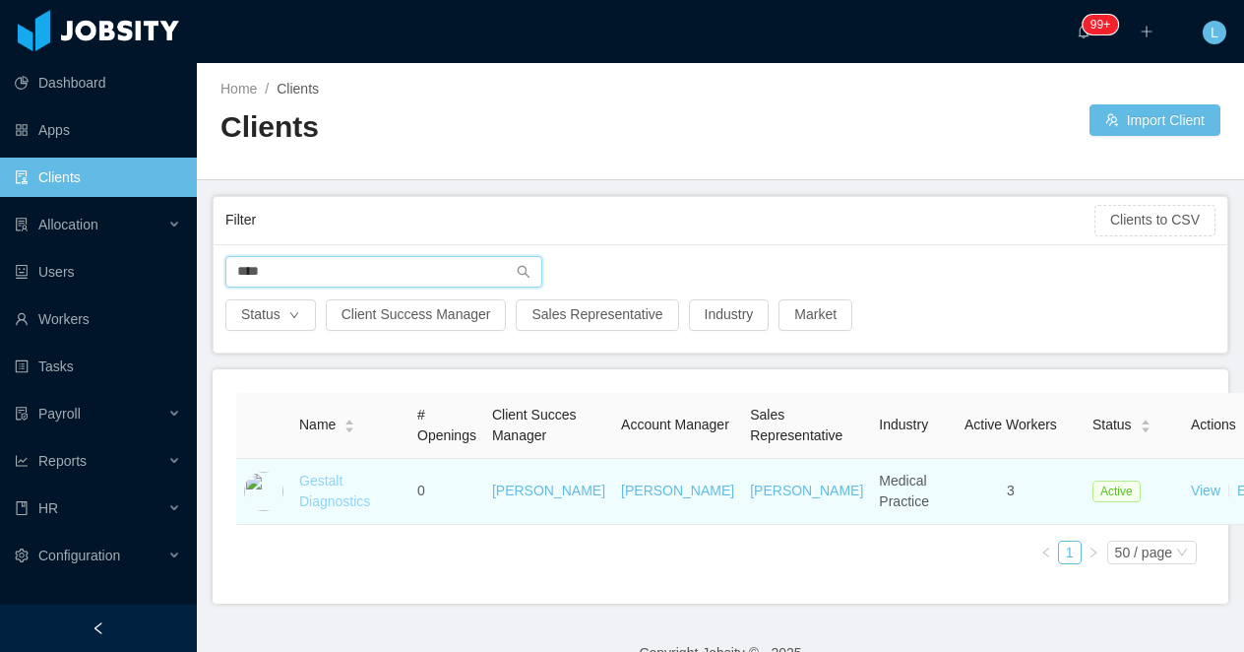
type input "****"
click at [312, 509] on link "Gestalt Diagnostics" at bounding box center [334, 490] width 71 height 36
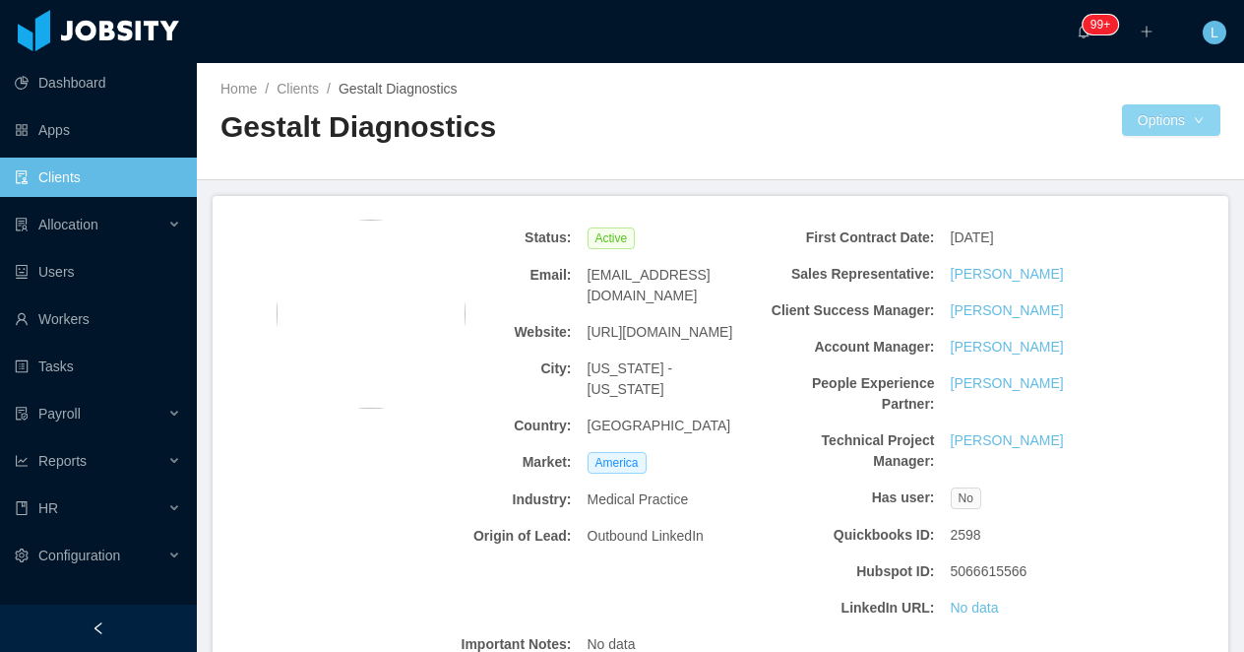
click at [1151, 112] on button "Options" at bounding box center [1171, 119] width 98 height 31
click at [1123, 205] on button "Documents" at bounding box center [1146, 205] width 101 height 31
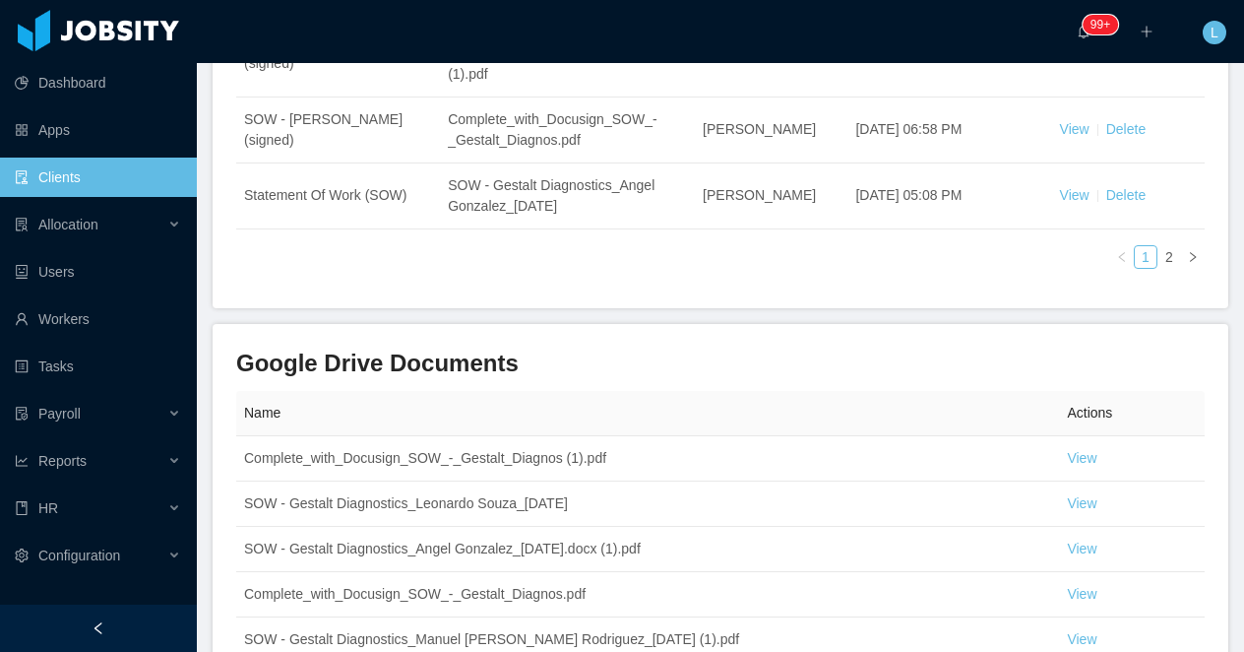
scroll to position [837, 0]
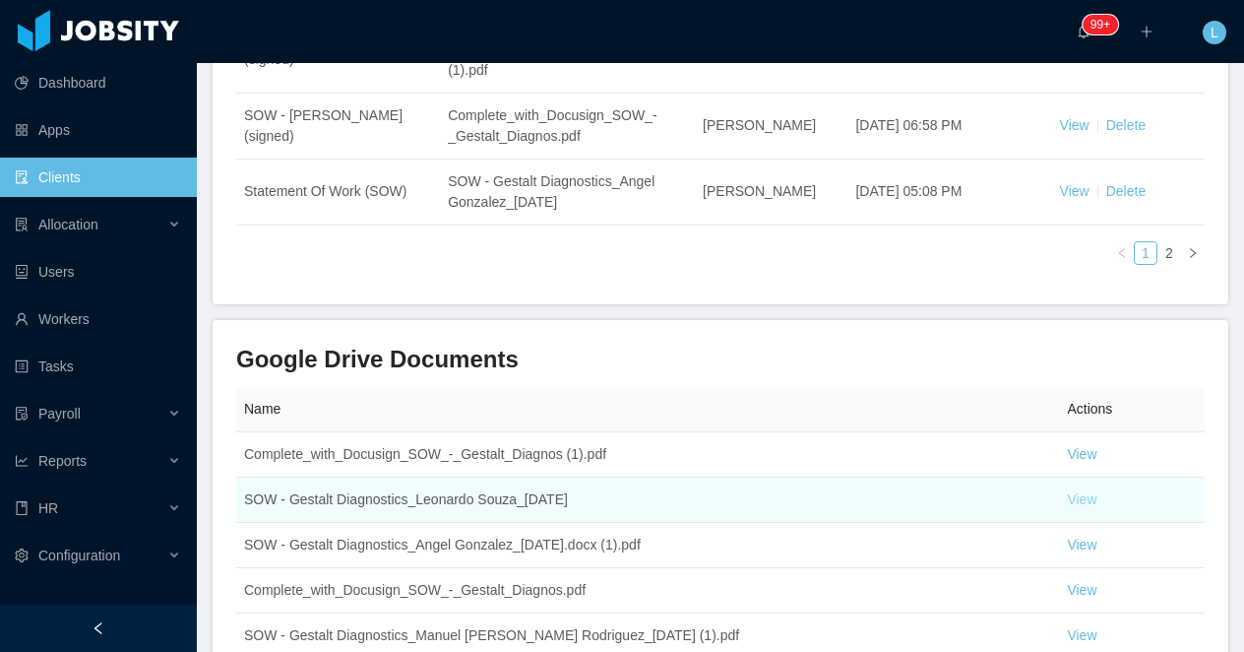
click at [1084, 505] on link "View" at bounding box center [1082, 499] width 30 height 16
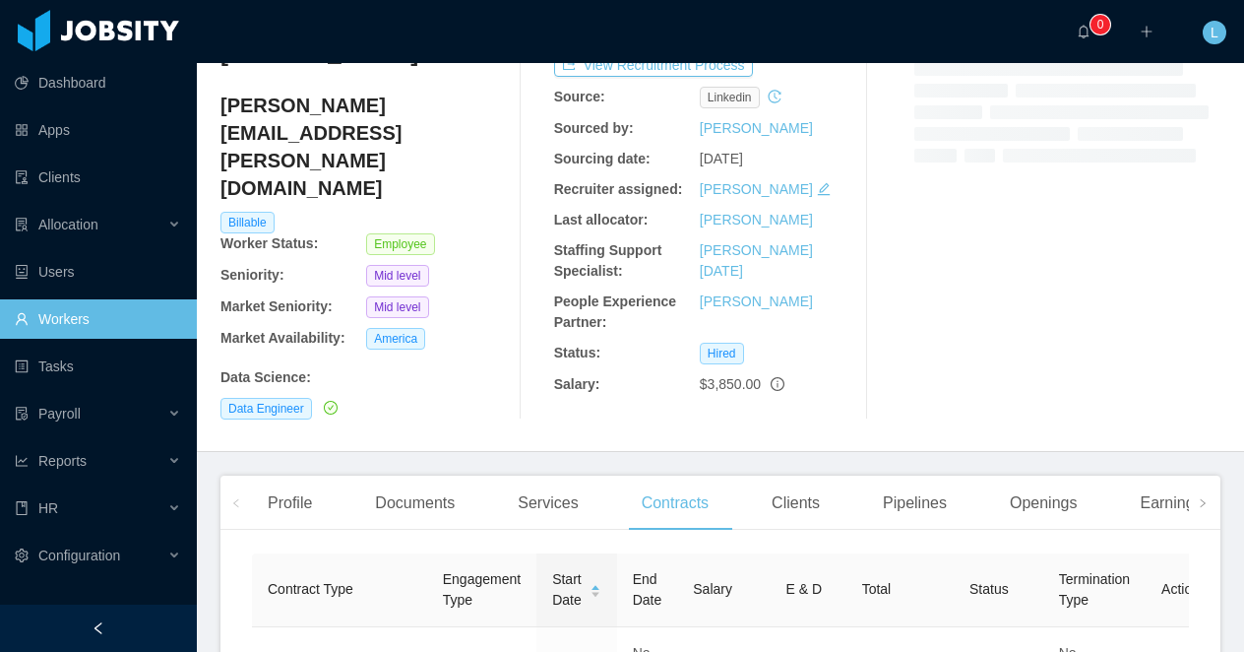
scroll to position [185, 0]
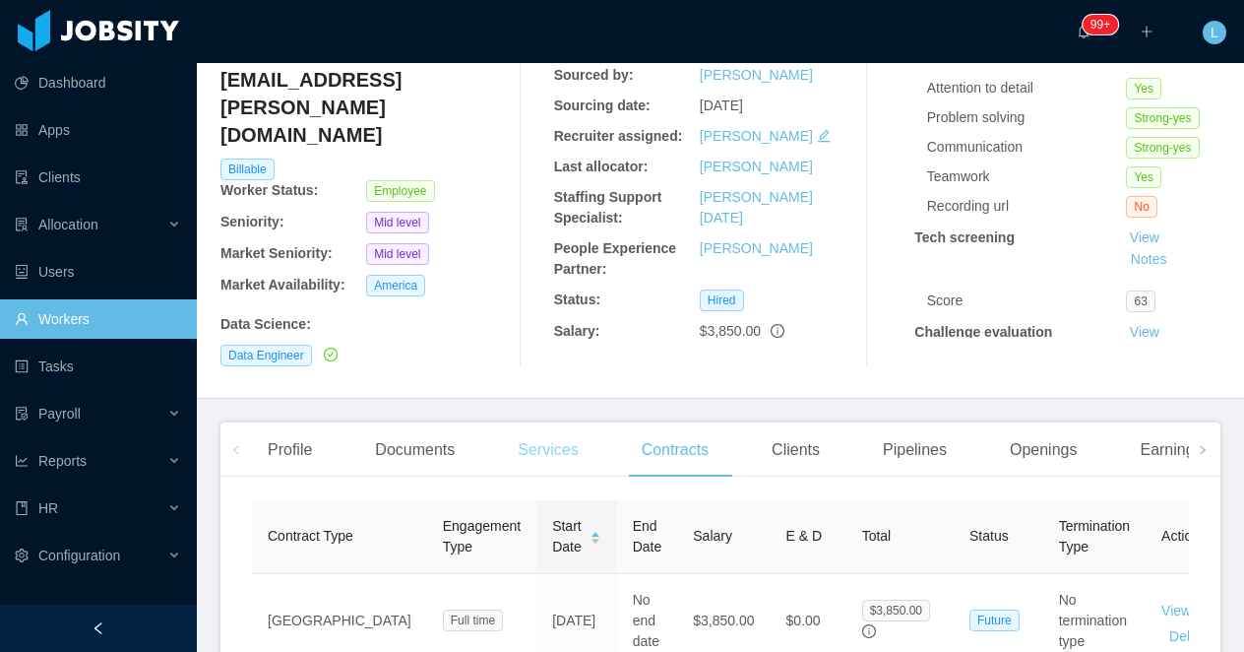
click at [526, 434] on div "Services" at bounding box center [548, 449] width 92 height 55
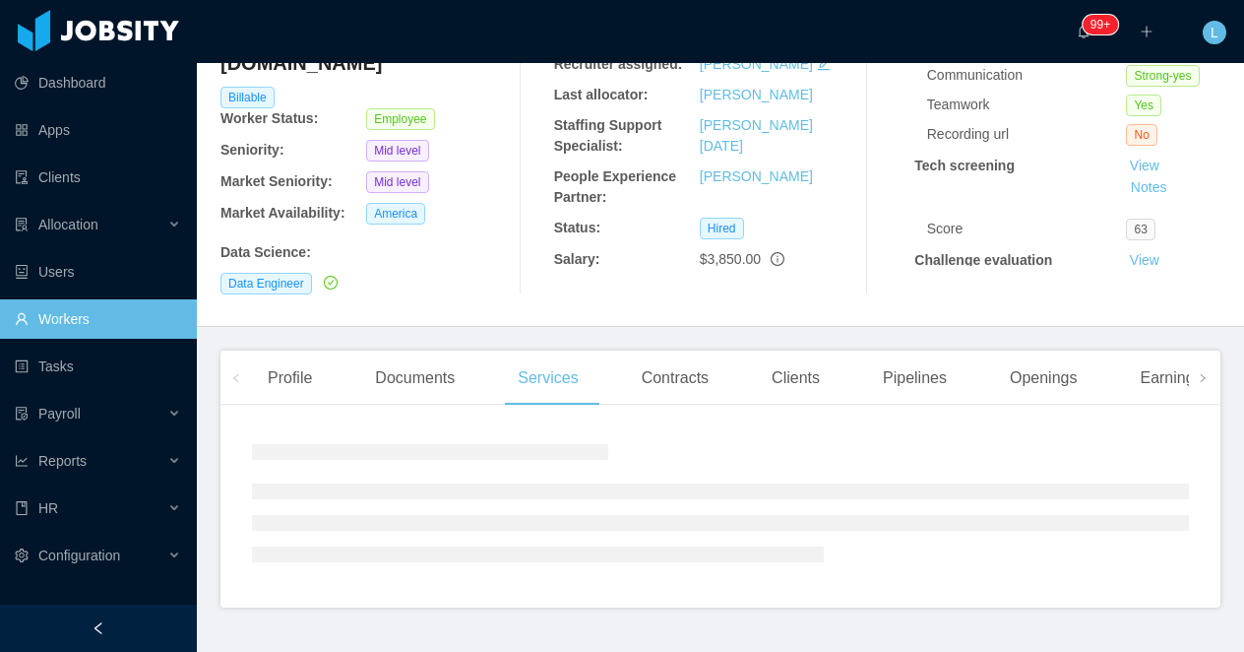
scroll to position [315, 0]
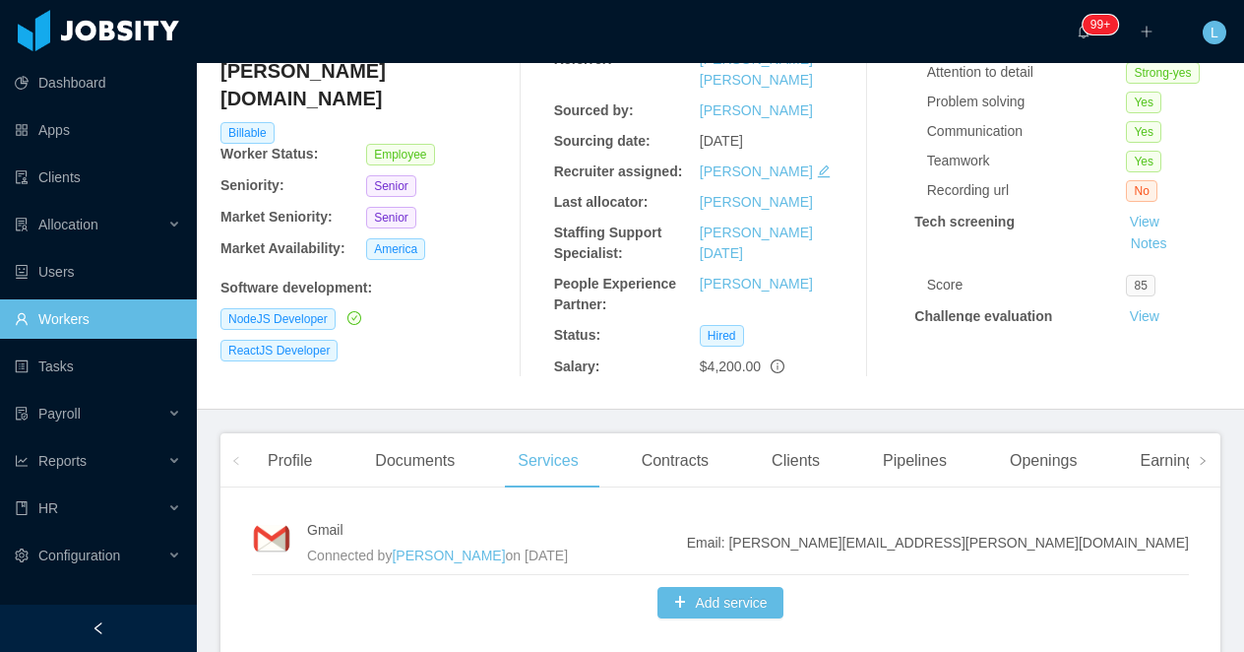
scroll to position [302, 0]
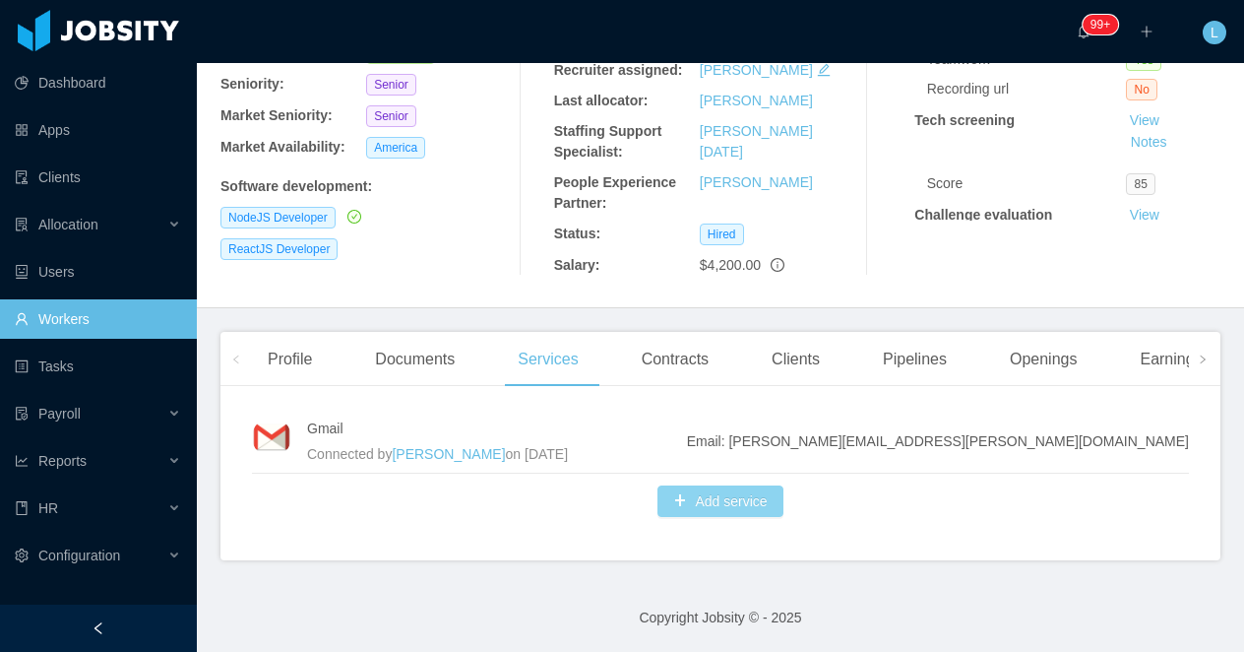
click at [704, 510] on button "Add service" at bounding box center [719, 500] width 125 height 31
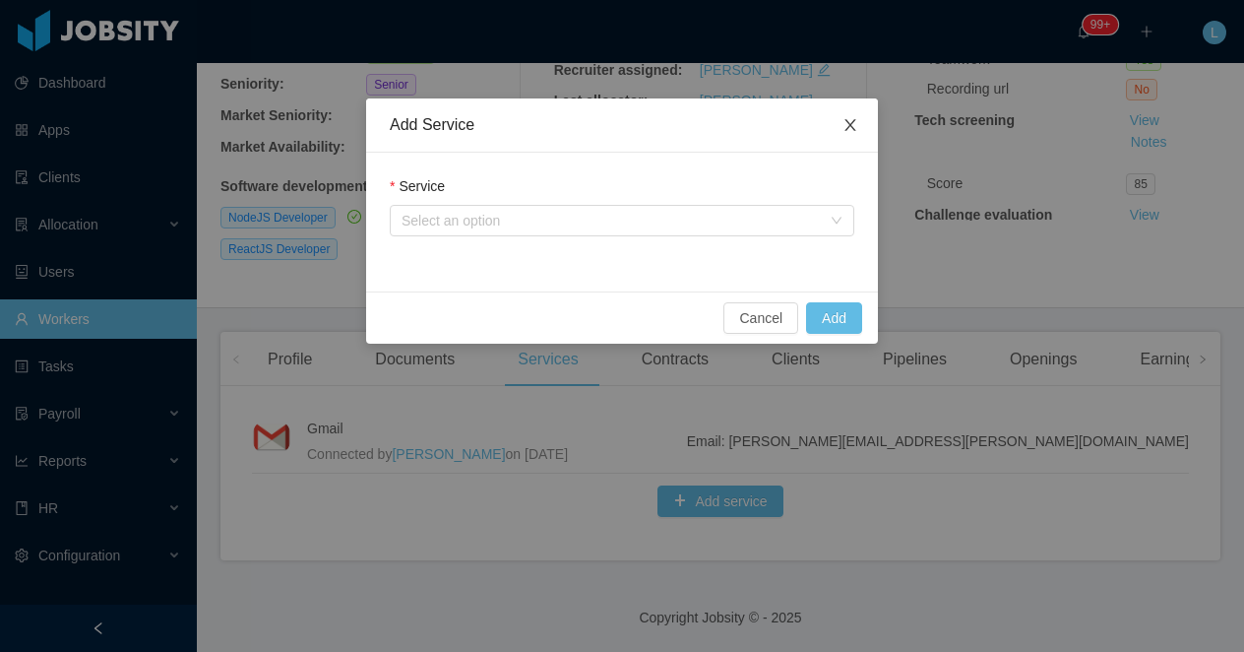
click at [852, 126] on icon "icon: close" at bounding box center [850, 125] width 16 height 16
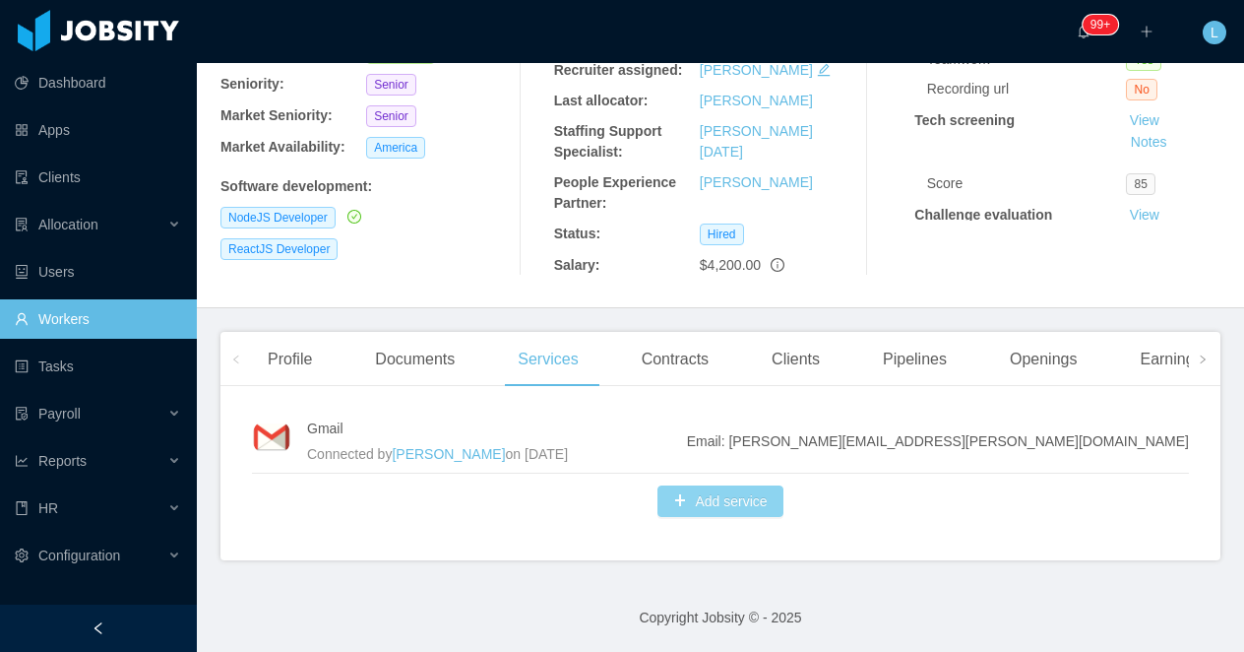
click at [680, 502] on button "Add service" at bounding box center [719, 500] width 125 height 31
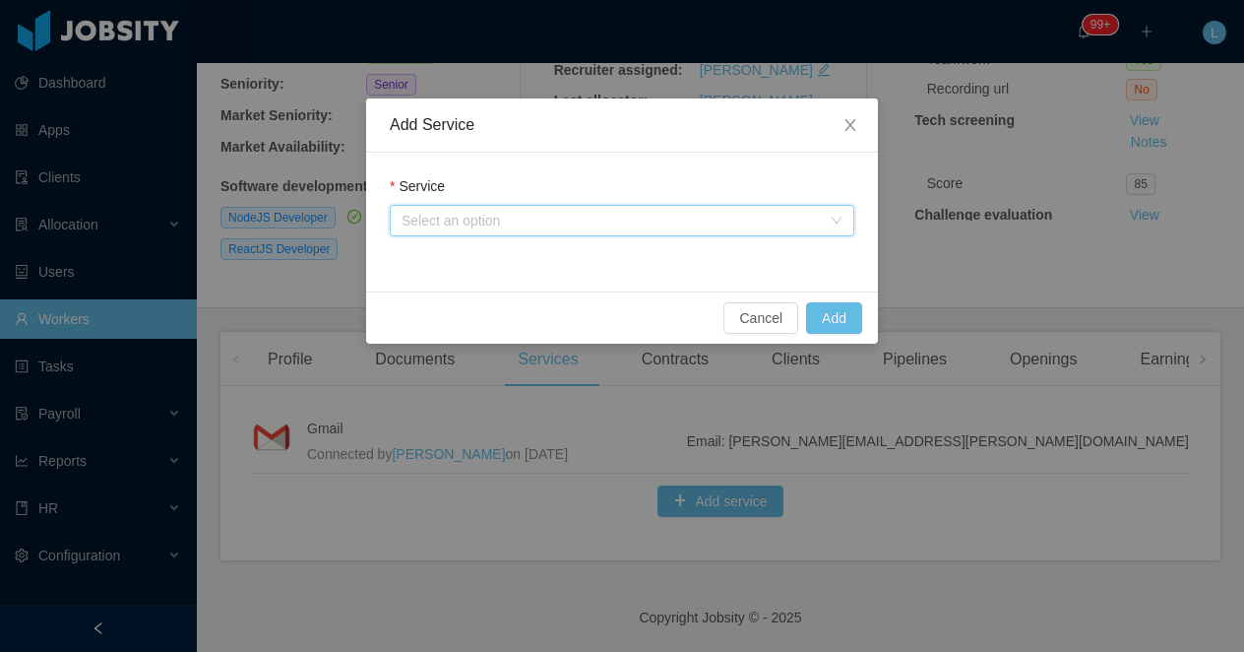
click at [510, 230] on div "Select an option" at bounding box center [616, 221] width 428 height 30
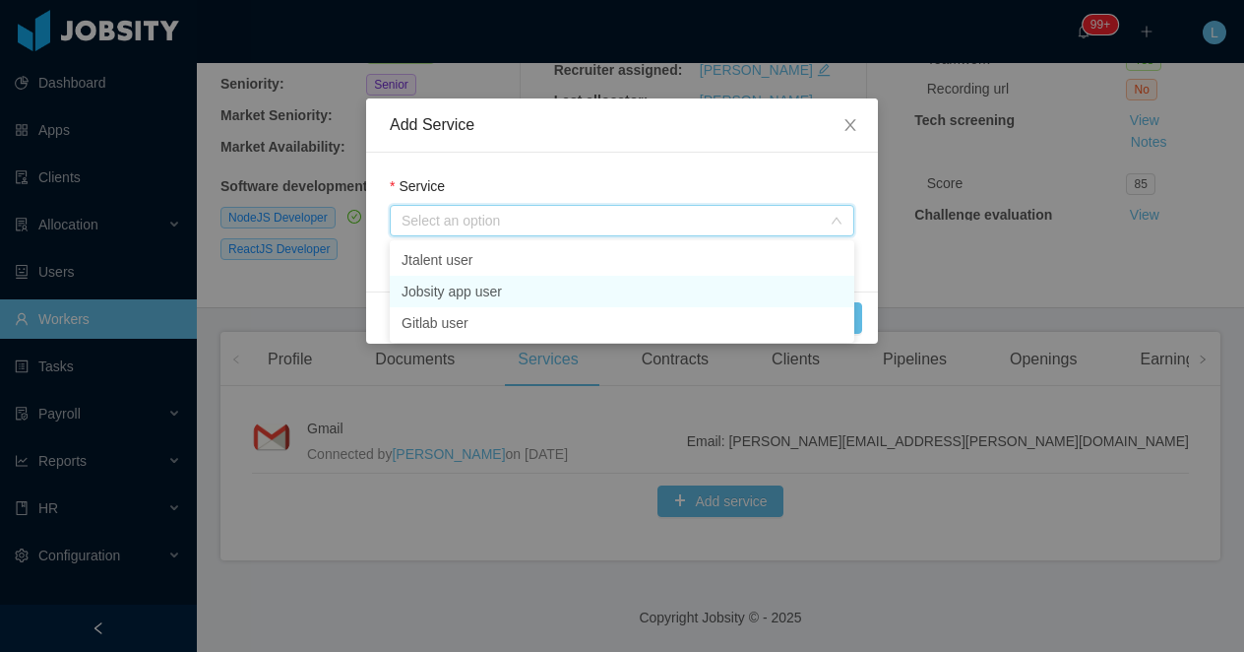
click at [490, 292] on li "Jobsity app user" at bounding box center [622, 291] width 465 height 31
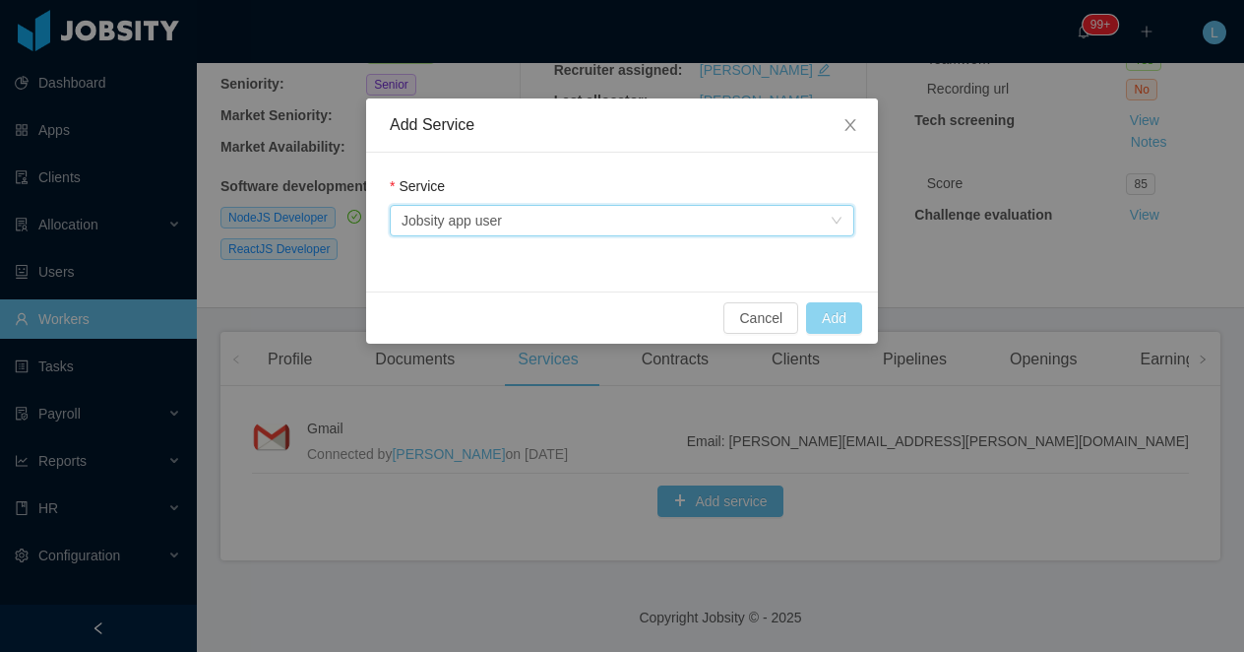
click at [841, 321] on button "Add" at bounding box center [834, 317] width 56 height 31
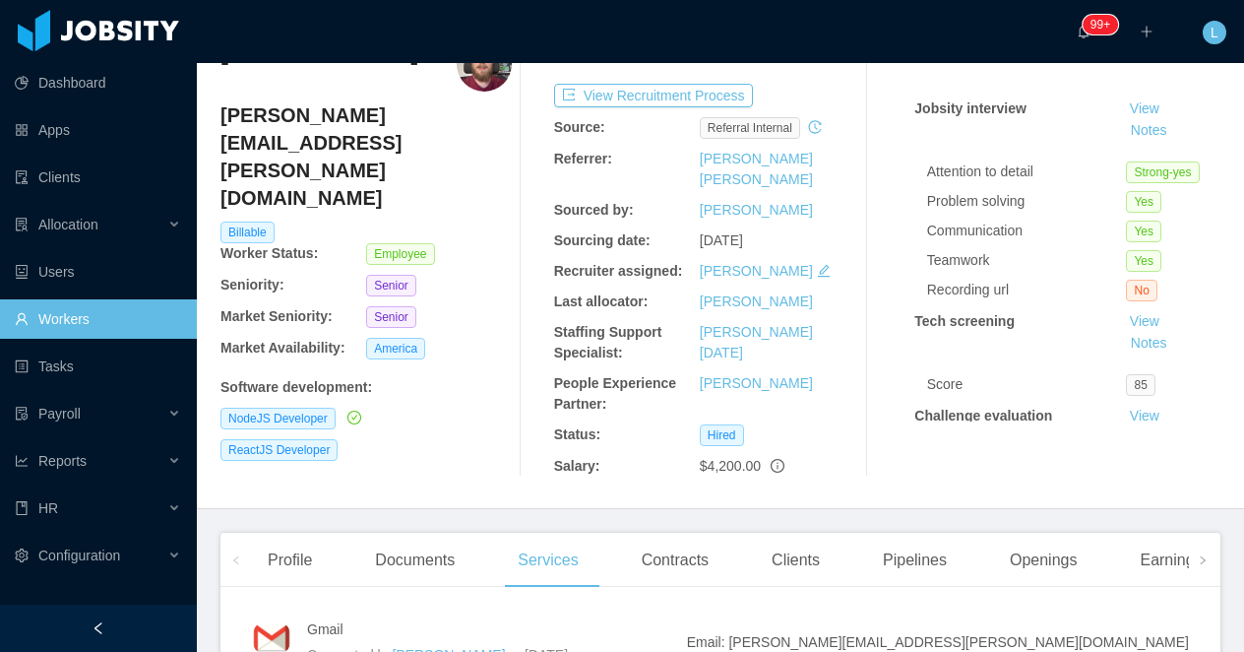
scroll to position [0, 0]
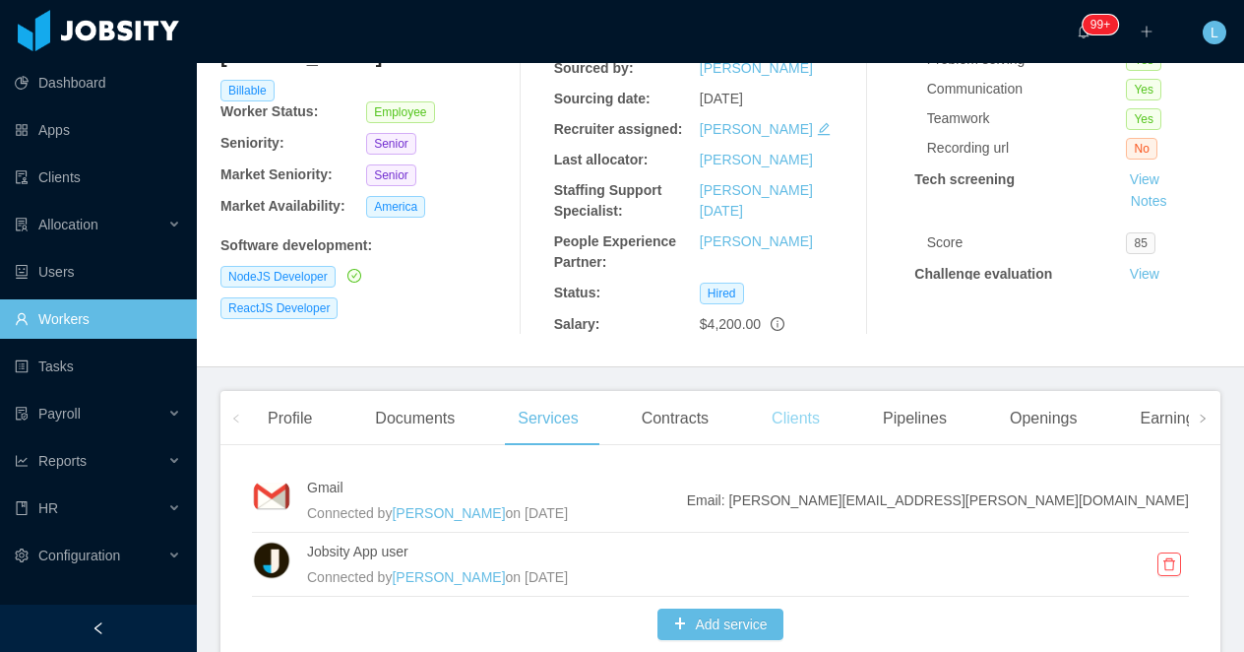
click at [812, 416] on div "Clients" at bounding box center [796, 418] width 80 height 55
